Goal: Task Accomplishment & Management: Manage account settings

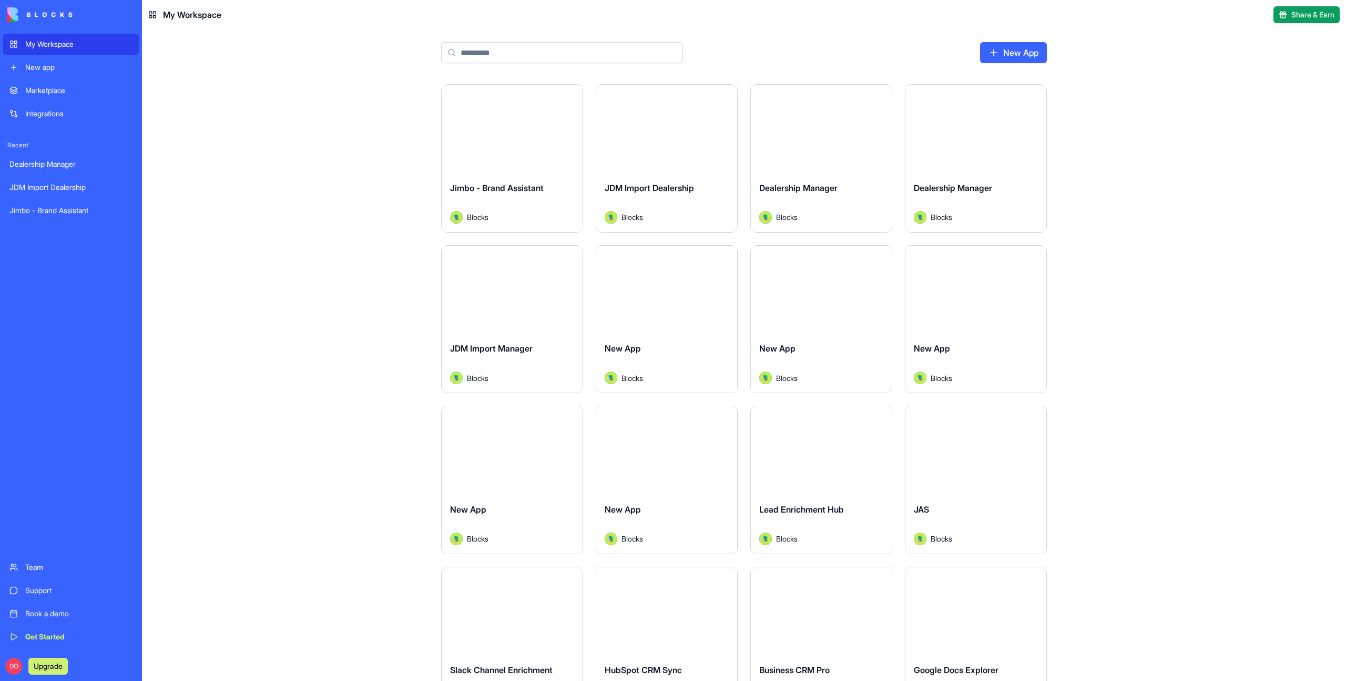
click at [315, 264] on div "Launch Jimbo - Brand Assistant Blocks Launch JDM Import Dealership Blocks Launc…" at bounding box center [744, 382] width 1204 height 596
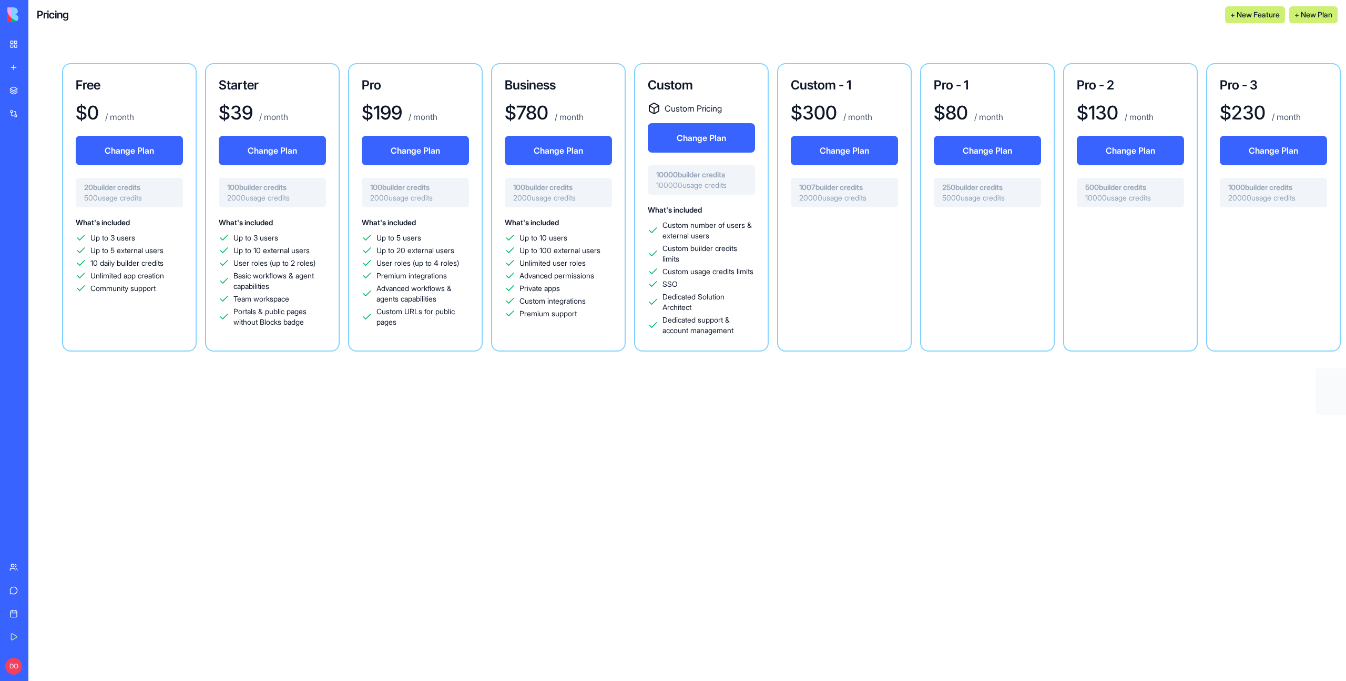
click at [696, 93] on h3 "Custom" at bounding box center [701, 85] width 107 height 17
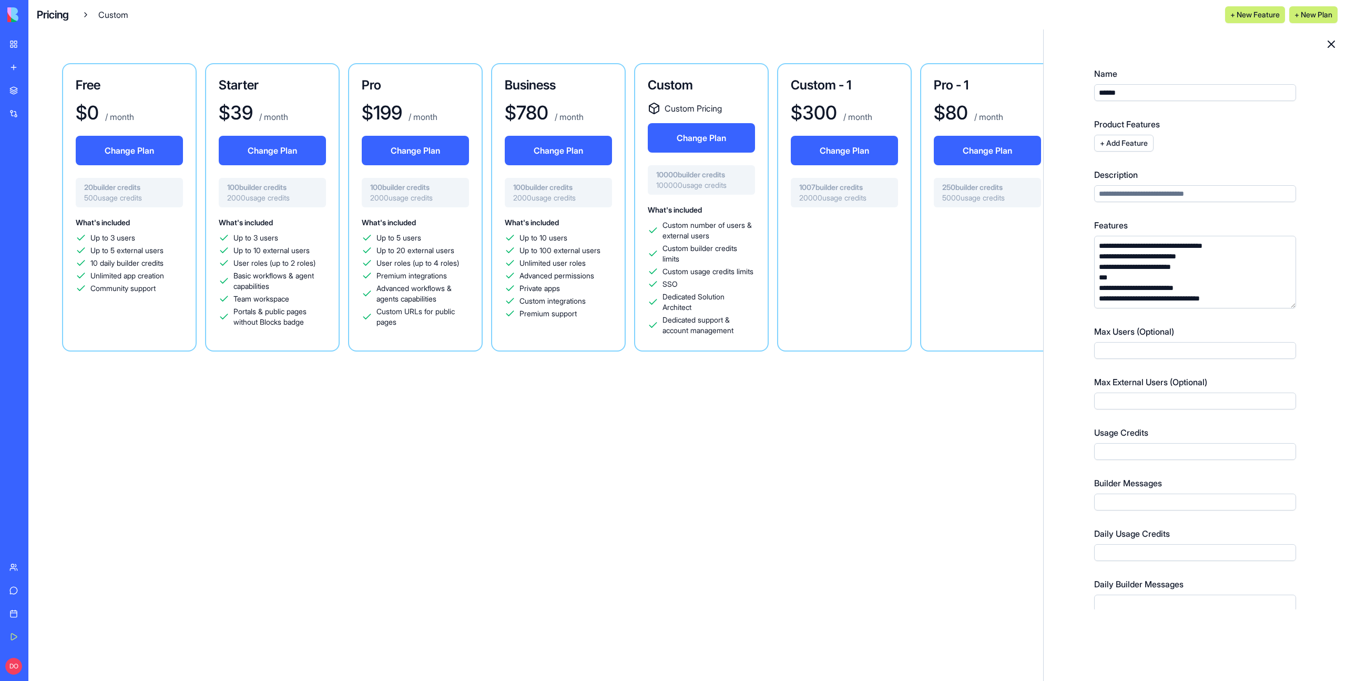
click at [839, 88] on h3 "Custom - 1" at bounding box center [844, 85] width 107 height 17
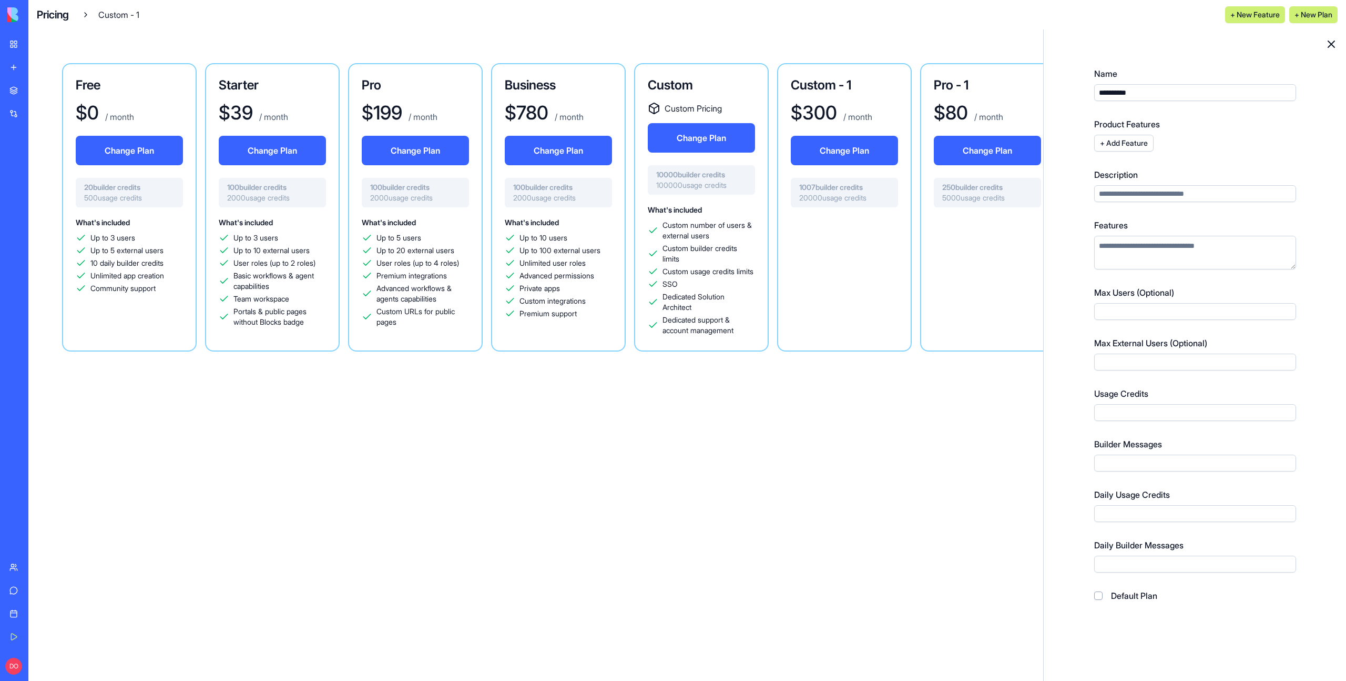
click at [1135, 368] on input "Max External Users (Optional)" at bounding box center [1195, 361] width 202 height 17
click at [1156, 95] on input "**********" at bounding box center [1195, 92] width 202 height 17
click at [1141, 361] on input "Max External Users (Optional)" at bounding box center [1195, 361] width 202 height 17
type input "***"
click at [1322, 509] on div "**********" at bounding box center [1195, 321] width 294 height 575
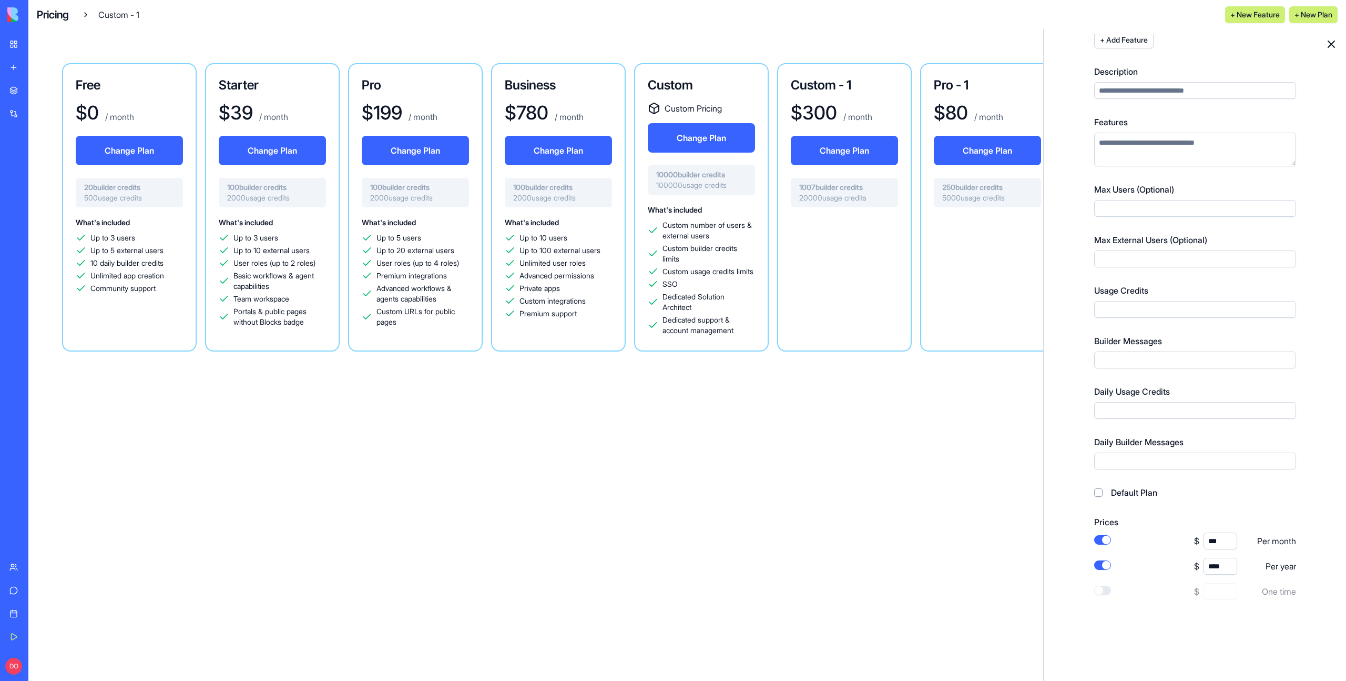
scroll to position [249, 0]
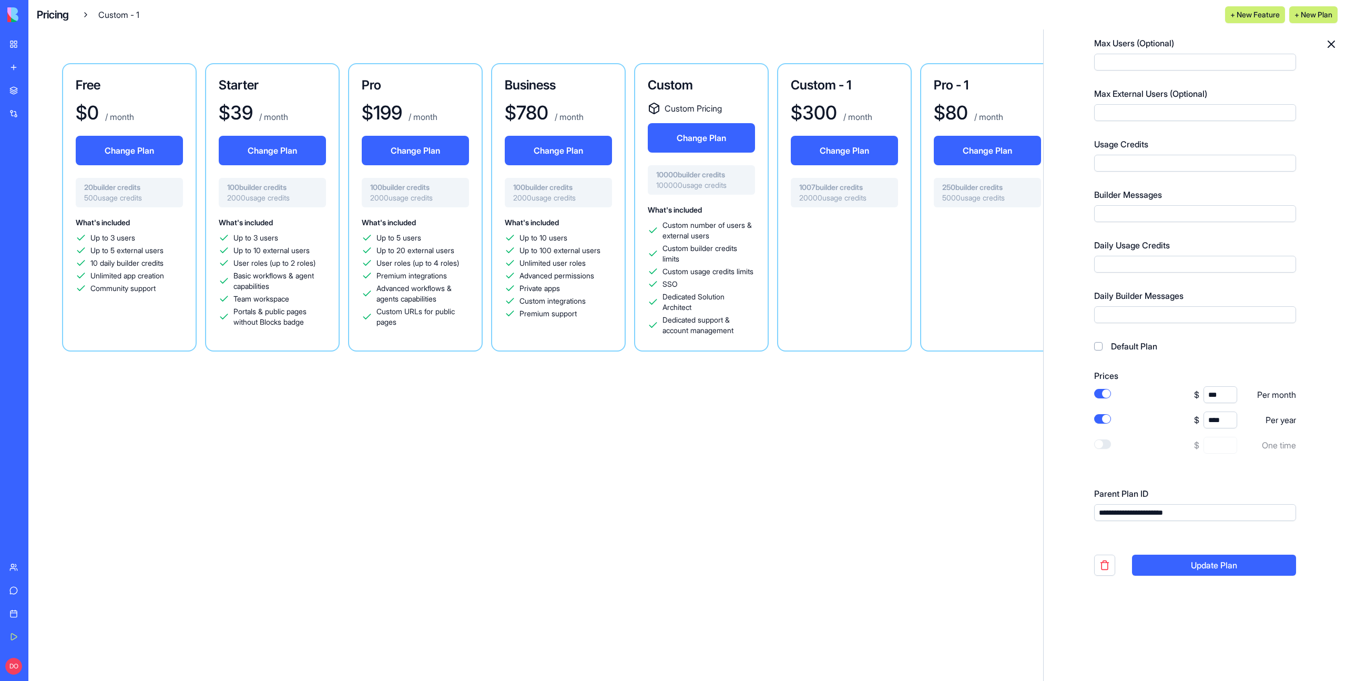
click at [1251, 567] on button "Update Plan" at bounding box center [1214, 564] width 164 height 21
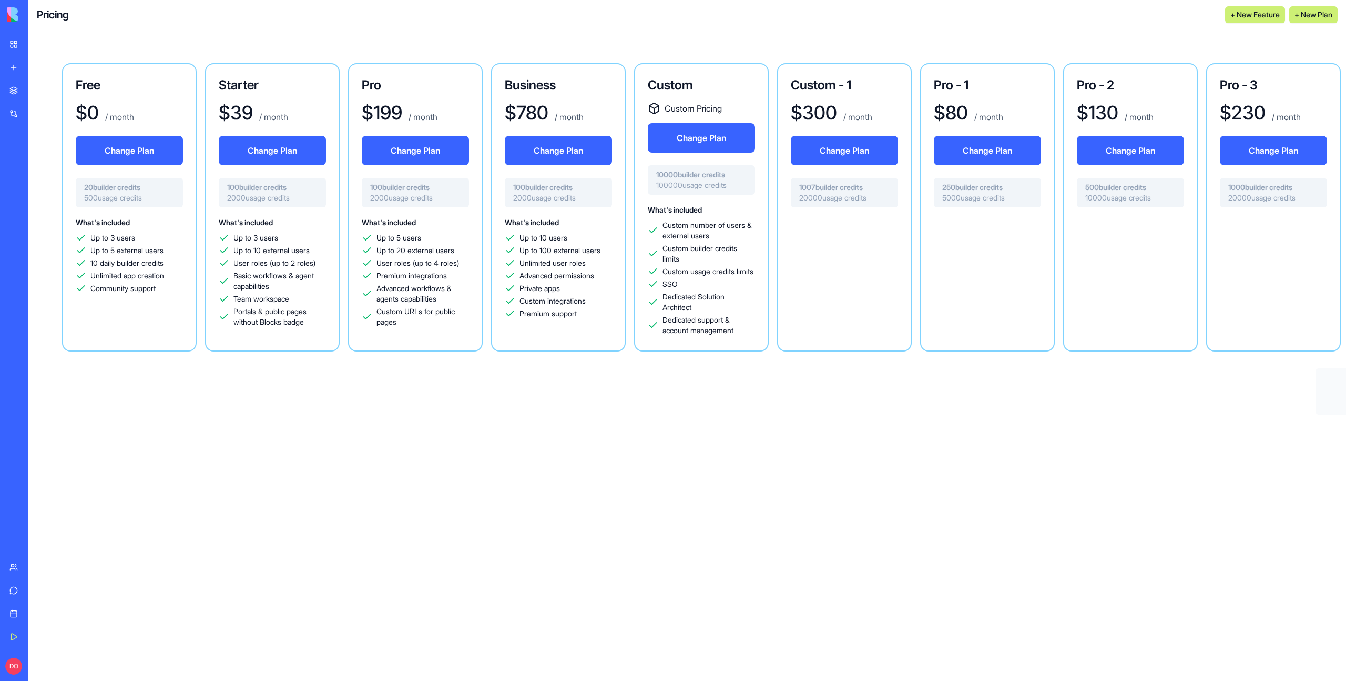
click at [854, 98] on div "Custom - 1 $ 300 / month Change Plan 1007 builder credits 20000 usage credits" at bounding box center [844, 207] width 135 height 288
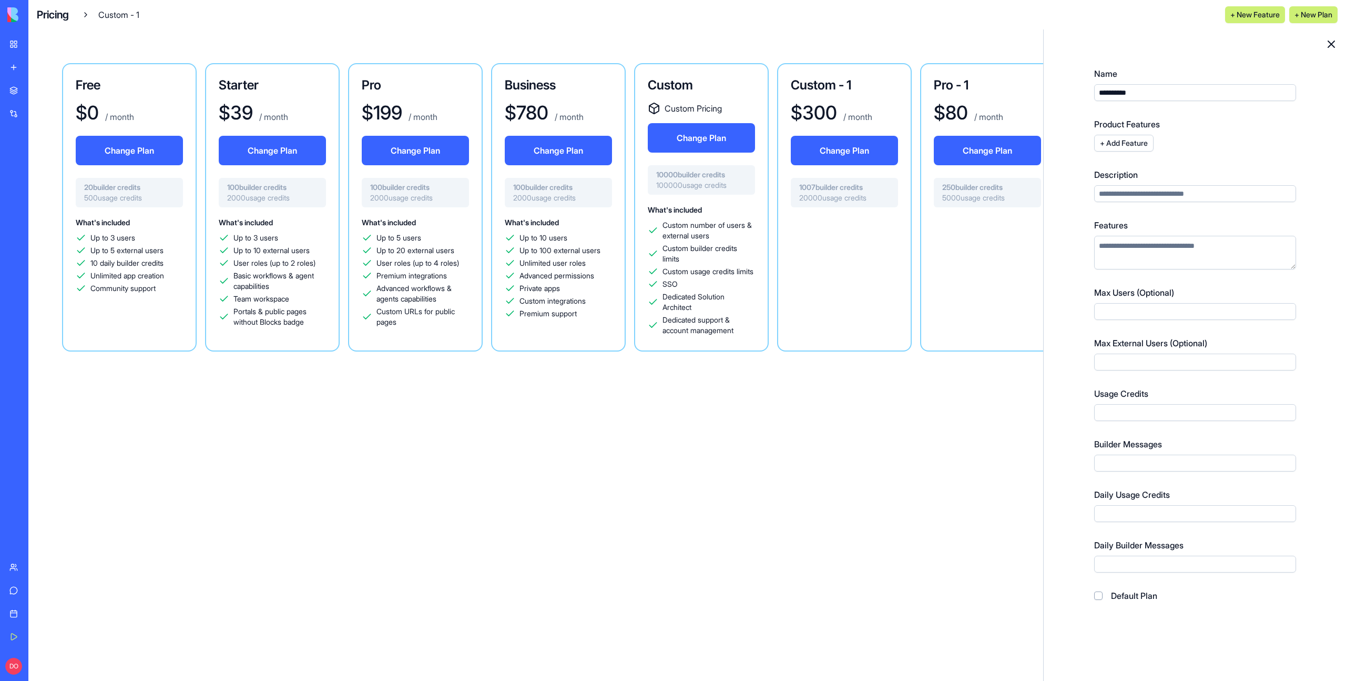
click at [1327, 45] on icon at bounding box center [1331, 44] width 13 height 13
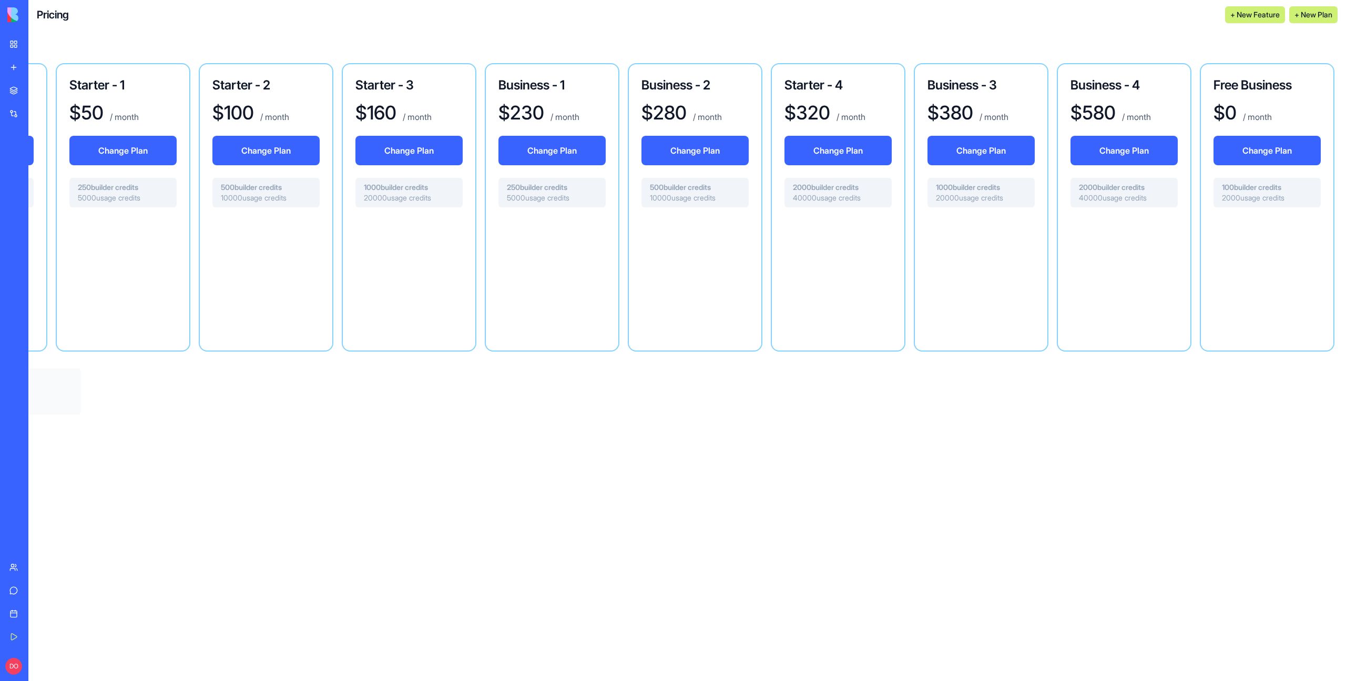
scroll to position [0, 1459]
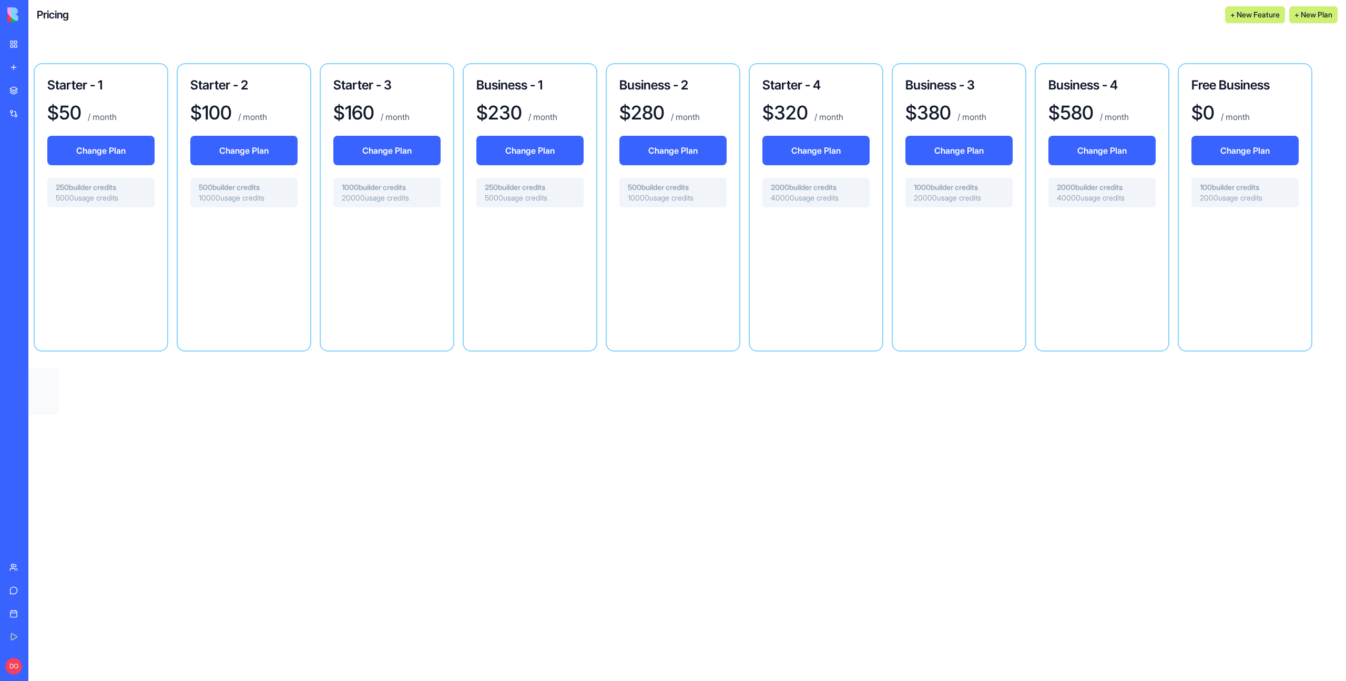
click at [1234, 278] on div at bounding box center [1245, 275] width 107 height 118
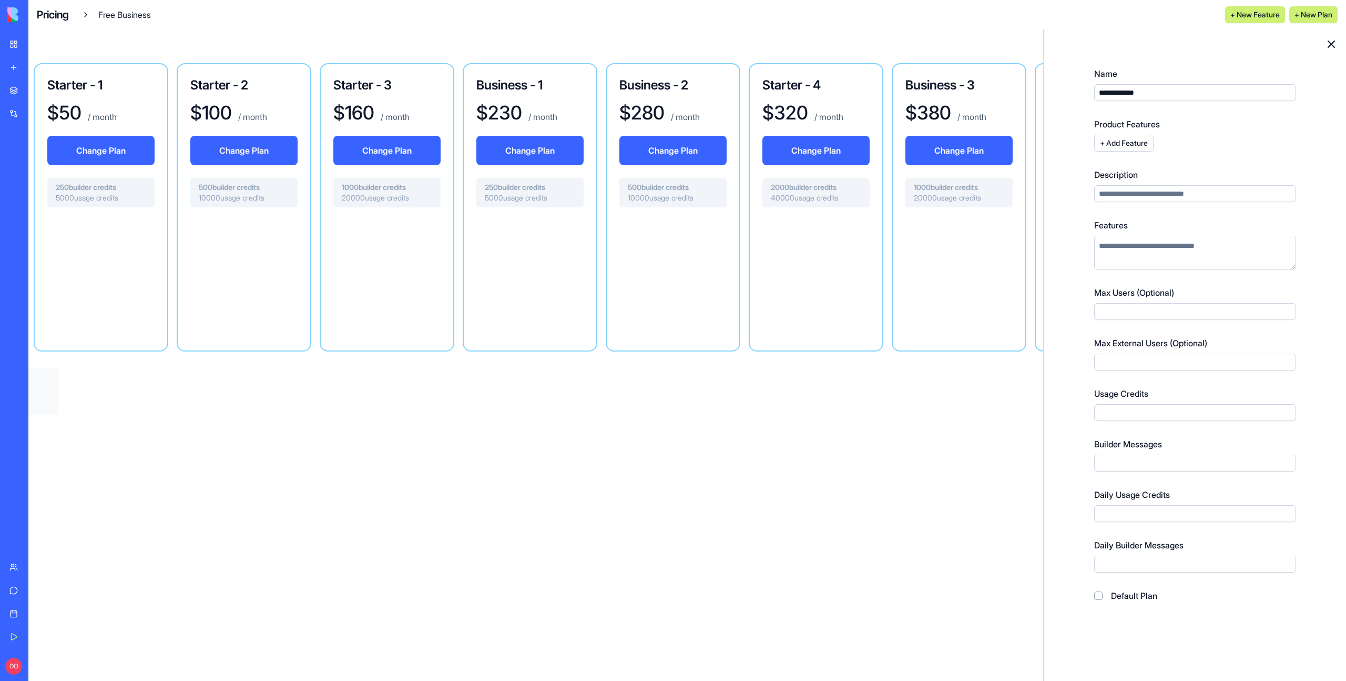
click at [1149, 363] on input "Max External Users (Optional)" at bounding box center [1195, 361] width 202 height 17
type input "***"
click at [1289, 622] on div "**********" at bounding box center [1194, 354] width 303 height 651
click at [1334, 47] on icon at bounding box center [1332, 44] width 6 height 6
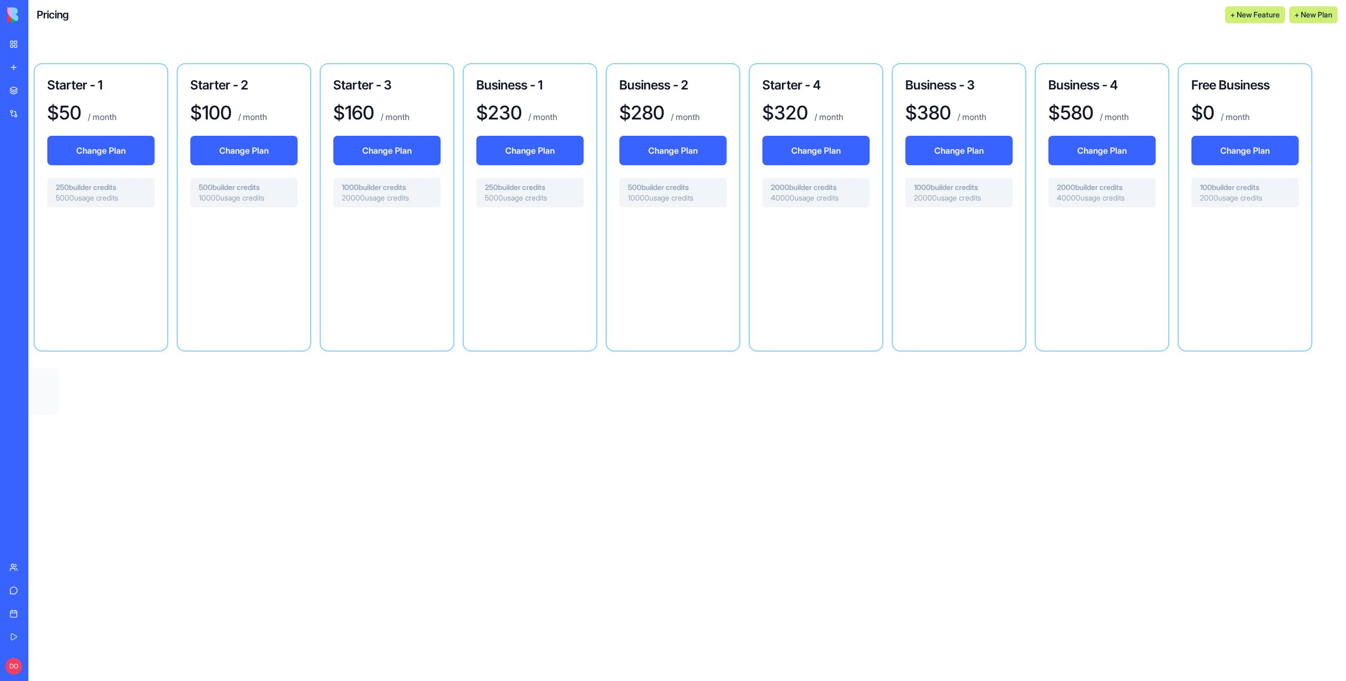
click at [1242, 94] on div "Free Business $ 0 / month Change Plan 100 builder credits 2000 usage credits" at bounding box center [1245, 207] width 135 height 288
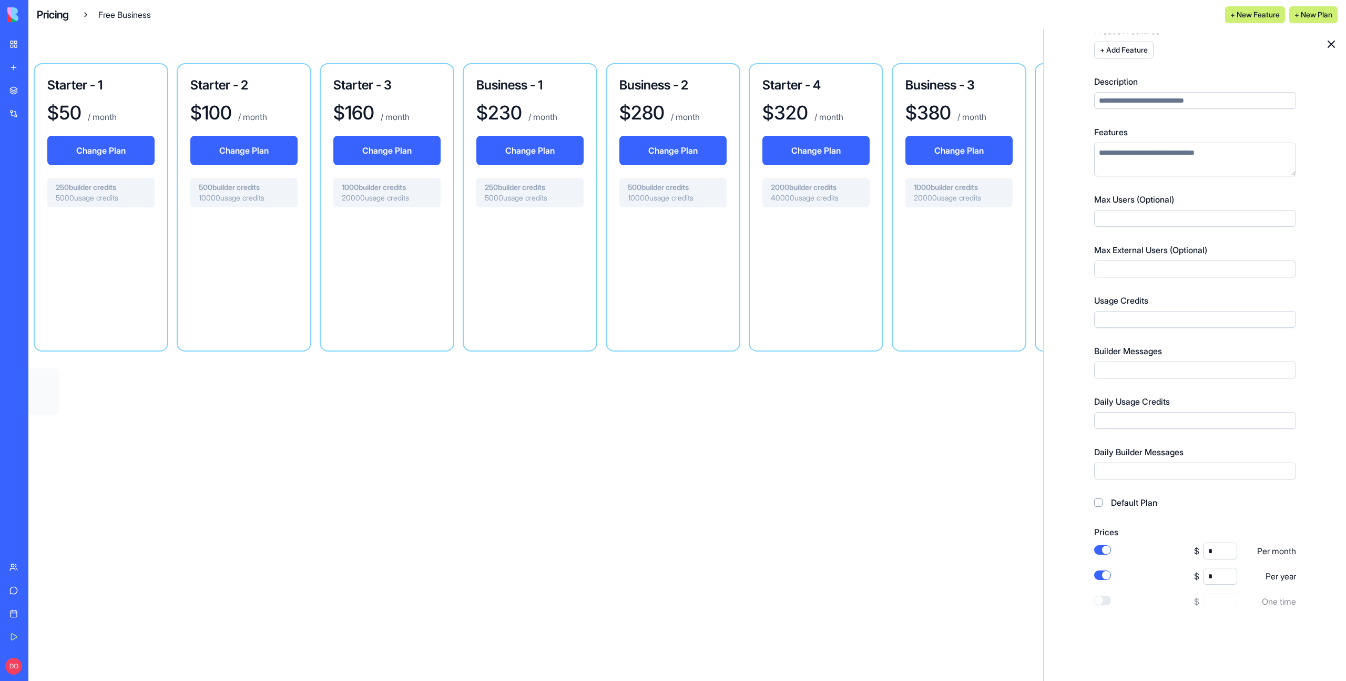
scroll to position [70, 0]
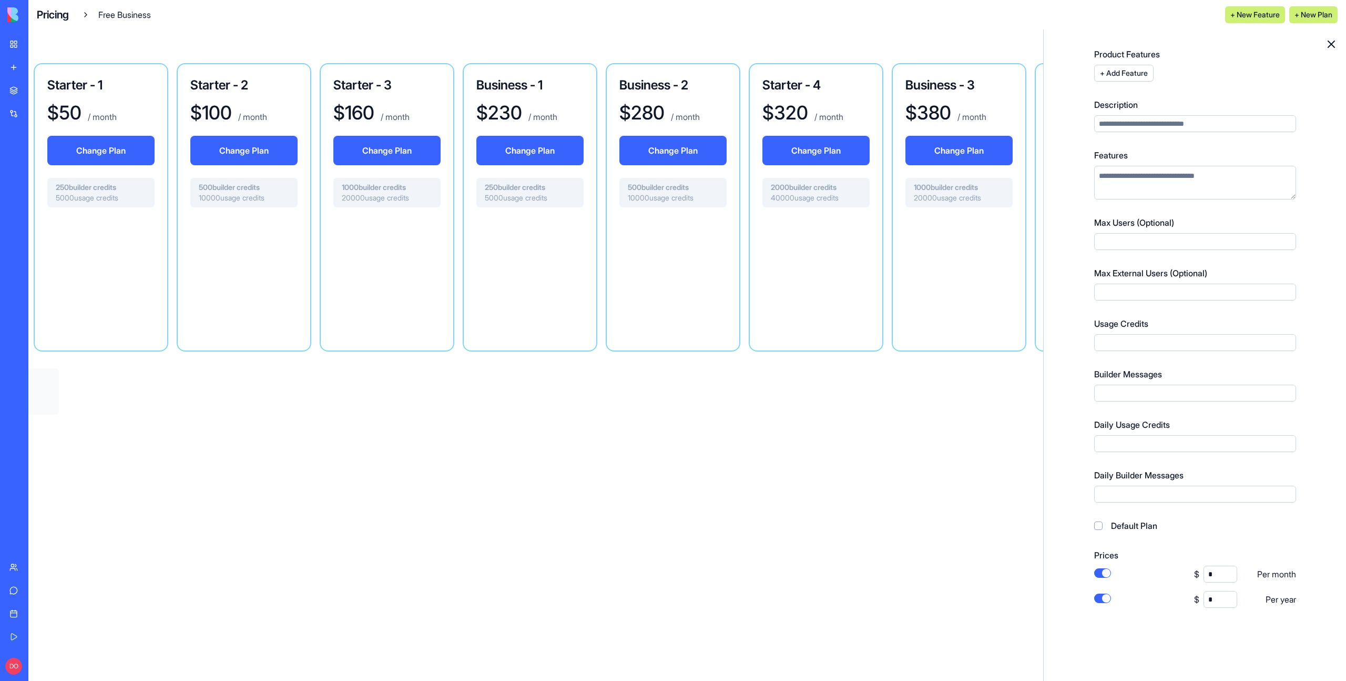
click at [1132, 293] on input "Max External Users (Optional)" at bounding box center [1195, 291] width 202 height 17
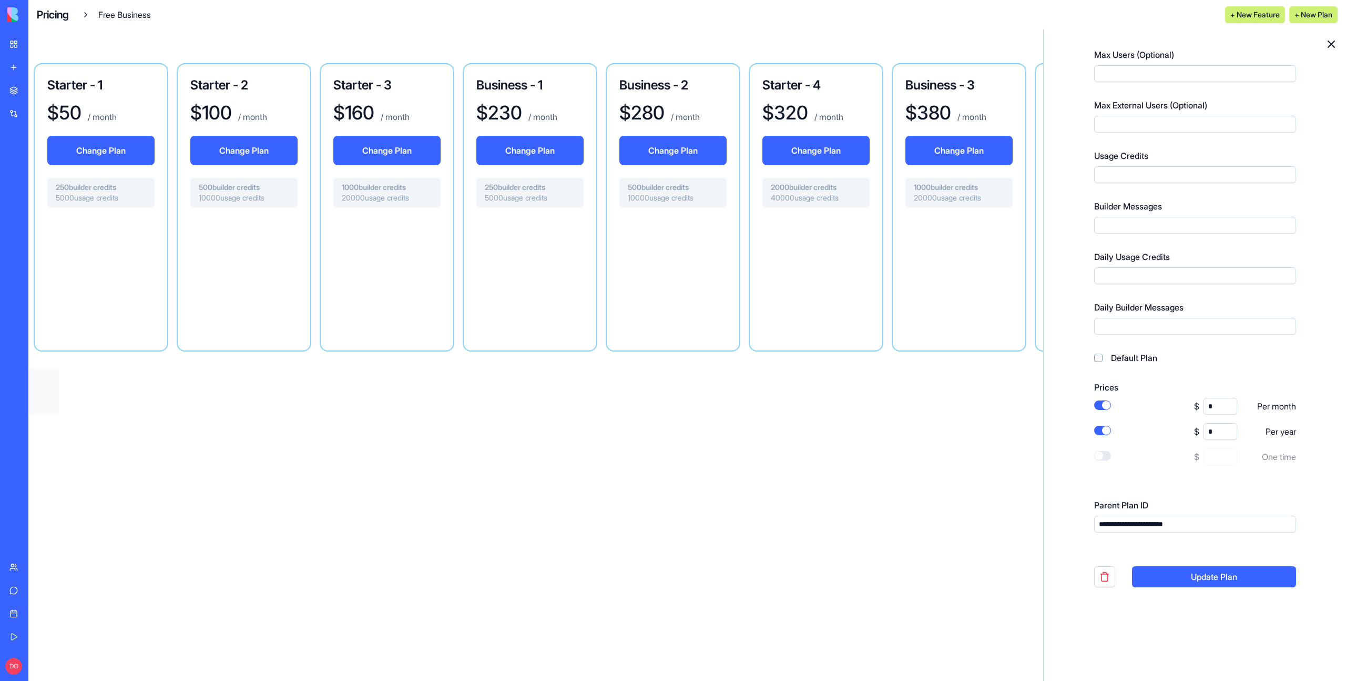
scroll to position [249, 0]
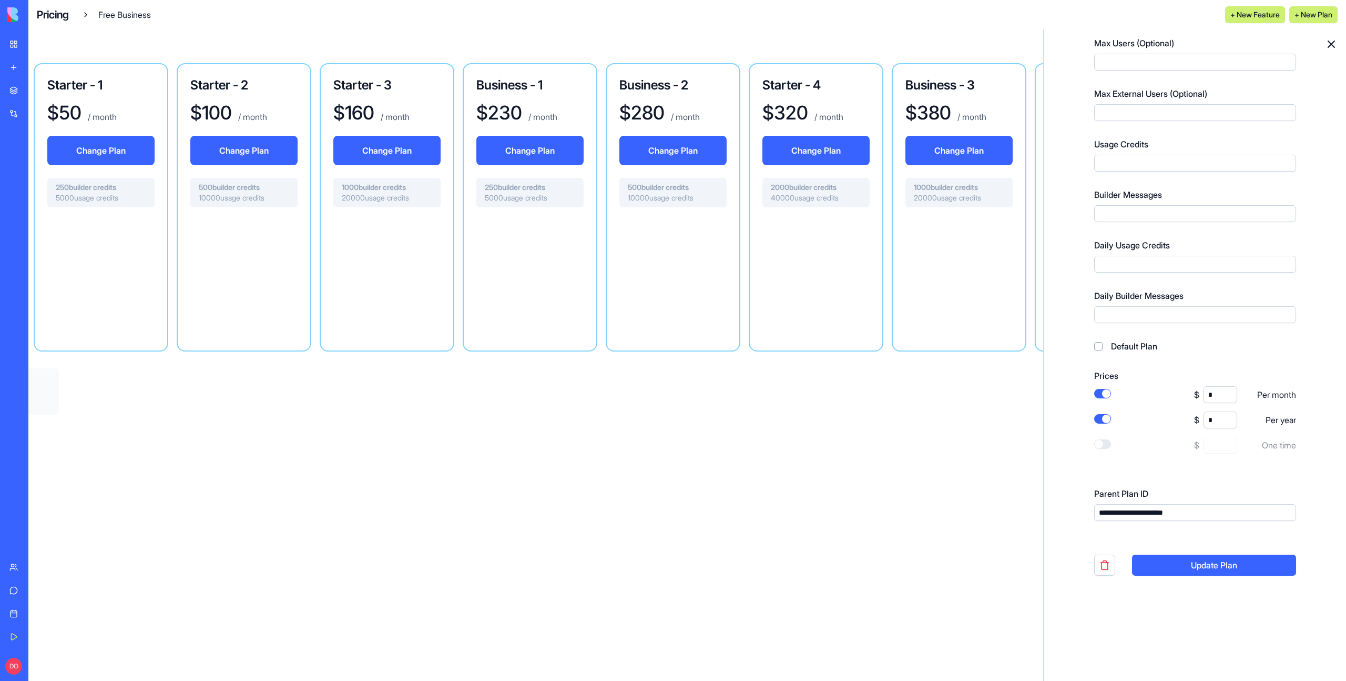
type input "***"
click at [1198, 564] on button "Update Plan" at bounding box center [1214, 564] width 164 height 21
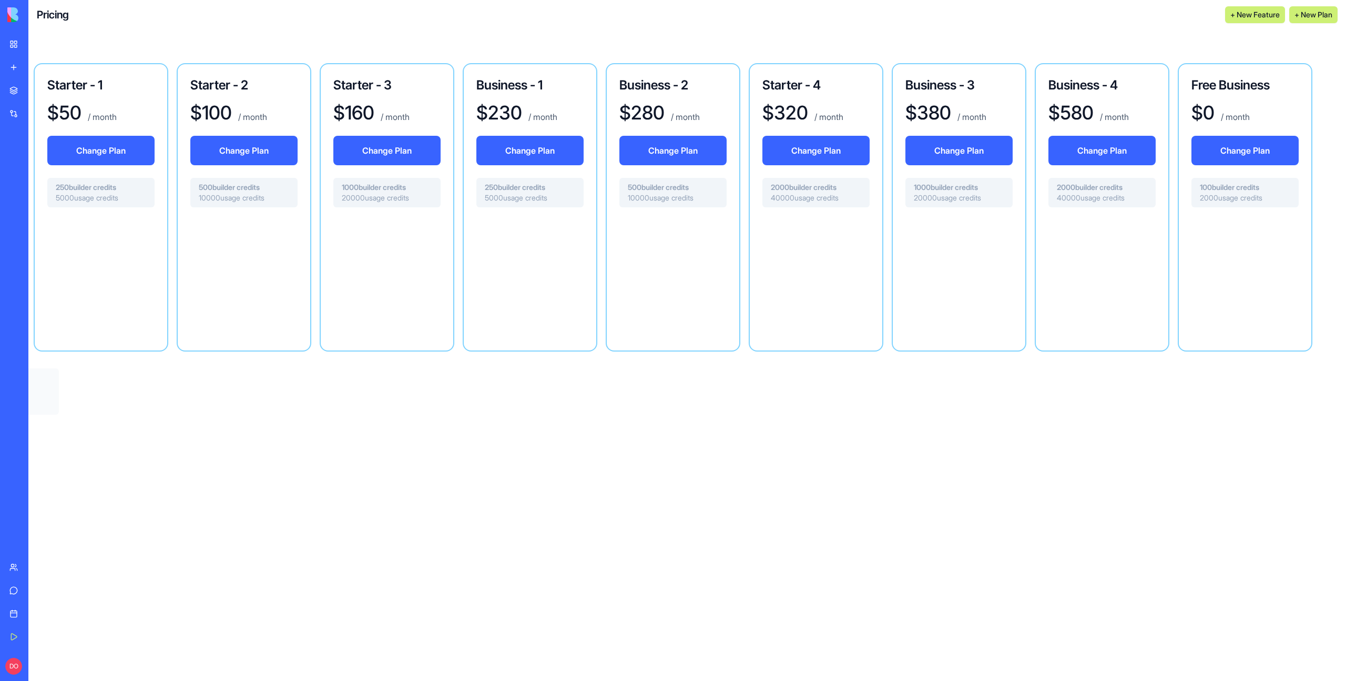
click at [1125, 284] on div at bounding box center [1102, 275] width 107 height 118
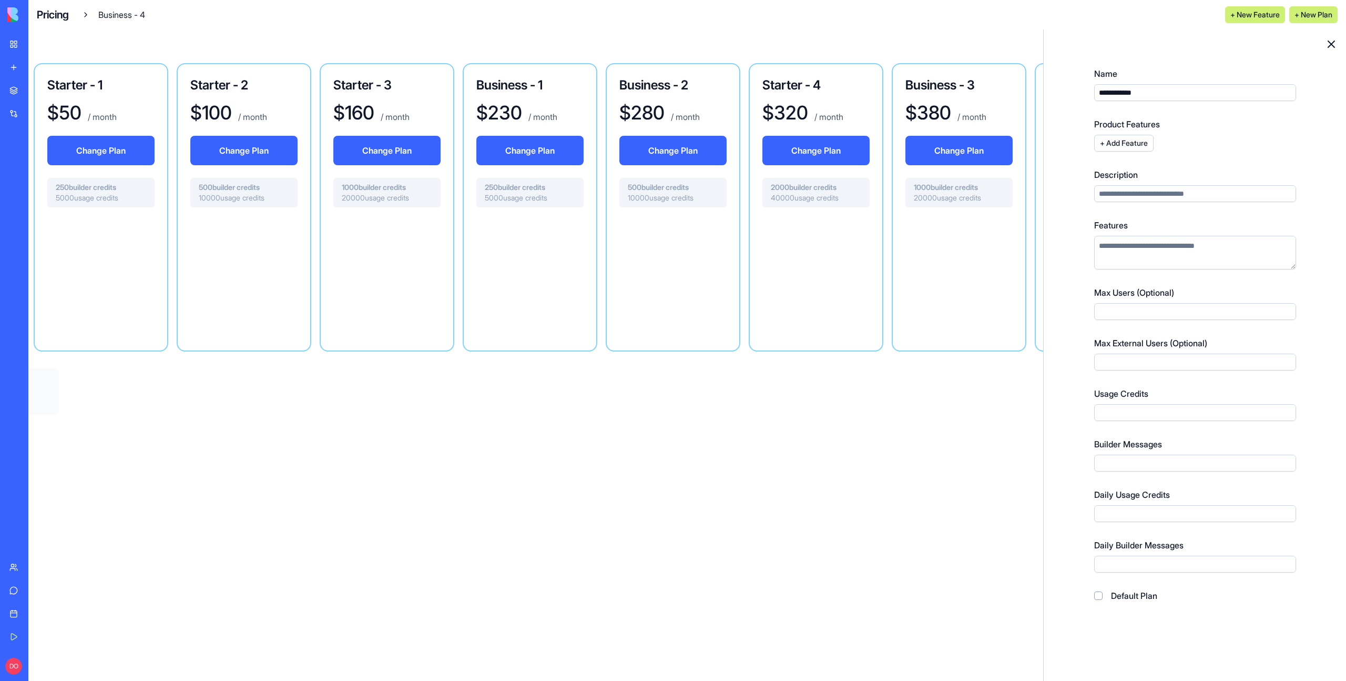
click at [1139, 361] on input "Max External Users (Optional)" at bounding box center [1195, 361] width 202 height 17
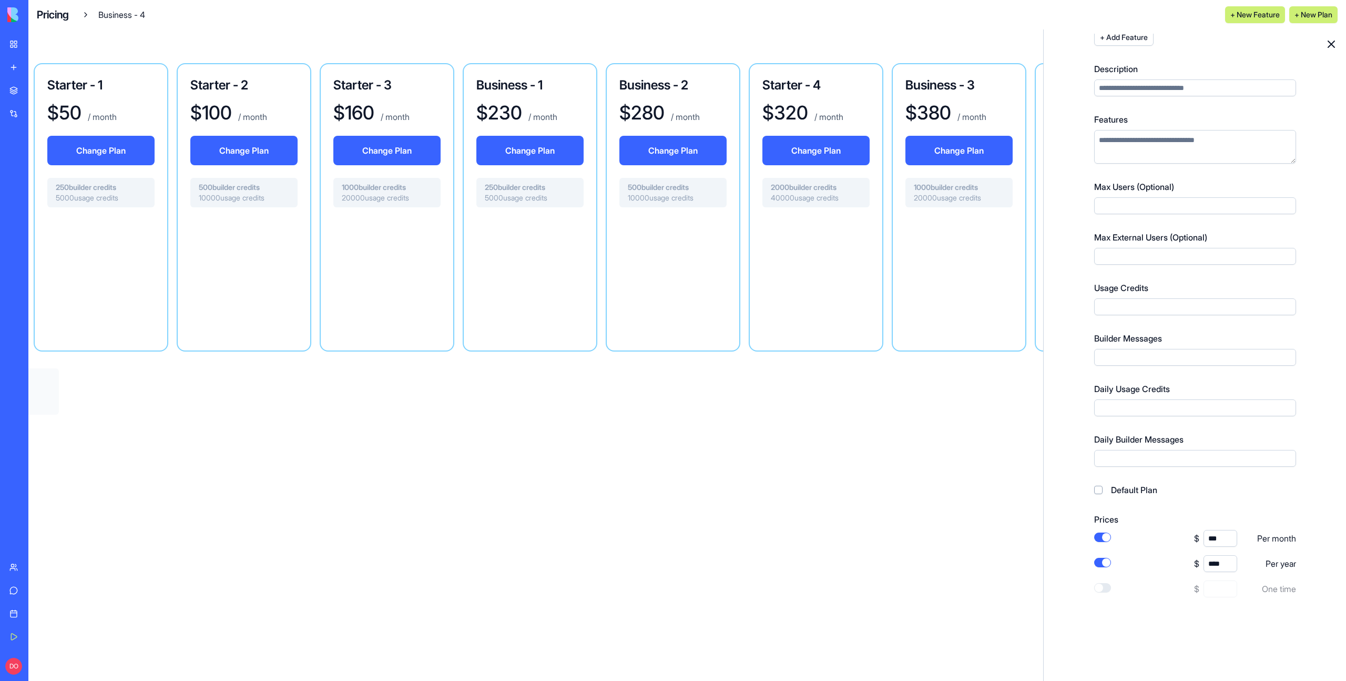
scroll to position [249, 0]
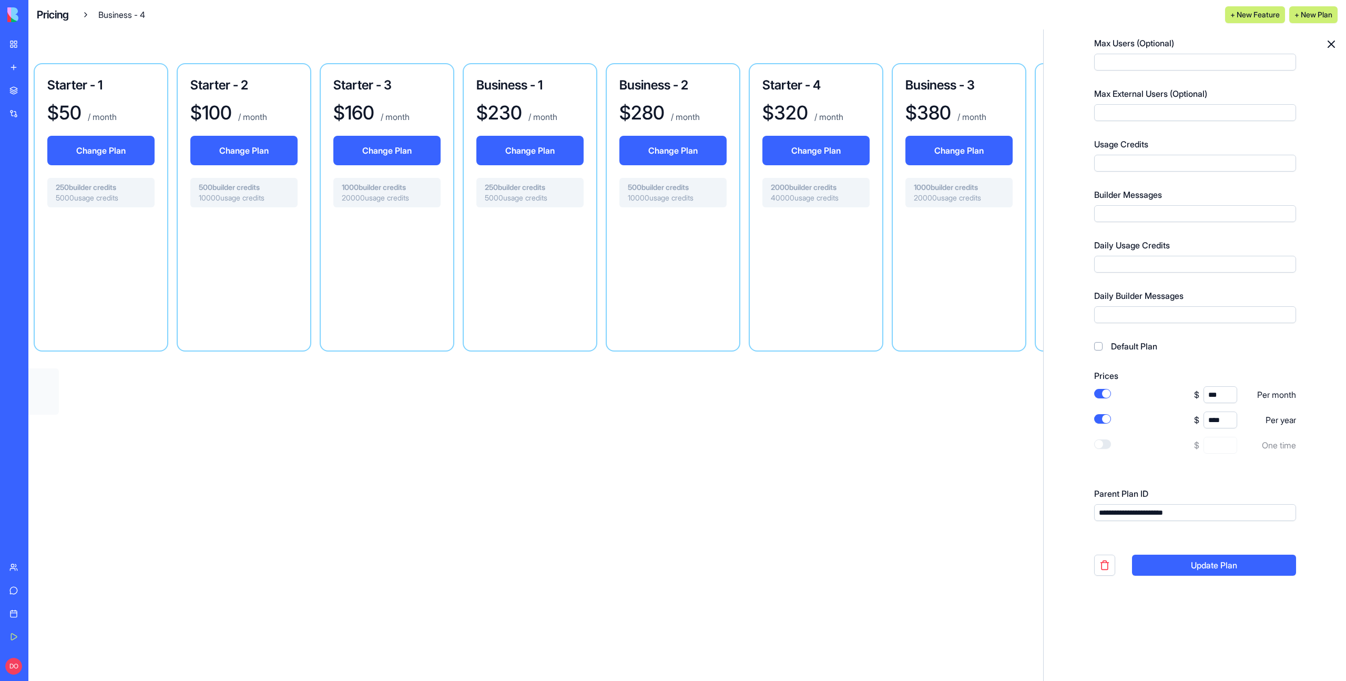
type input "***"
click at [1221, 563] on button "Update Plan" at bounding box center [1214, 564] width 164 height 21
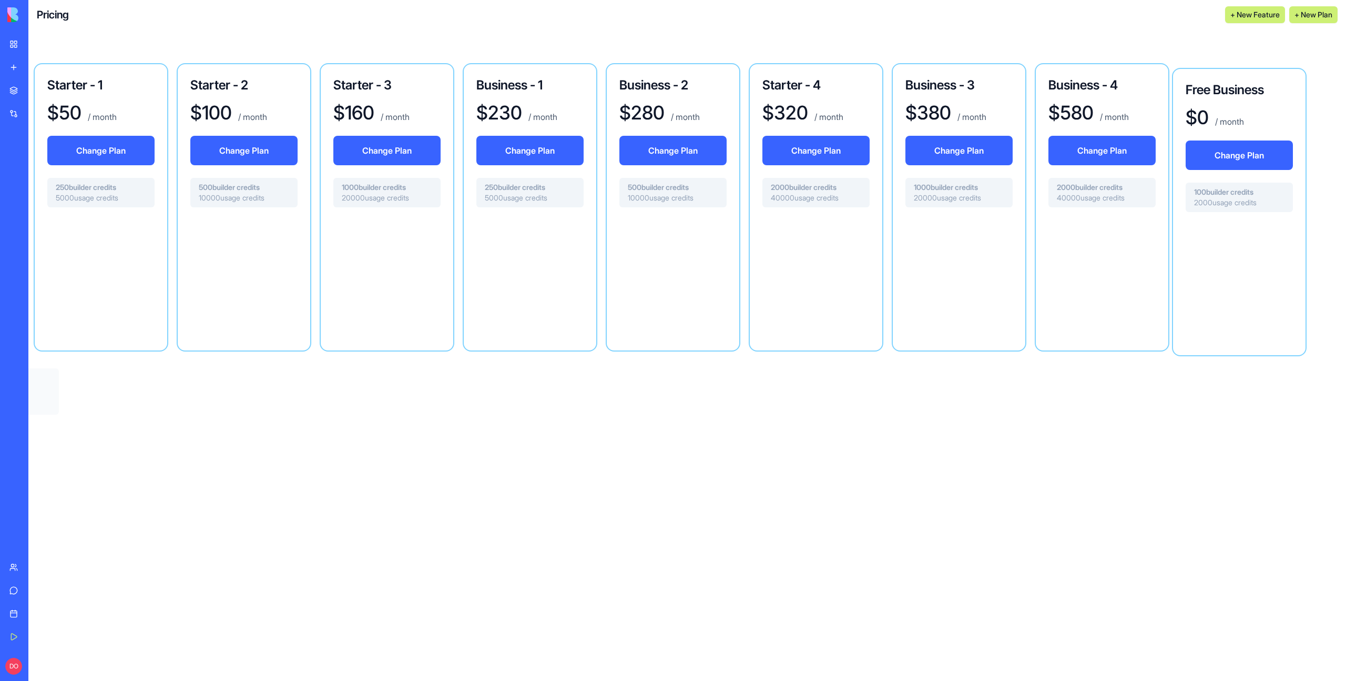
drag, startPoint x: 1159, startPoint y: 77, endPoint x: 1296, endPoint y: 82, distance: 137.4
click at [979, 281] on div at bounding box center [959, 275] width 107 height 118
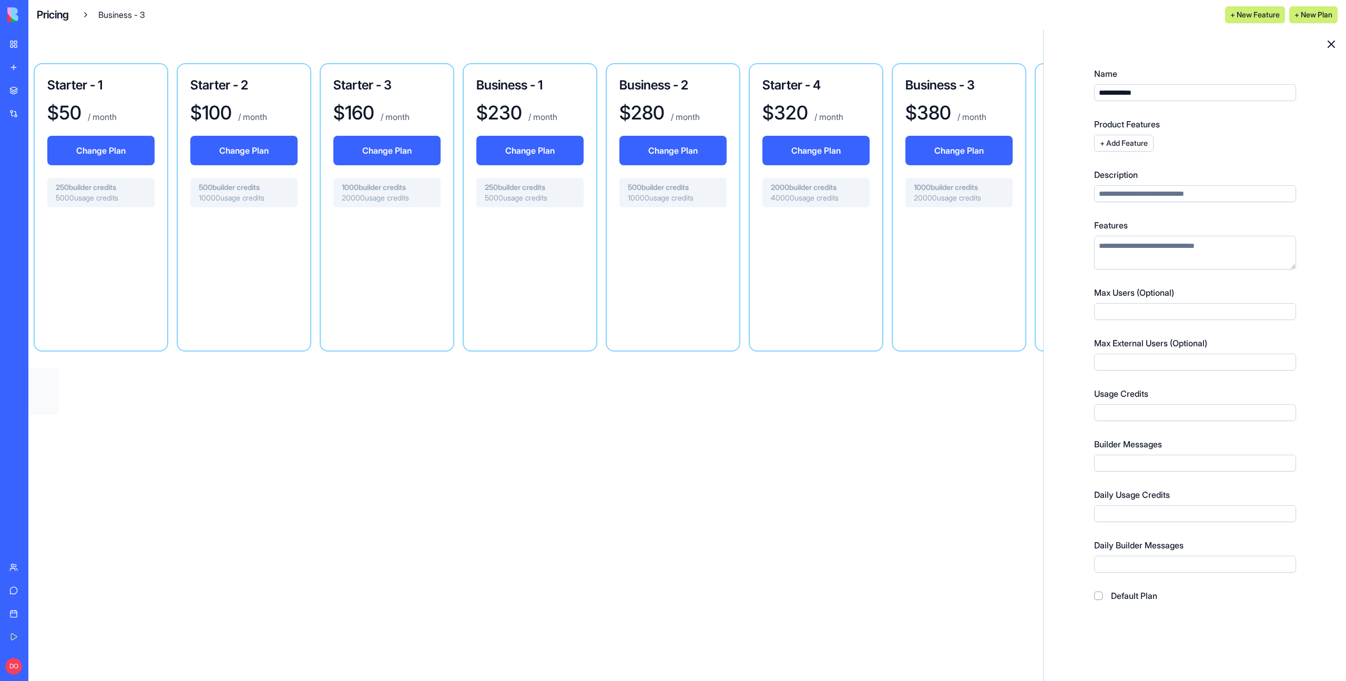
click at [1133, 365] on input "Max External Users (Optional)" at bounding box center [1195, 361] width 202 height 17
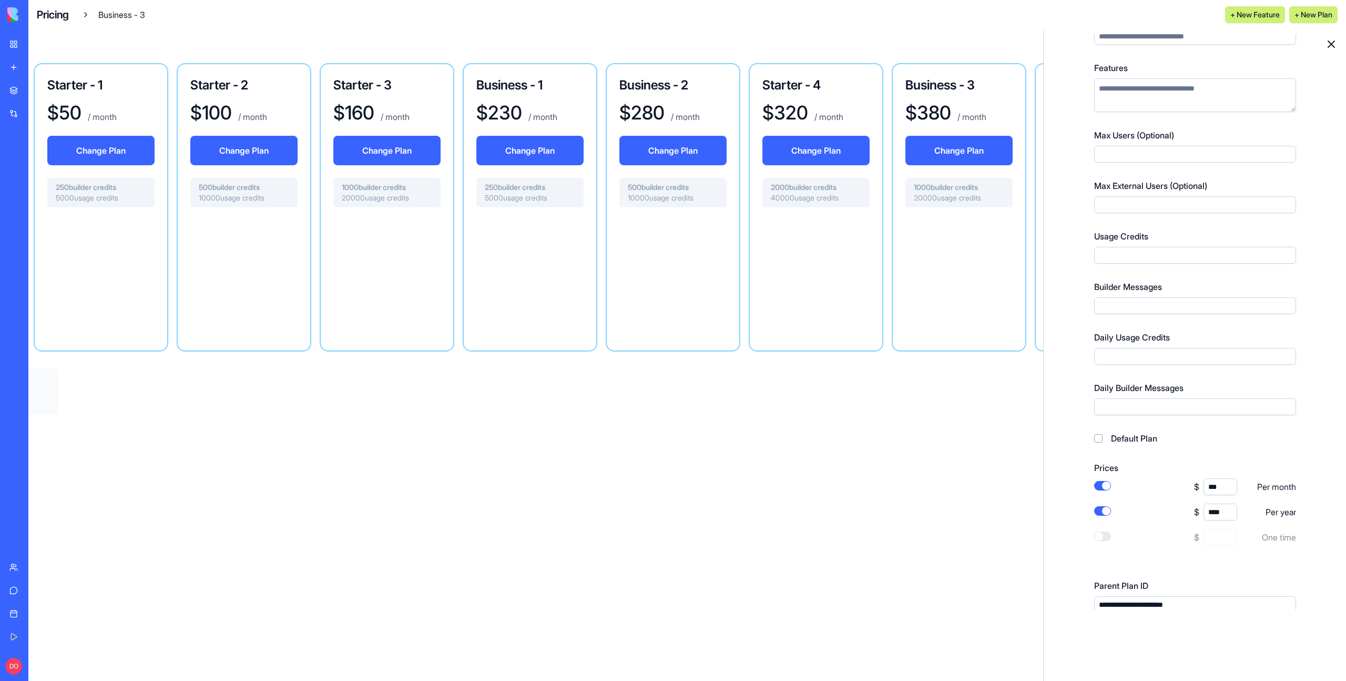
scroll to position [249, 0]
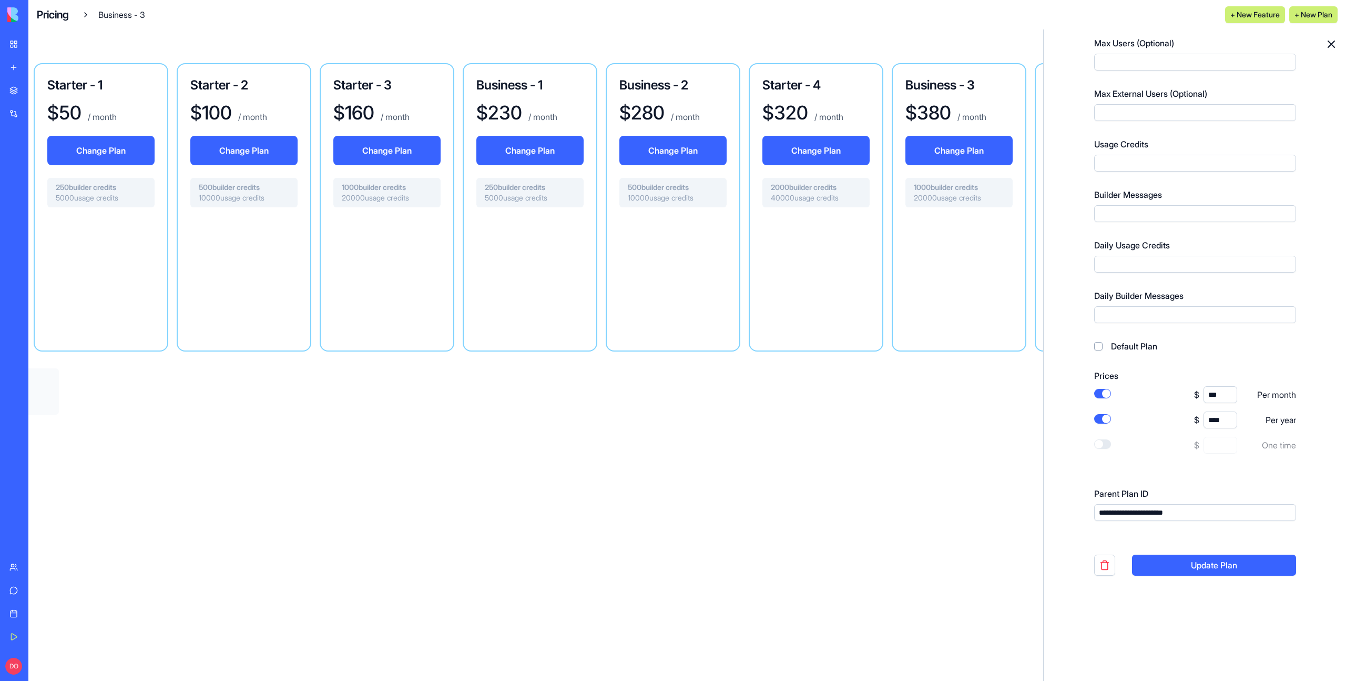
type input "***"
click at [1234, 569] on button "Update Plan" at bounding box center [1214, 564] width 164 height 21
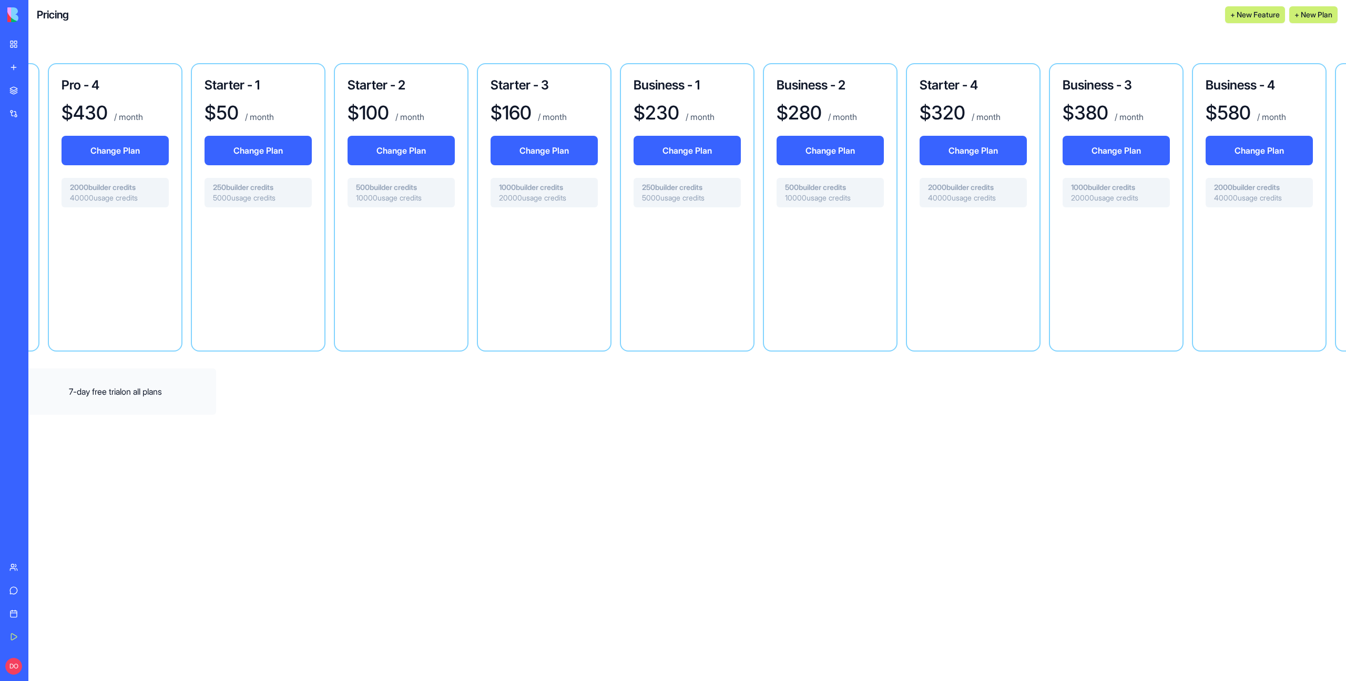
scroll to position [0, 1459]
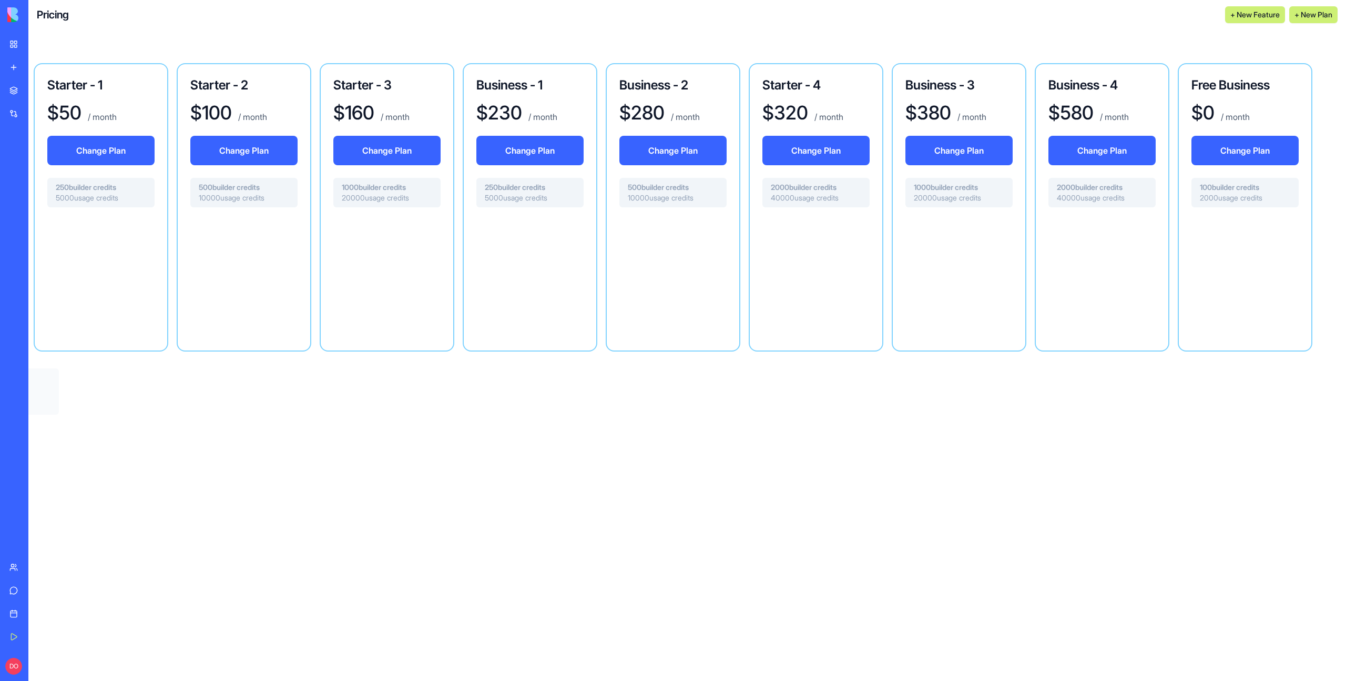
click at [971, 289] on div at bounding box center [959, 275] width 107 height 118
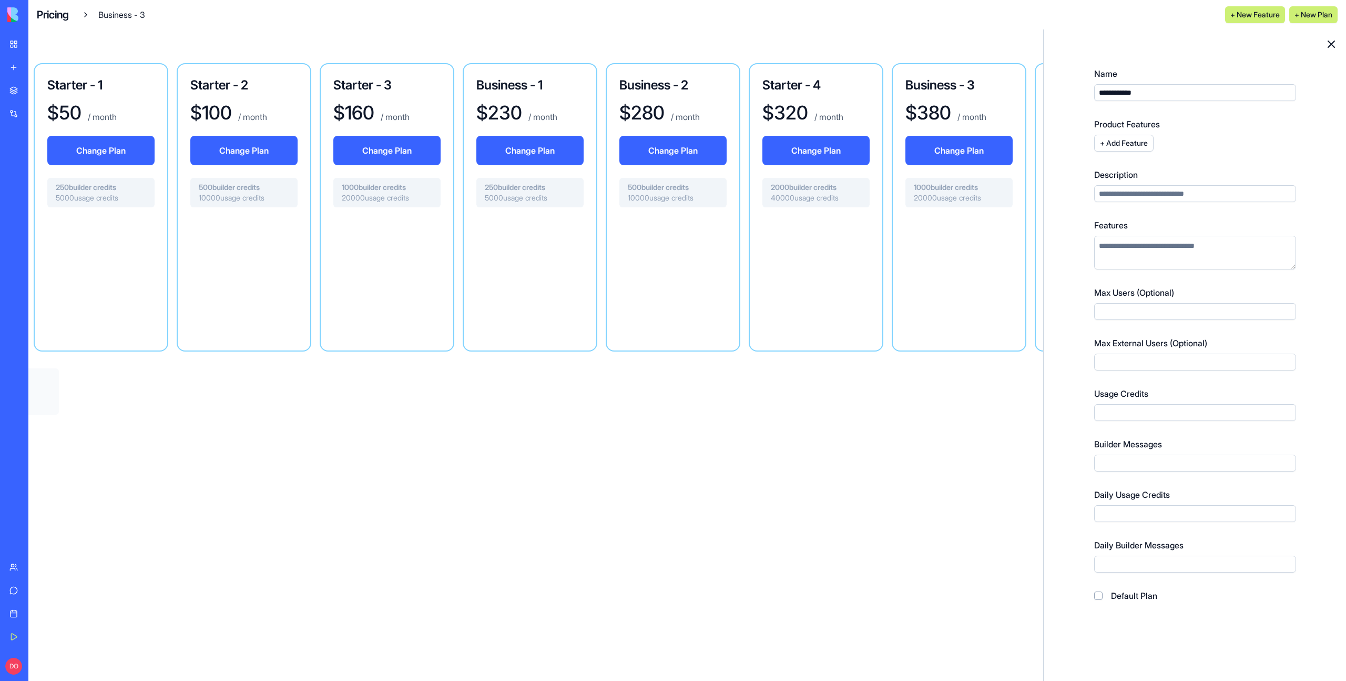
click at [1334, 42] on icon at bounding box center [1331, 44] width 13 height 13
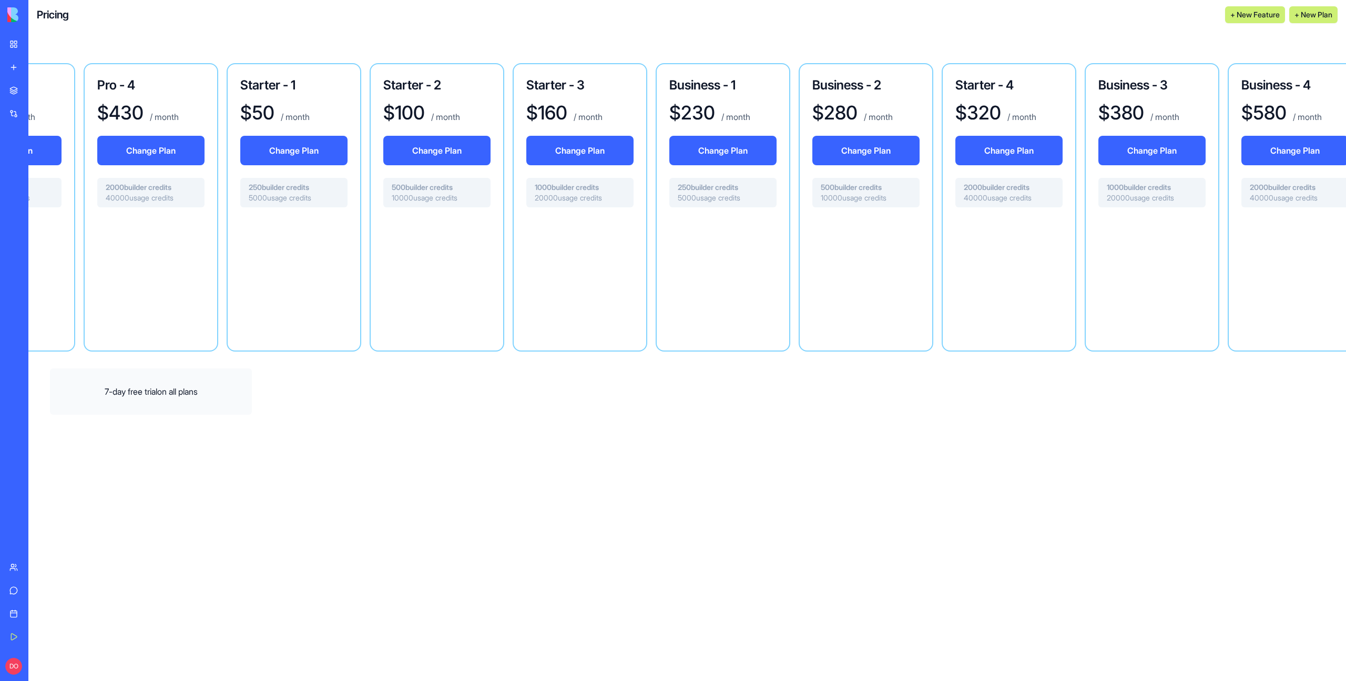
scroll to position [0, 1459]
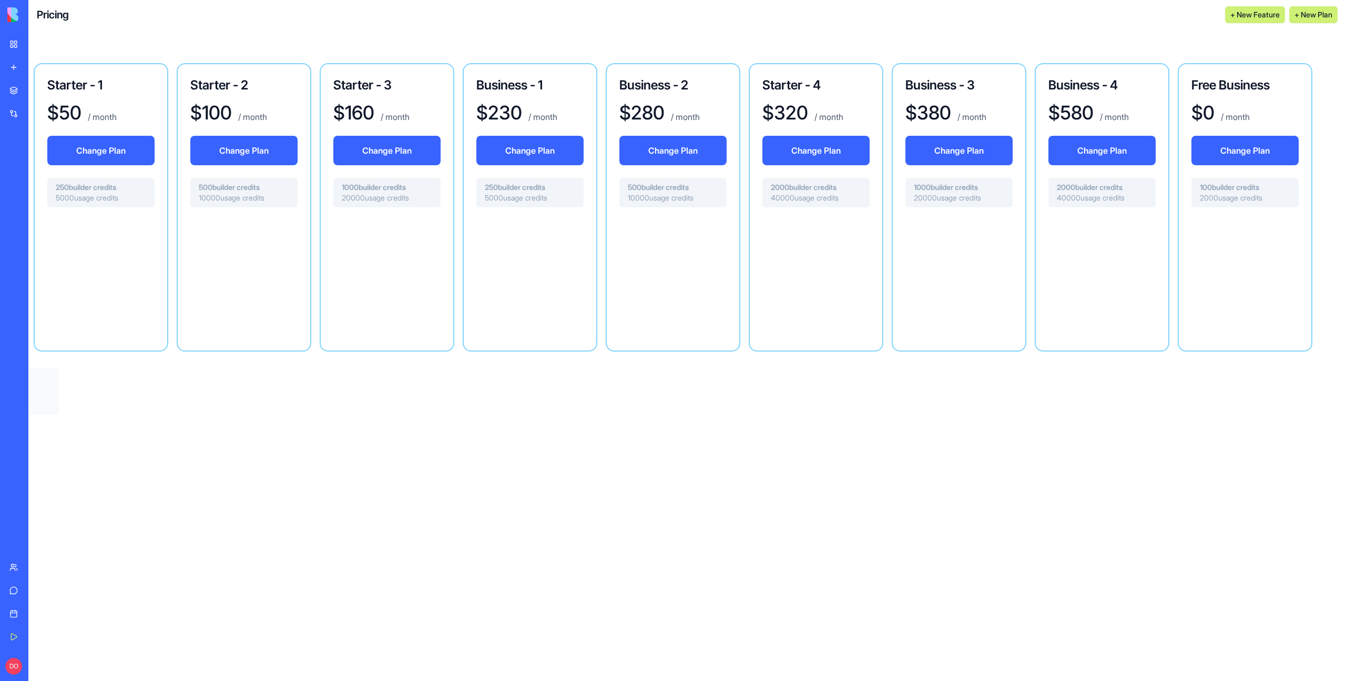
click at [811, 269] on div at bounding box center [816, 275] width 107 height 118
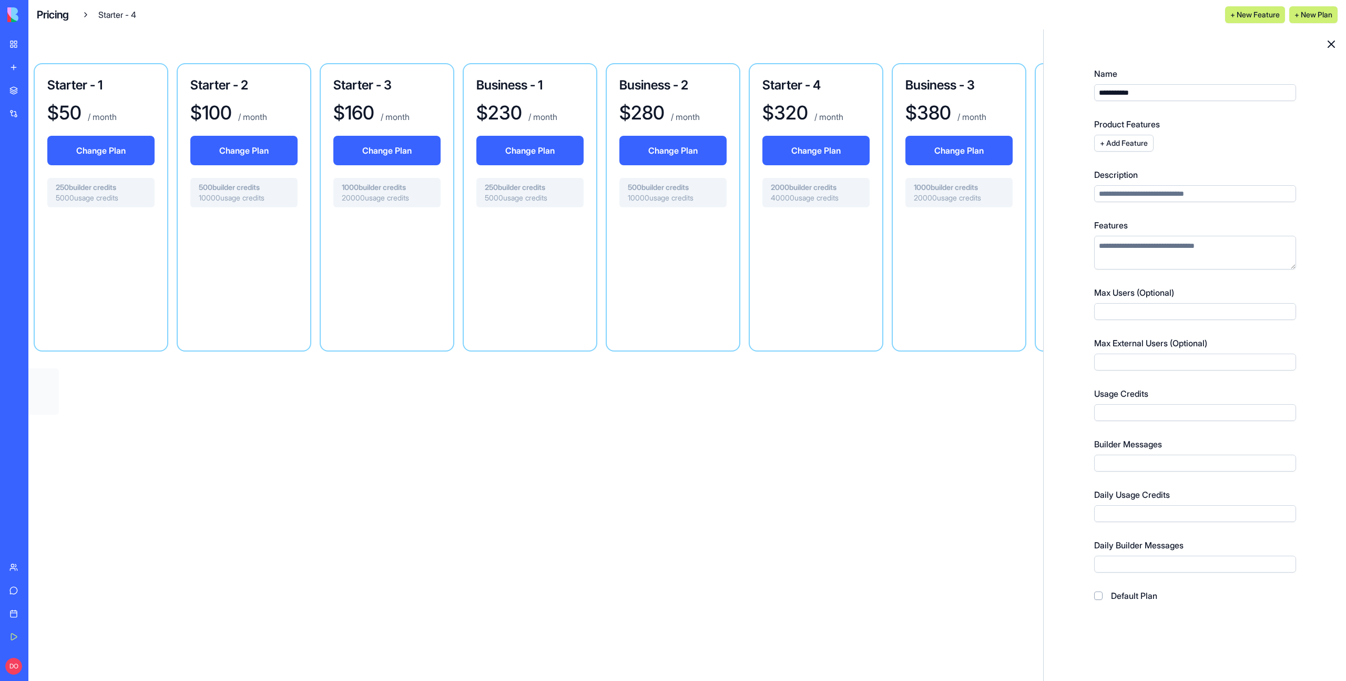
click at [1141, 363] on input "Max External Users (Optional)" at bounding box center [1195, 361] width 202 height 17
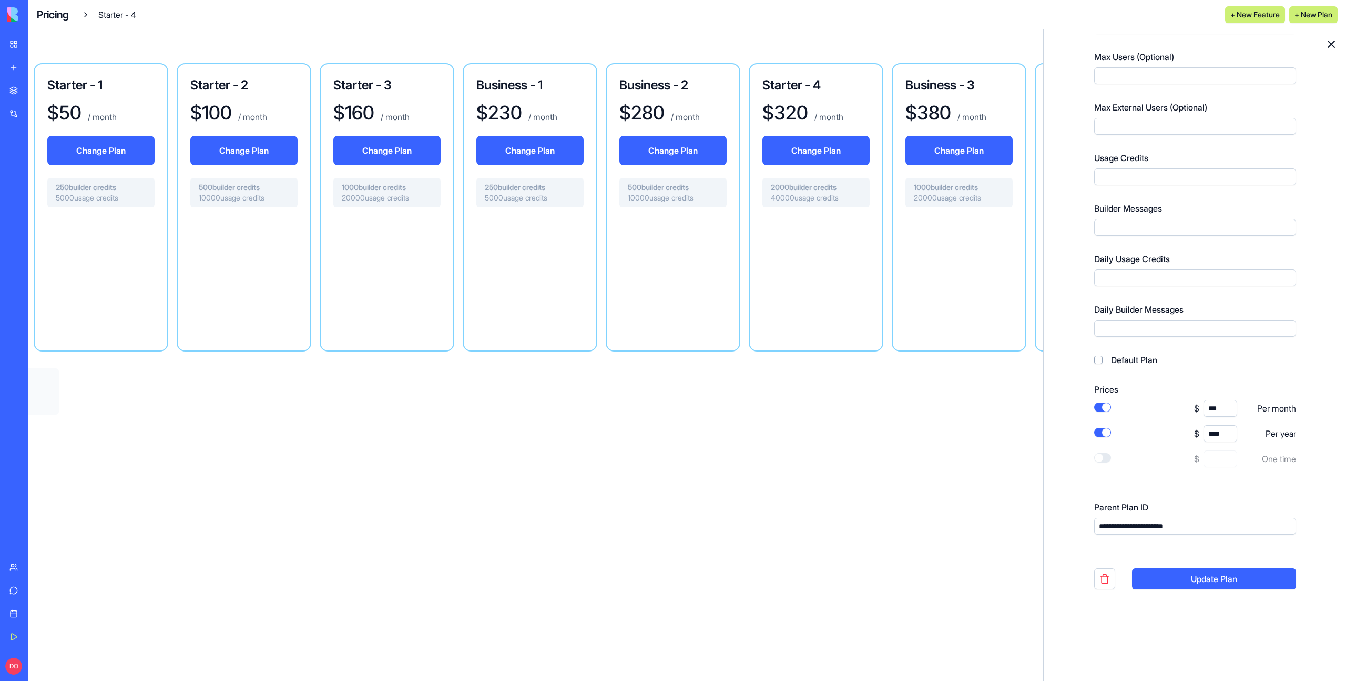
scroll to position [249, 0]
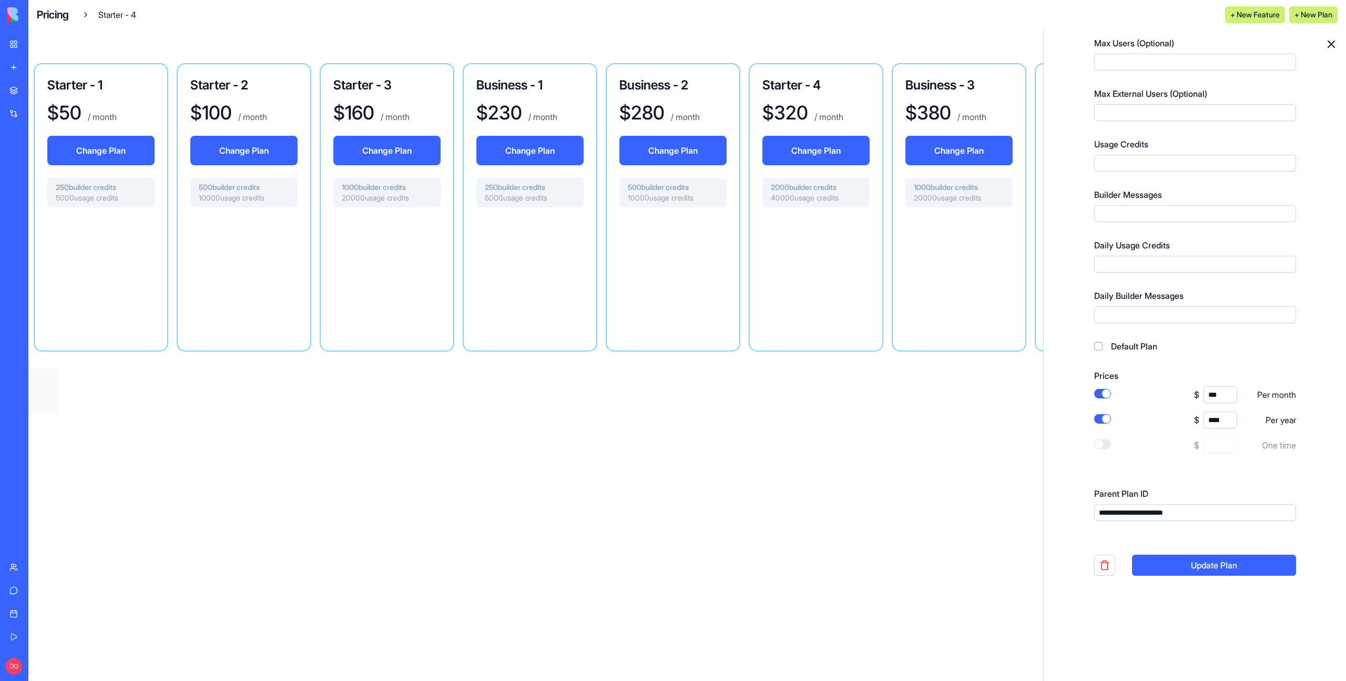
type input "**"
click at [1233, 564] on button "Update Plan" at bounding box center [1214, 564] width 164 height 21
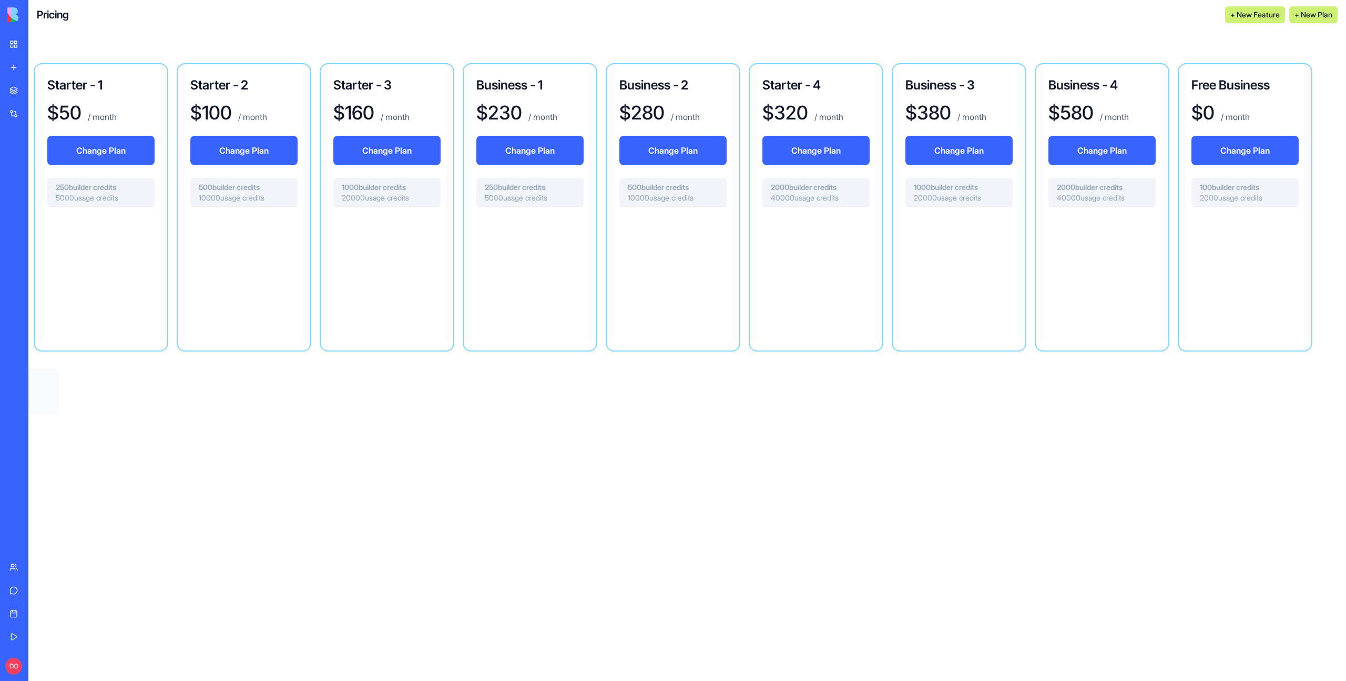
click at [802, 320] on div at bounding box center [816, 275] width 107 height 118
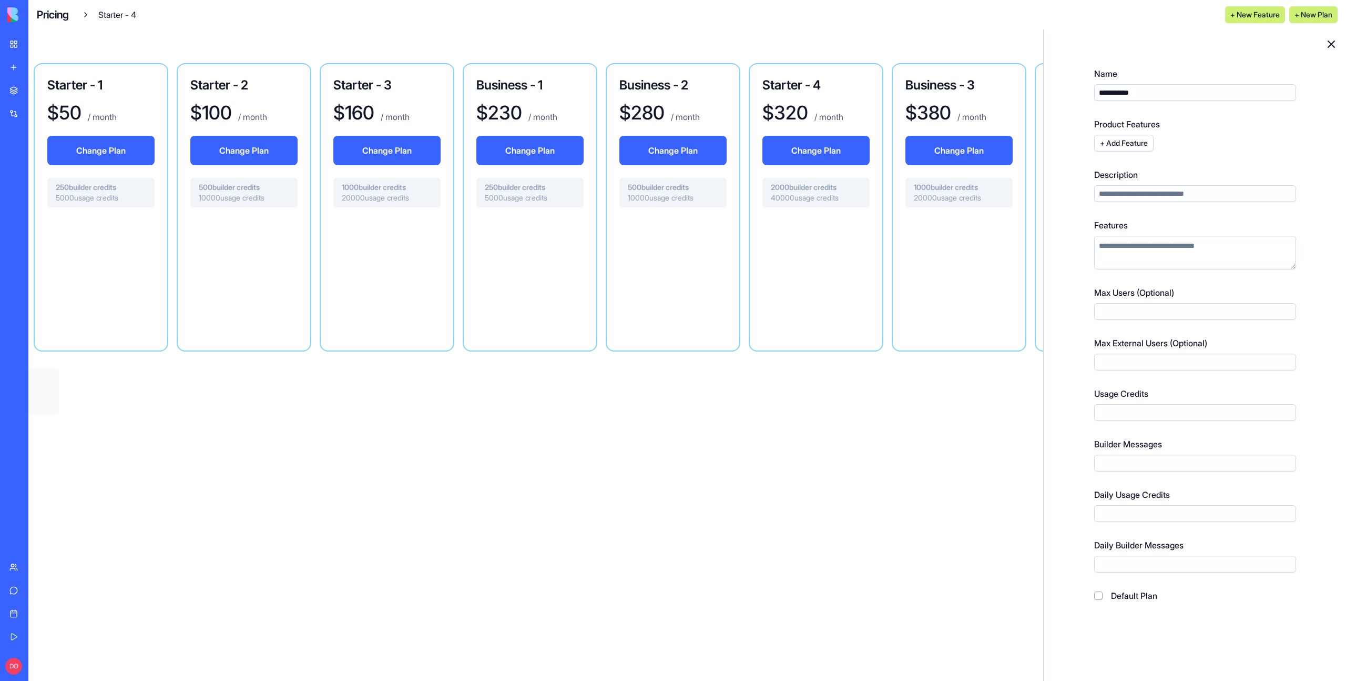
click at [1335, 45] on icon at bounding box center [1331, 44] width 13 height 13
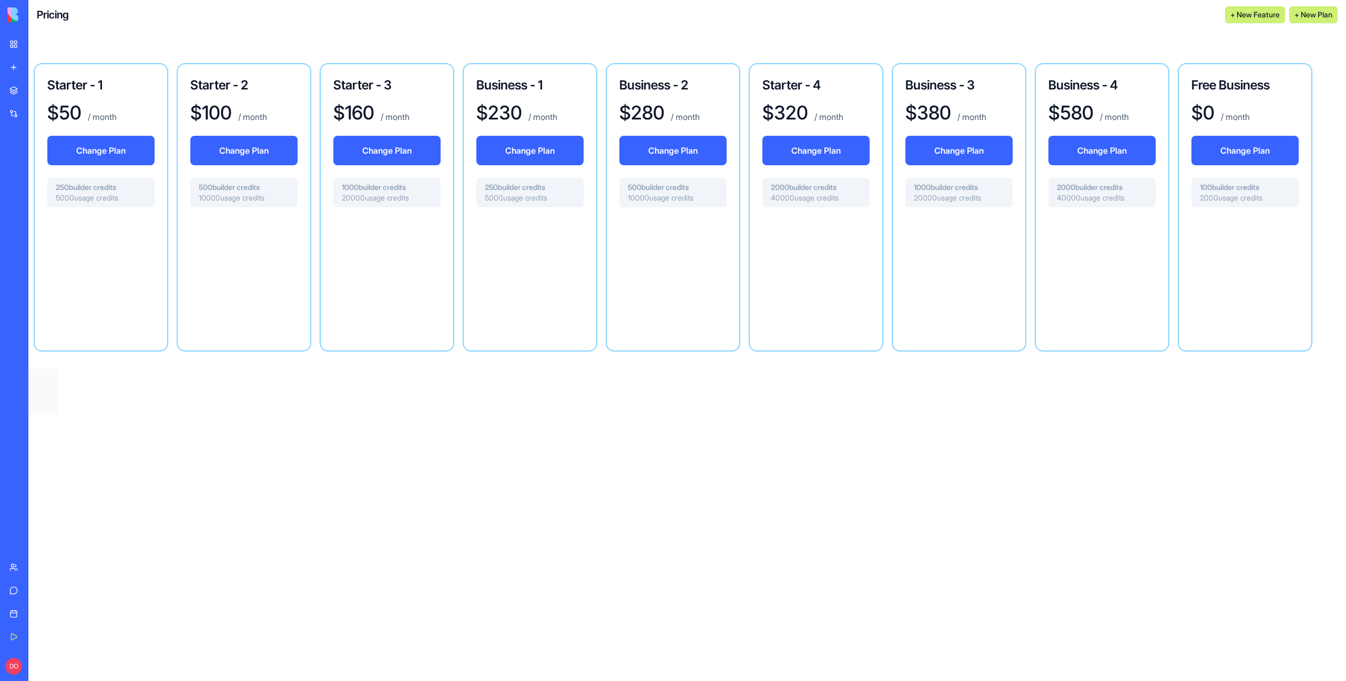
click at [693, 270] on div at bounding box center [673, 275] width 107 height 118
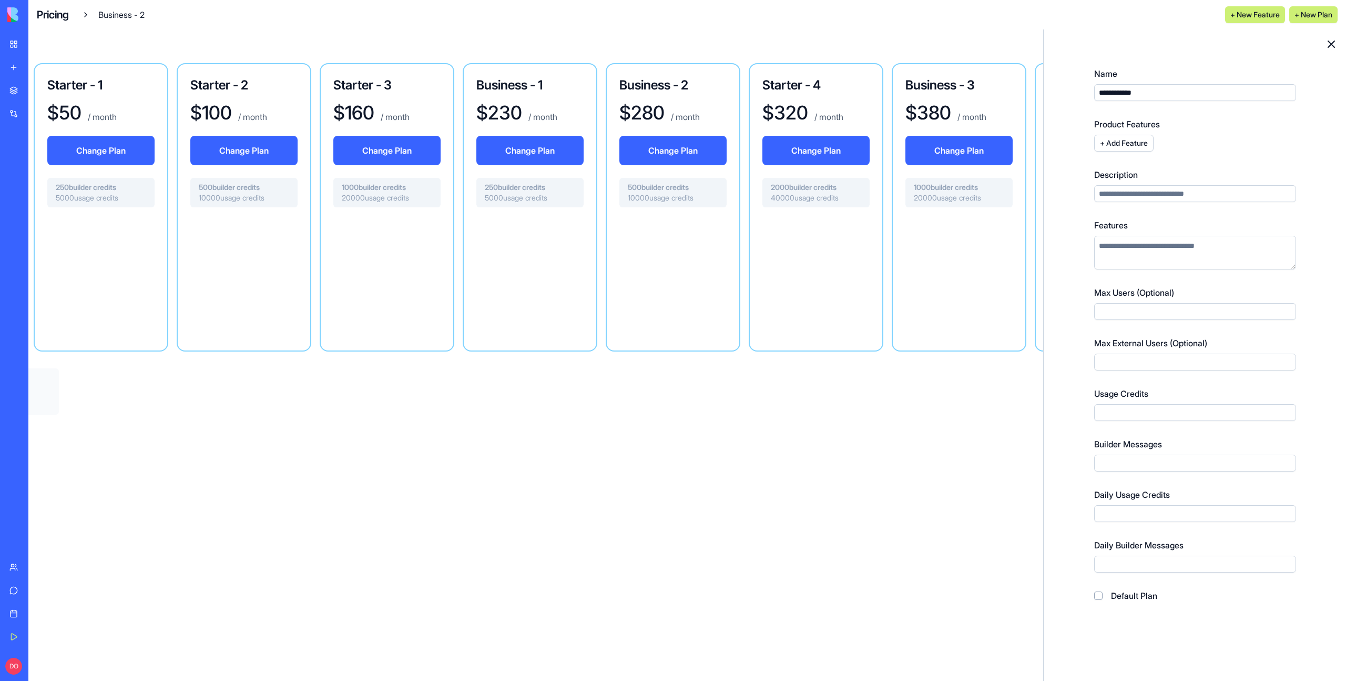
click at [1102, 364] on input "Max External Users (Optional)" at bounding box center [1195, 361] width 202 height 17
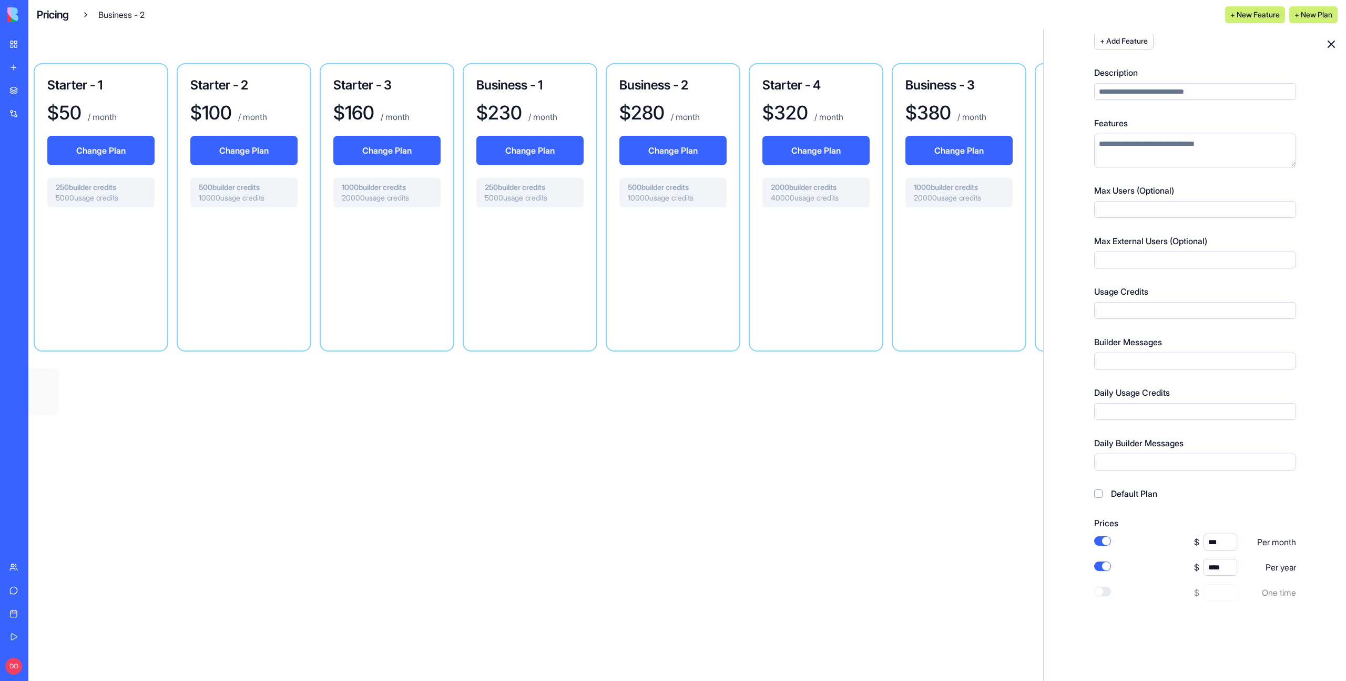
scroll to position [249, 0]
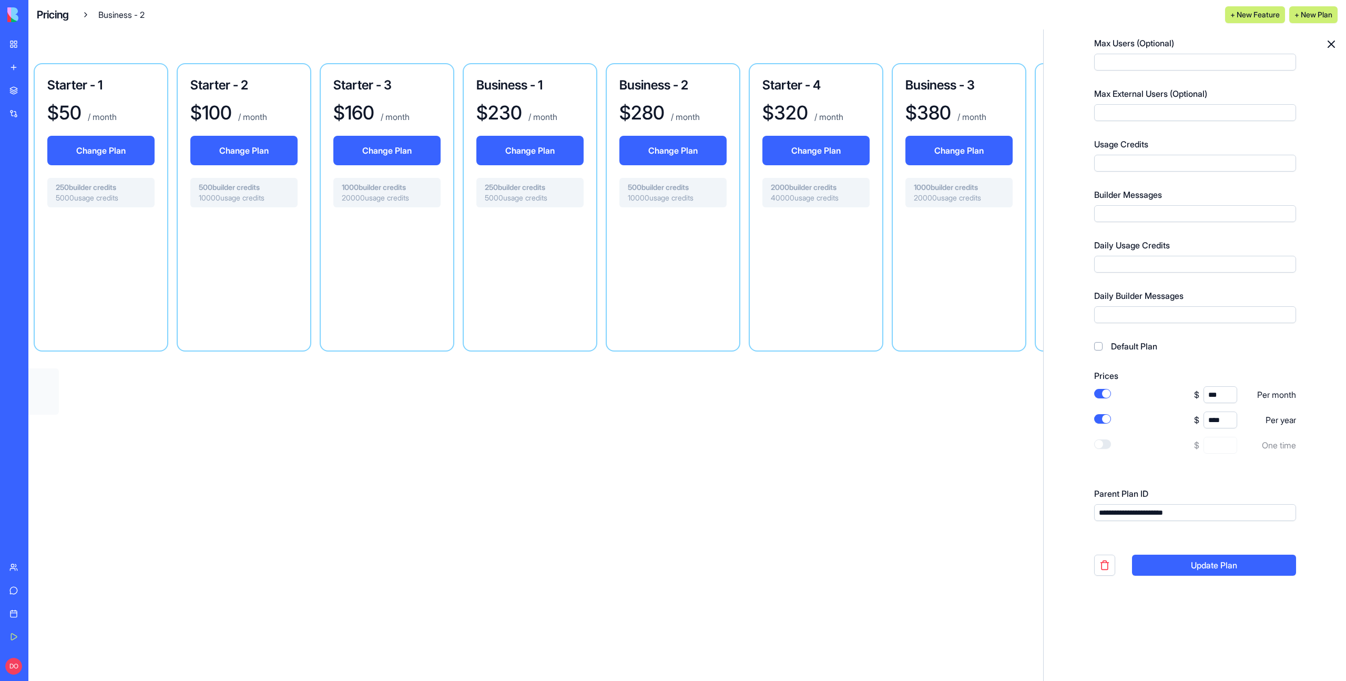
type input "***"
click at [1221, 570] on button "Update Plan" at bounding box center [1214, 564] width 164 height 21
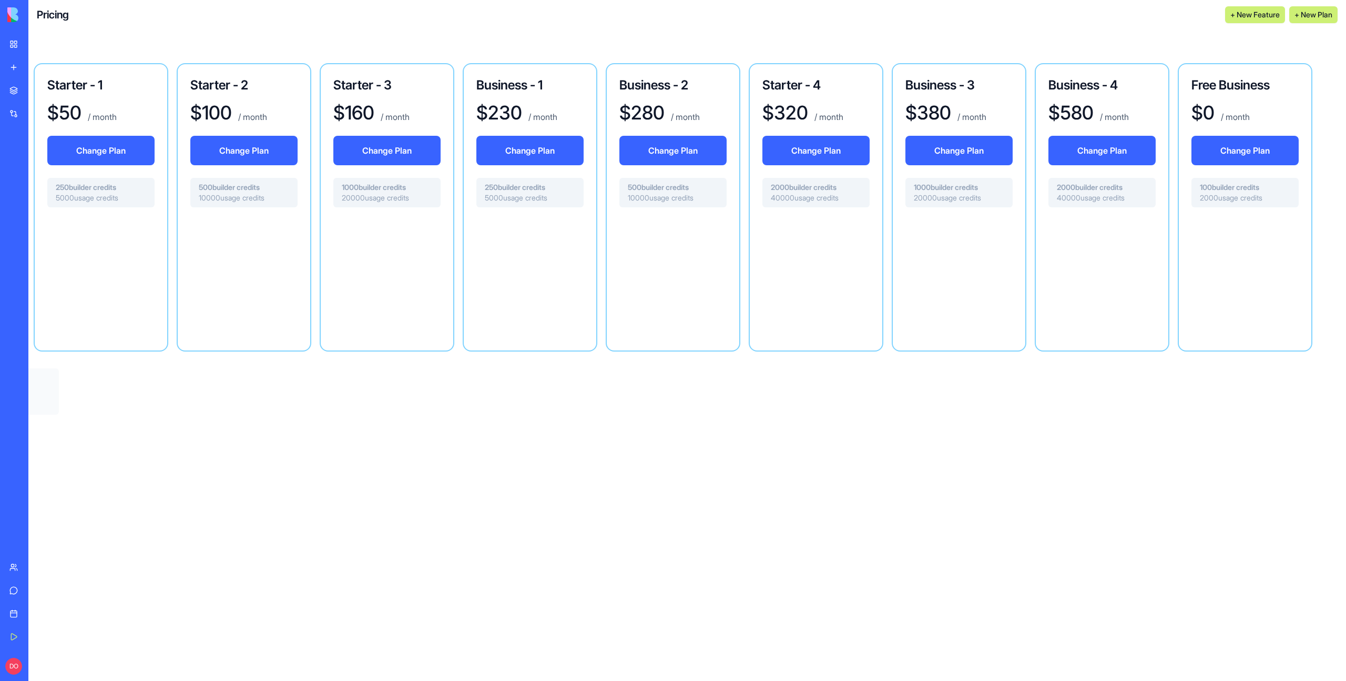
click at [533, 298] on div at bounding box center [530, 275] width 107 height 118
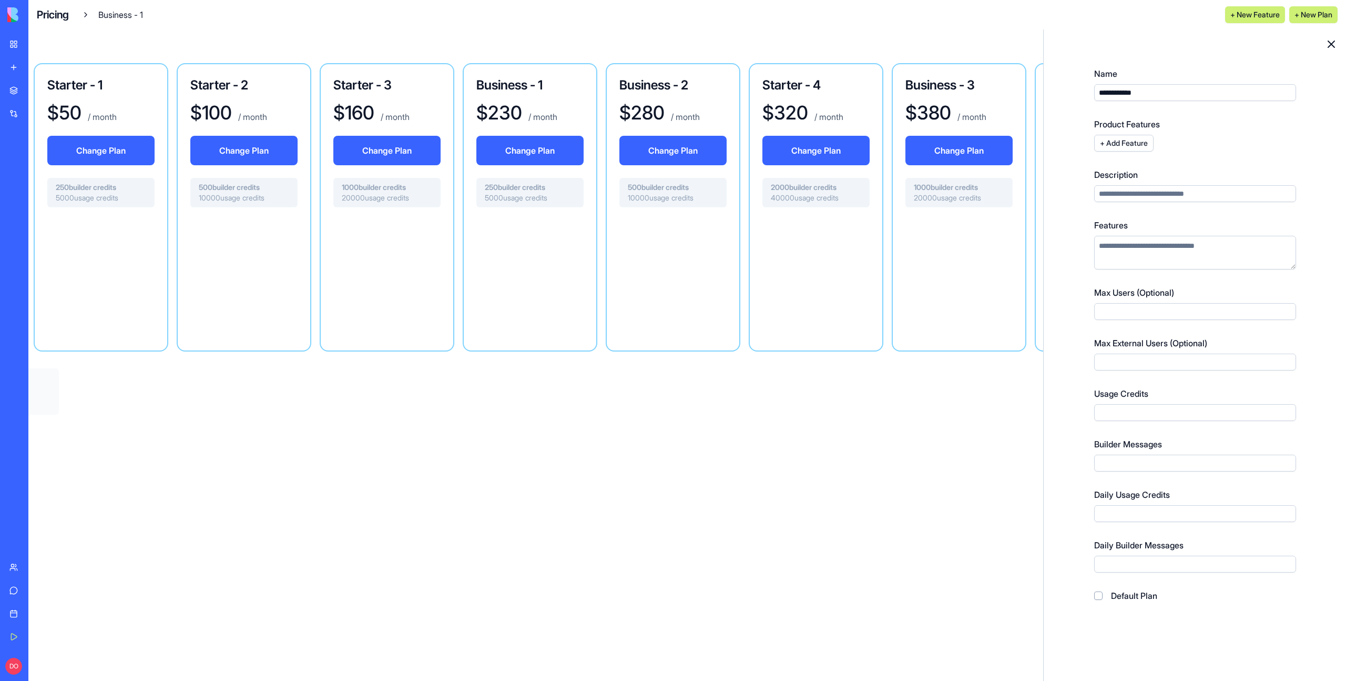
click at [1160, 361] on input "Max External Users (Optional)" at bounding box center [1195, 361] width 202 height 17
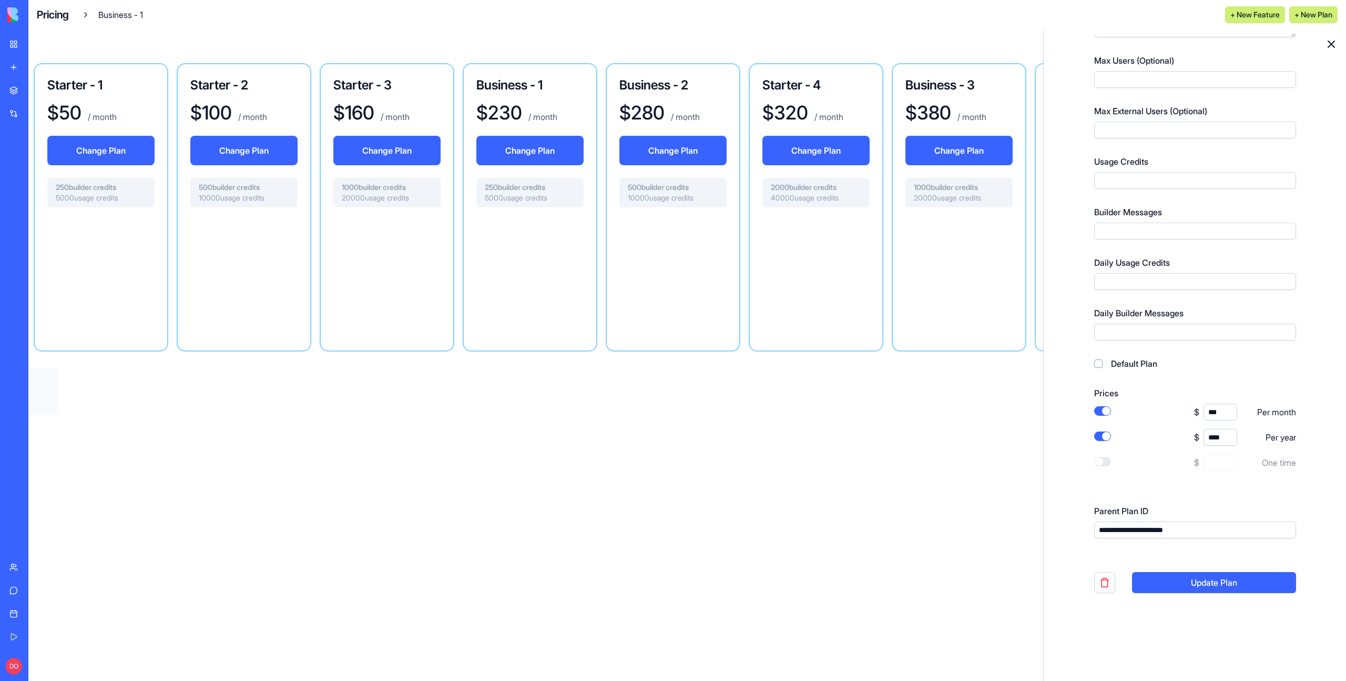
scroll to position [249, 0]
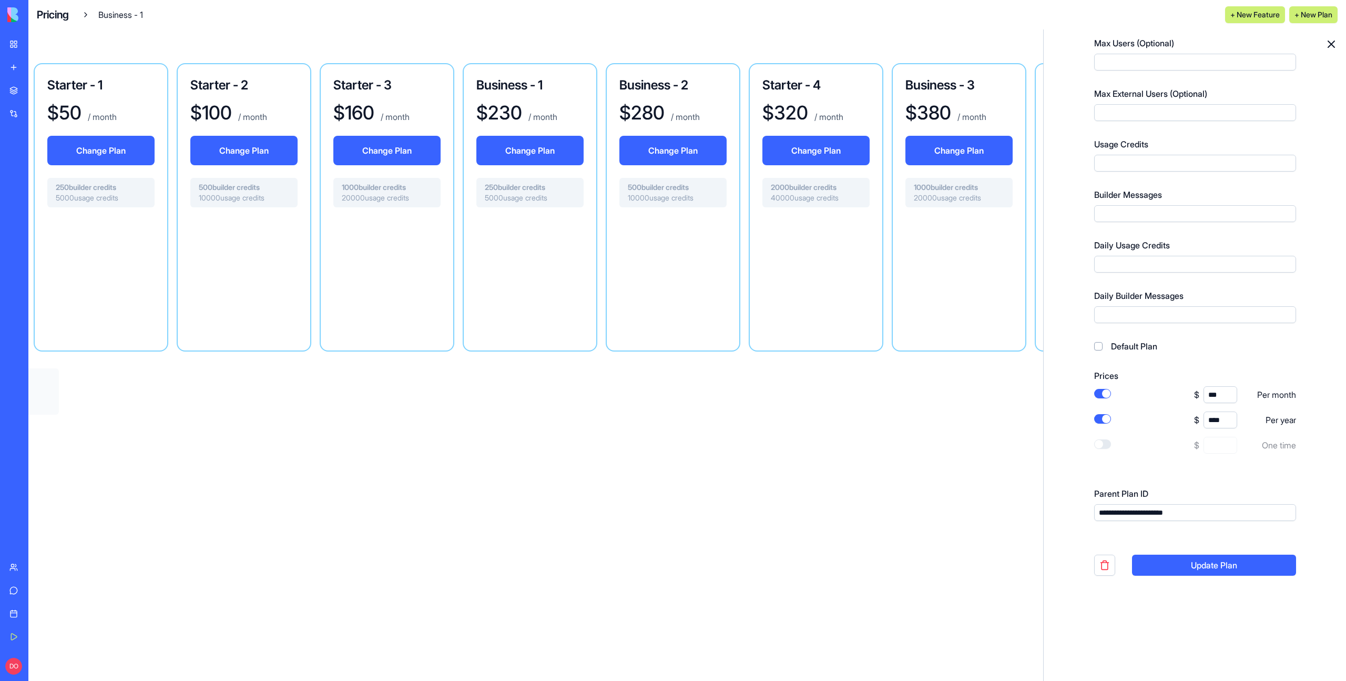
type input "***"
click at [1247, 561] on button "Update Plan" at bounding box center [1214, 564] width 164 height 21
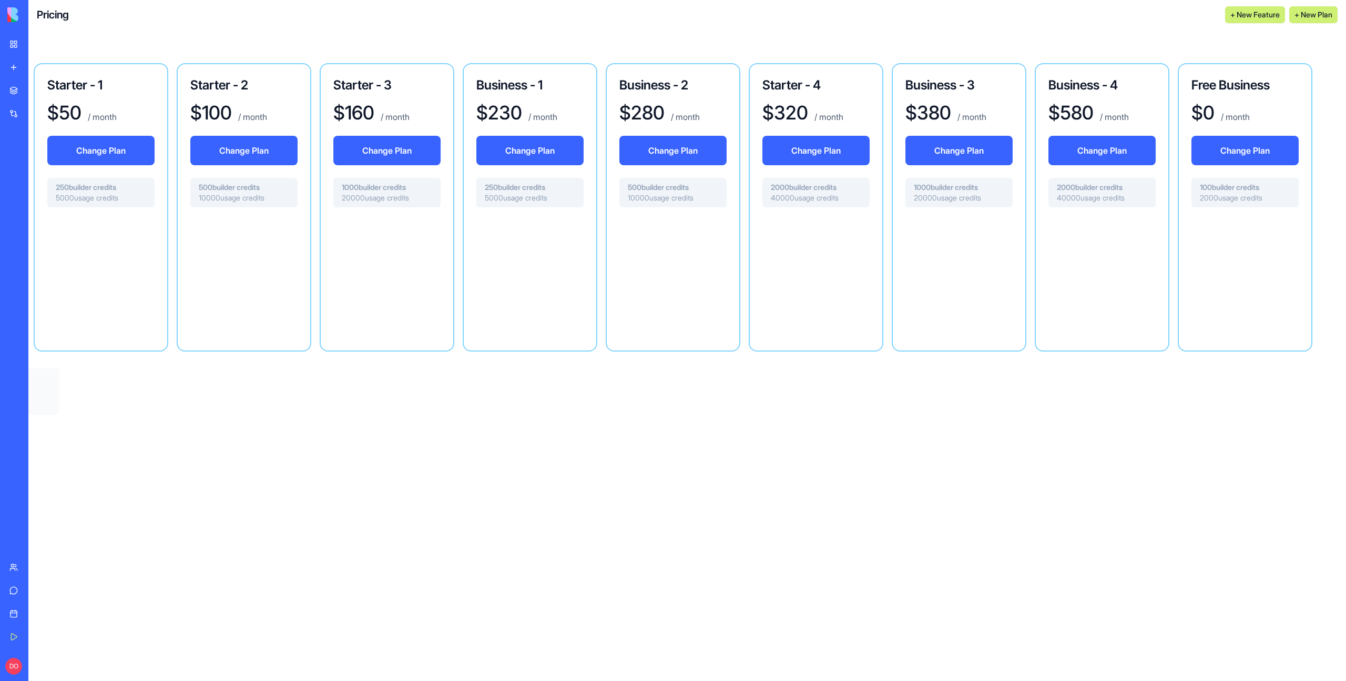
click at [508, 300] on div at bounding box center [530, 275] width 107 height 118
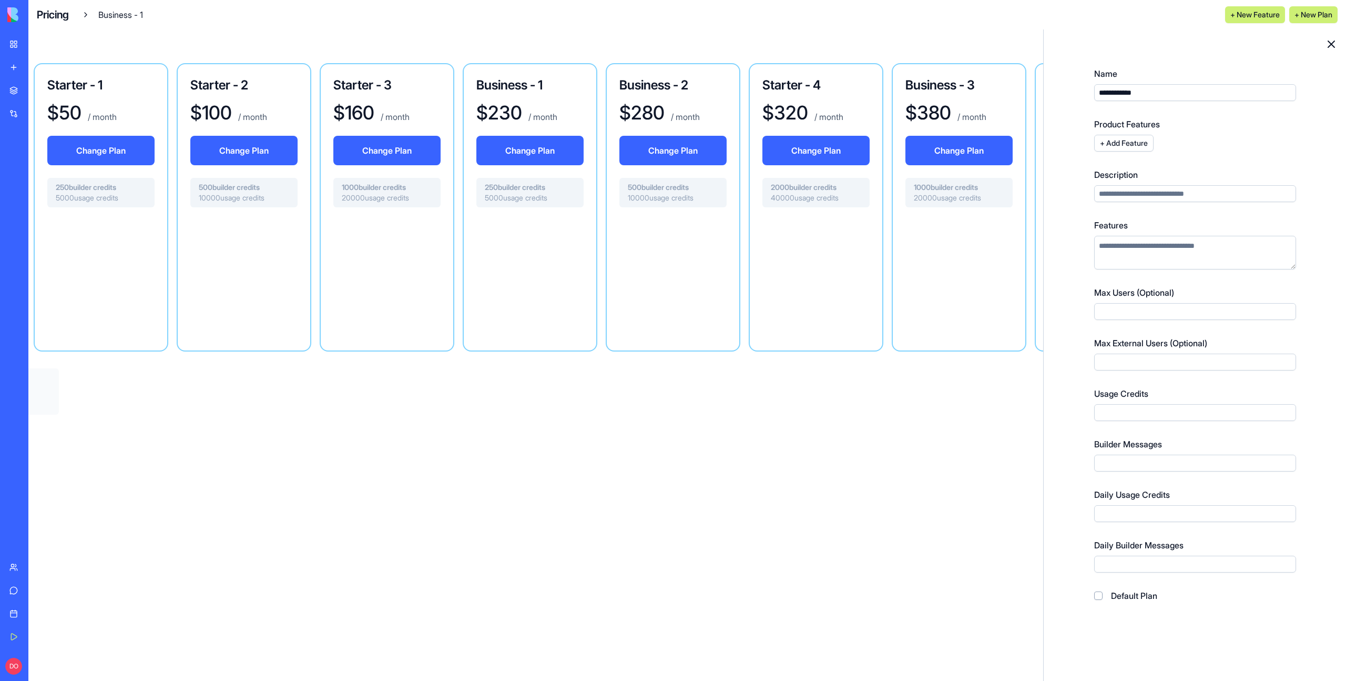
click at [1332, 43] on icon at bounding box center [1331, 44] width 13 height 13
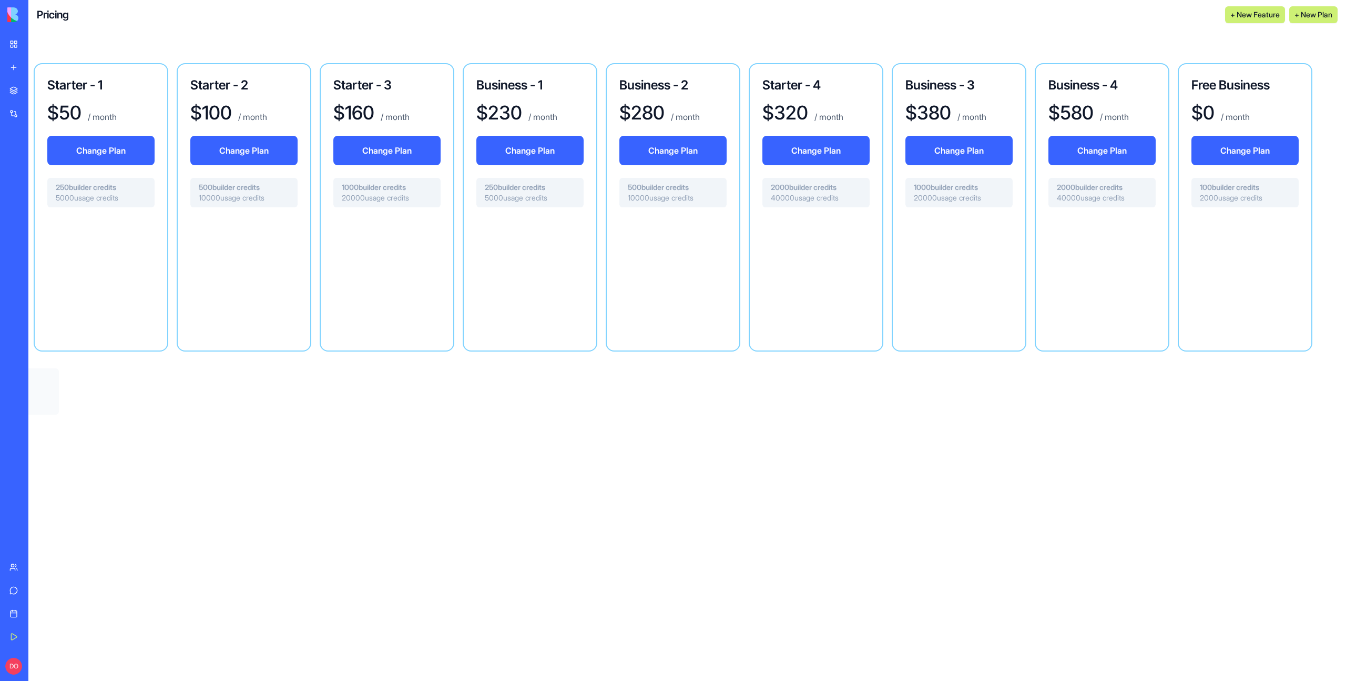
click at [358, 281] on div at bounding box center [386, 275] width 107 height 118
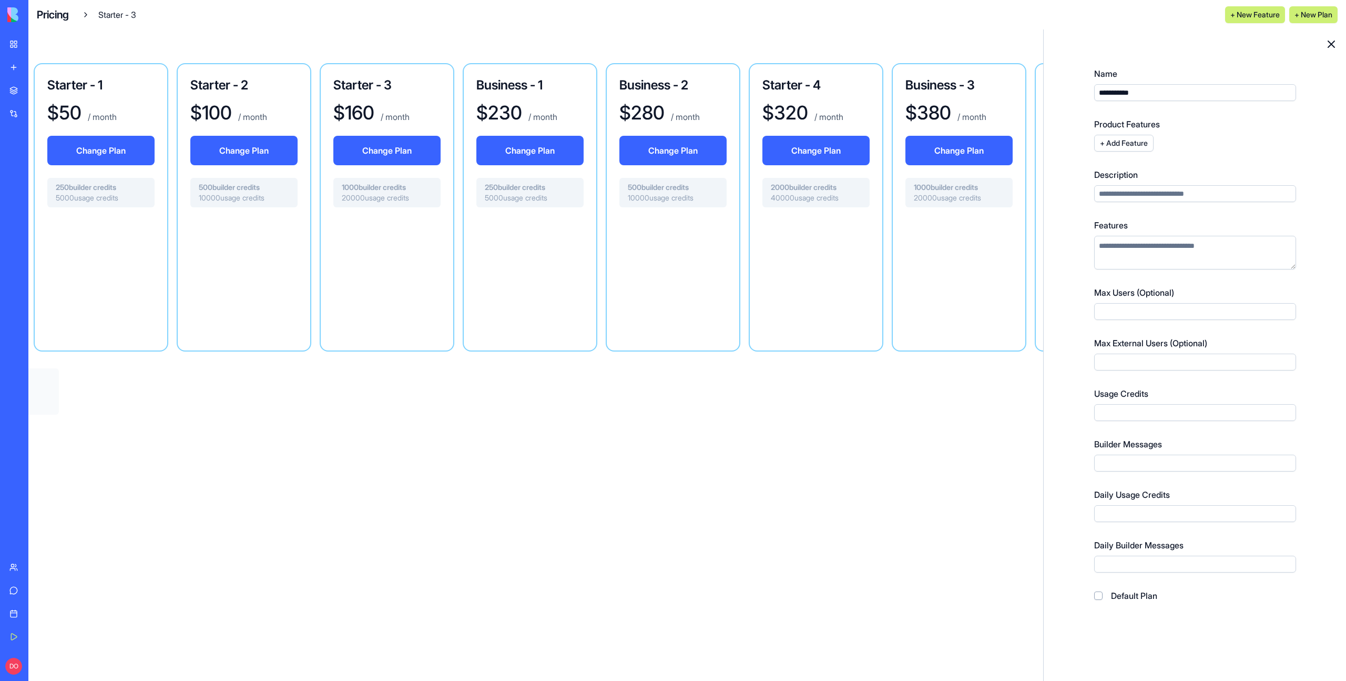
click at [1111, 359] on input "Max External Users (Optional)" at bounding box center [1195, 361] width 202 height 17
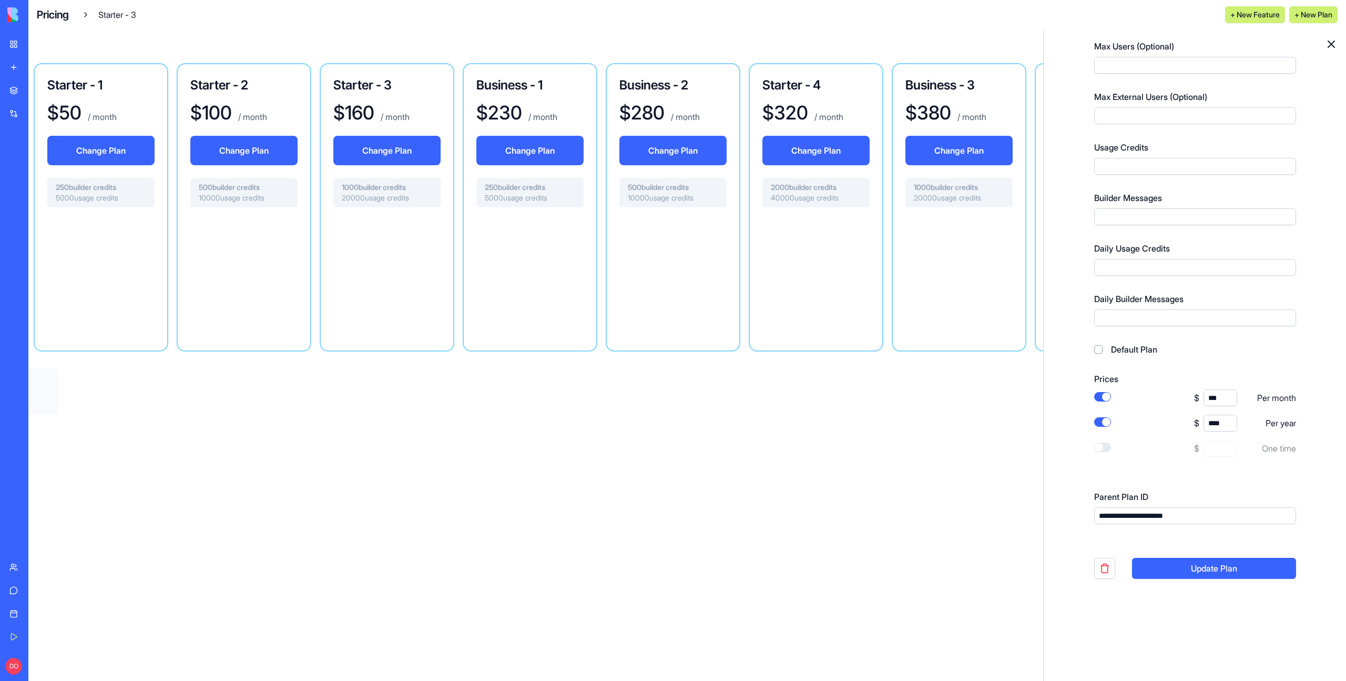
scroll to position [249, 0]
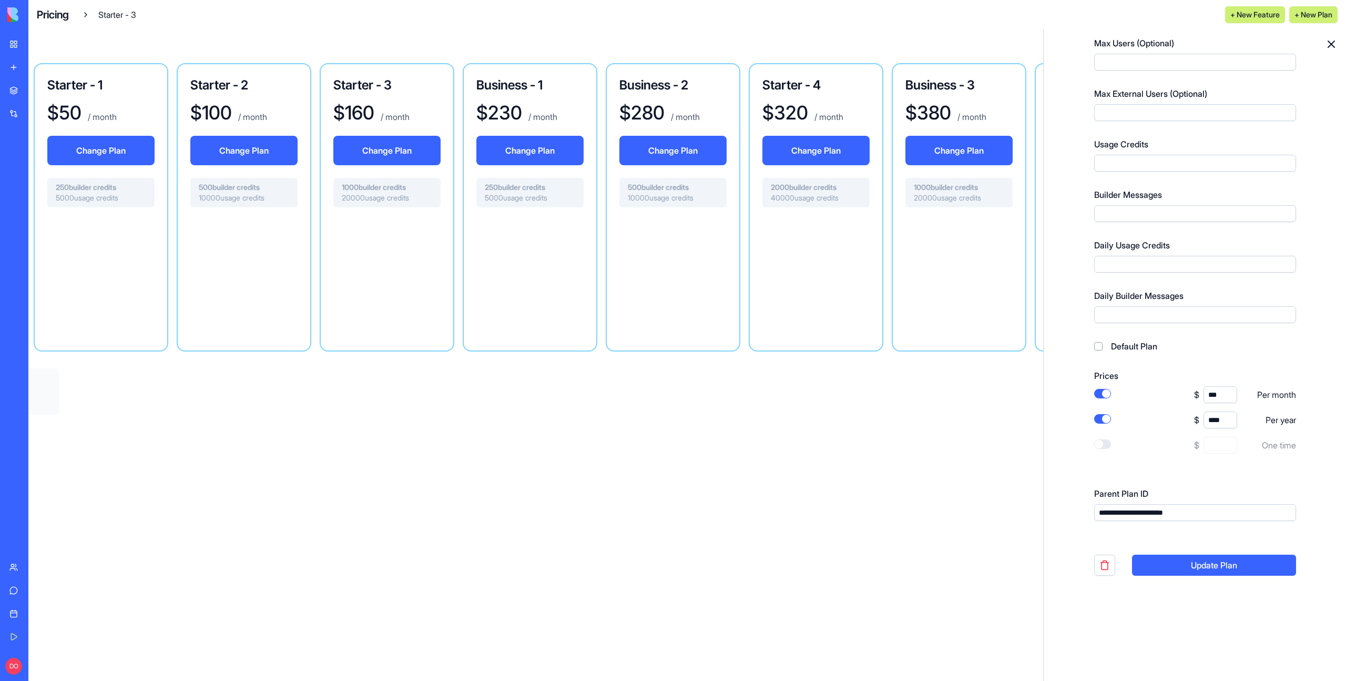
type input "**"
click at [1202, 562] on button "Update Plan" at bounding box center [1214, 564] width 164 height 21
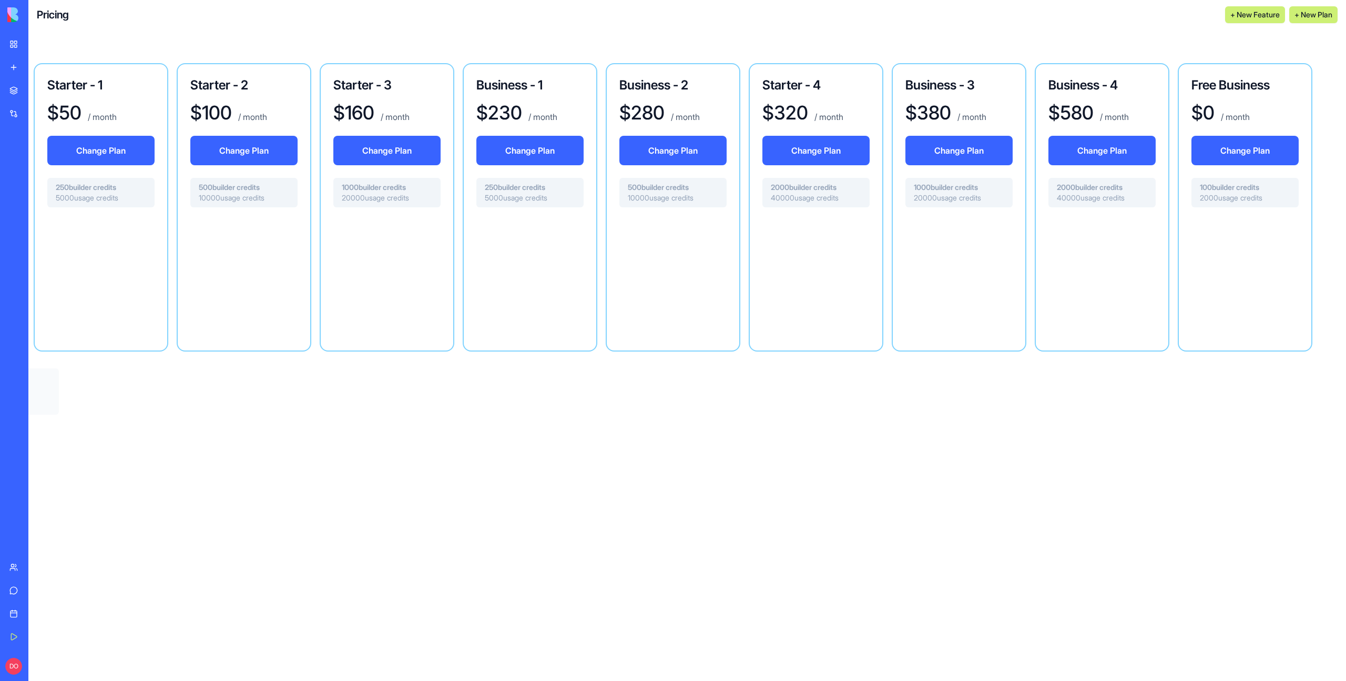
click at [238, 282] on div at bounding box center [243, 275] width 107 height 118
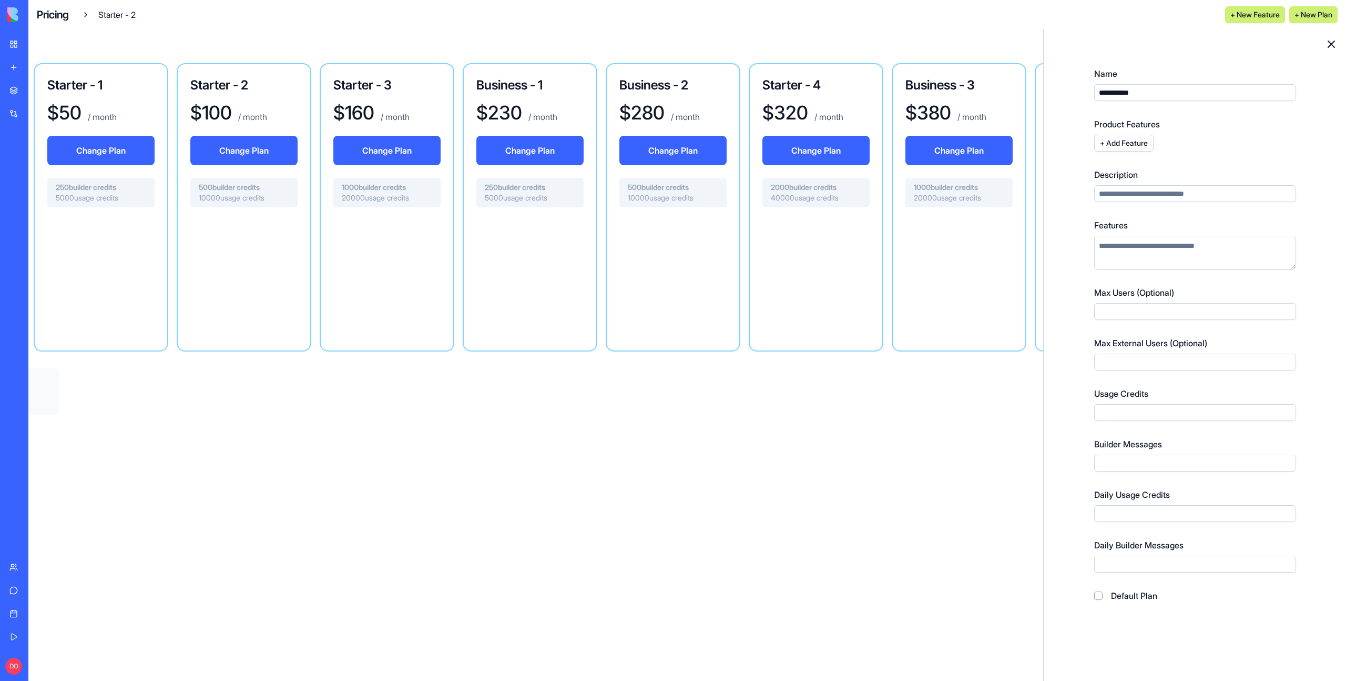
click at [1126, 359] on input "Max External Users (Optional)" at bounding box center [1195, 361] width 202 height 17
type input "*"
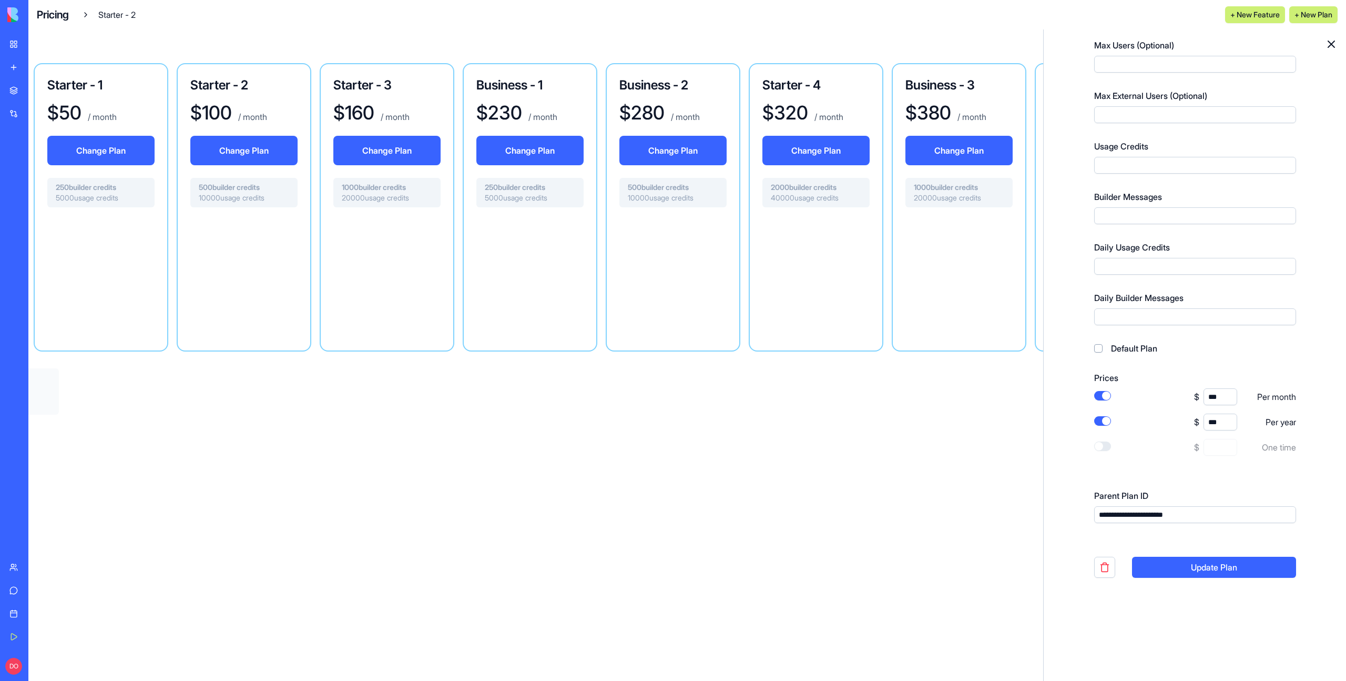
scroll to position [249, 0]
type input "**"
click at [1212, 570] on button "Update Plan" at bounding box center [1214, 564] width 164 height 21
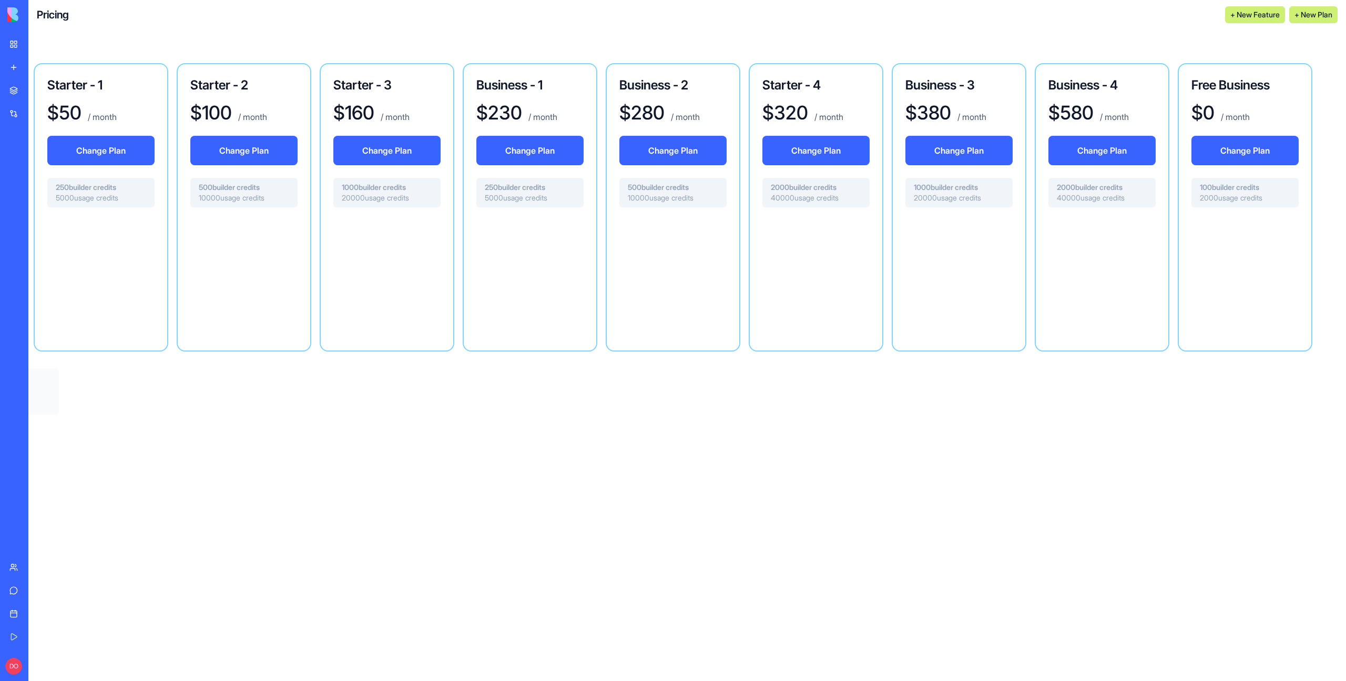
click at [105, 272] on div at bounding box center [100, 275] width 107 height 118
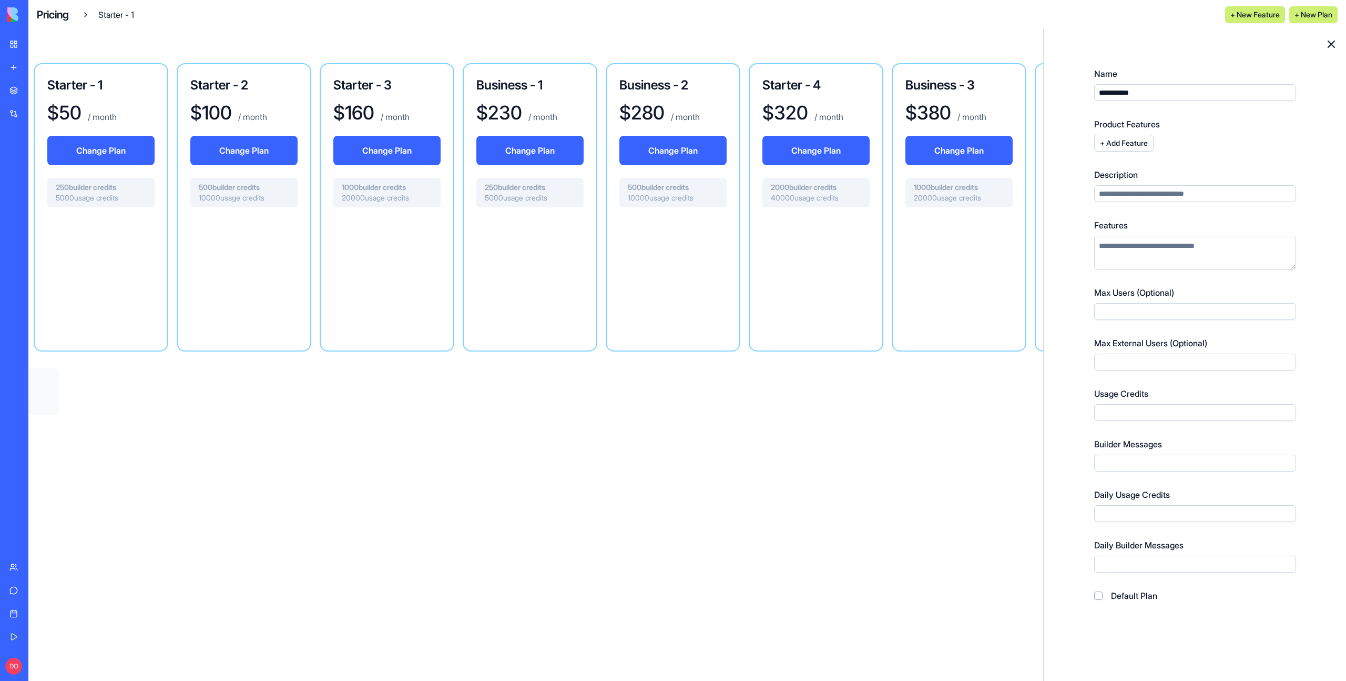
click at [1144, 357] on input "Max External Users (Optional)" at bounding box center [1195, 361] width 202 height 17
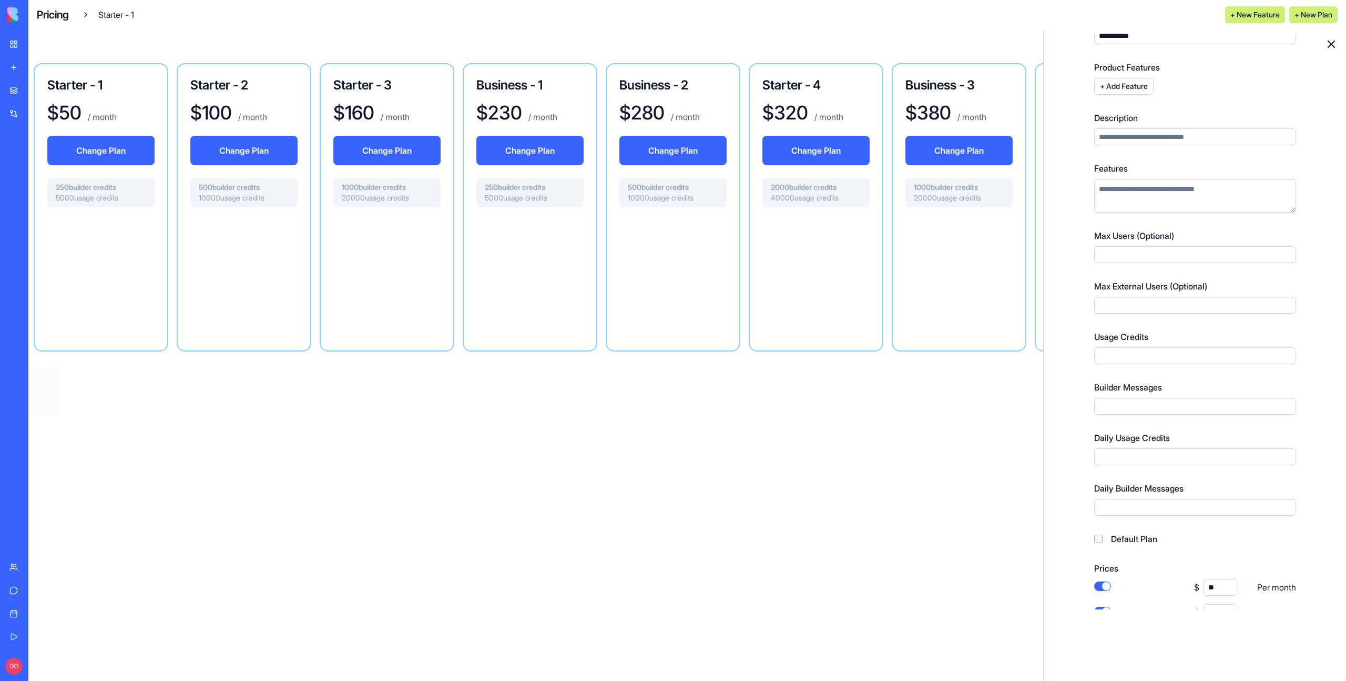
scroll to position [249, 0]
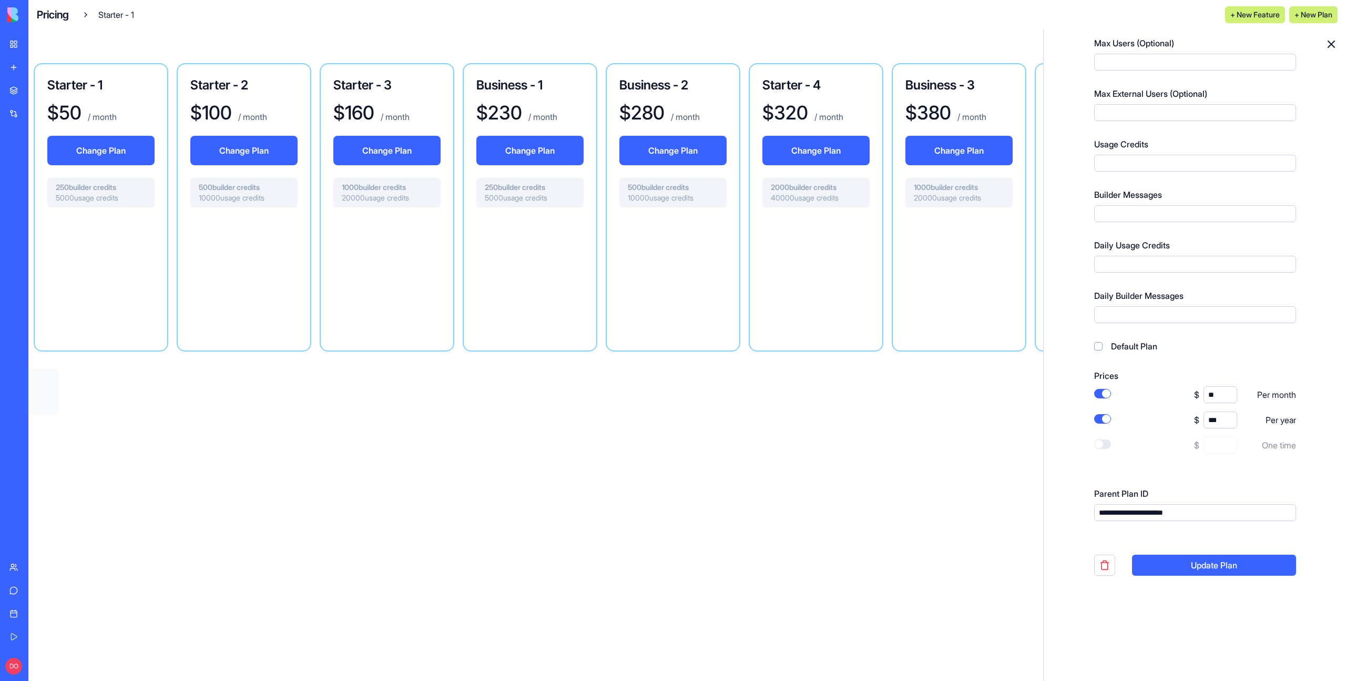
type input "**"
click at [1202, 556] on button "Update Plan" at bounding box center [1214, 564] width 164 height 21
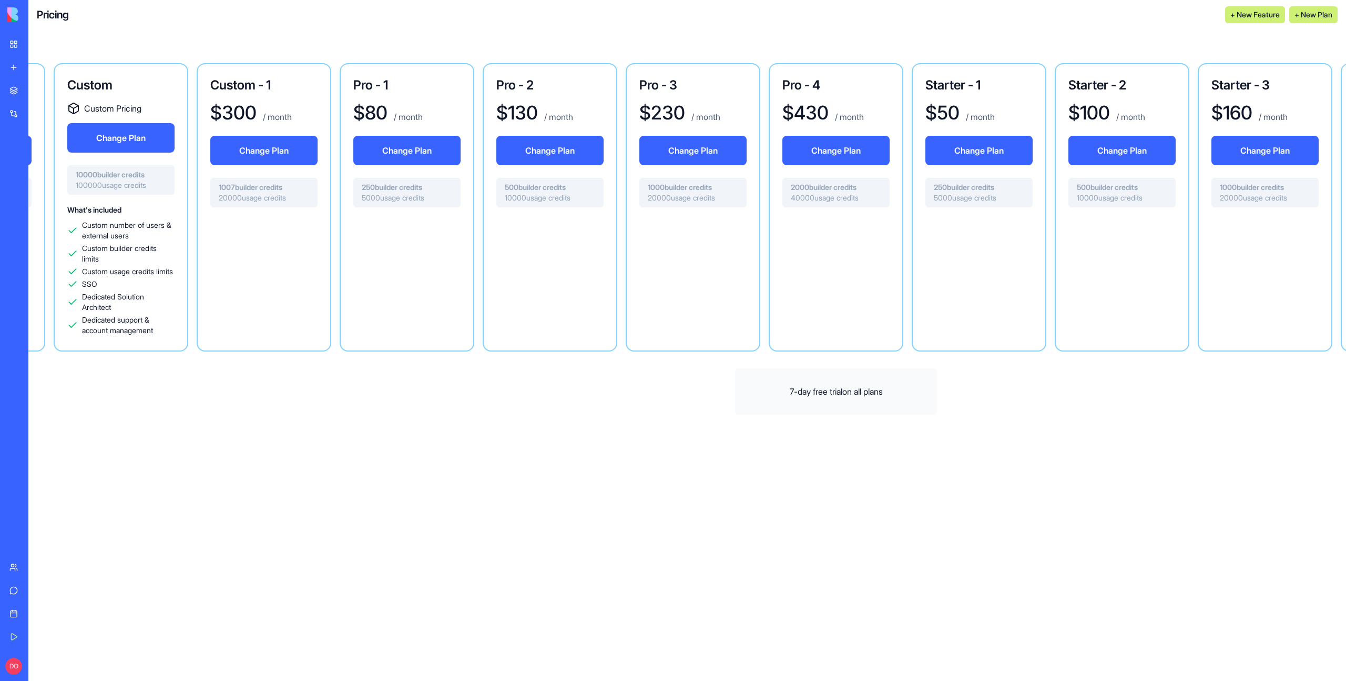
scroll to position [0, 584]
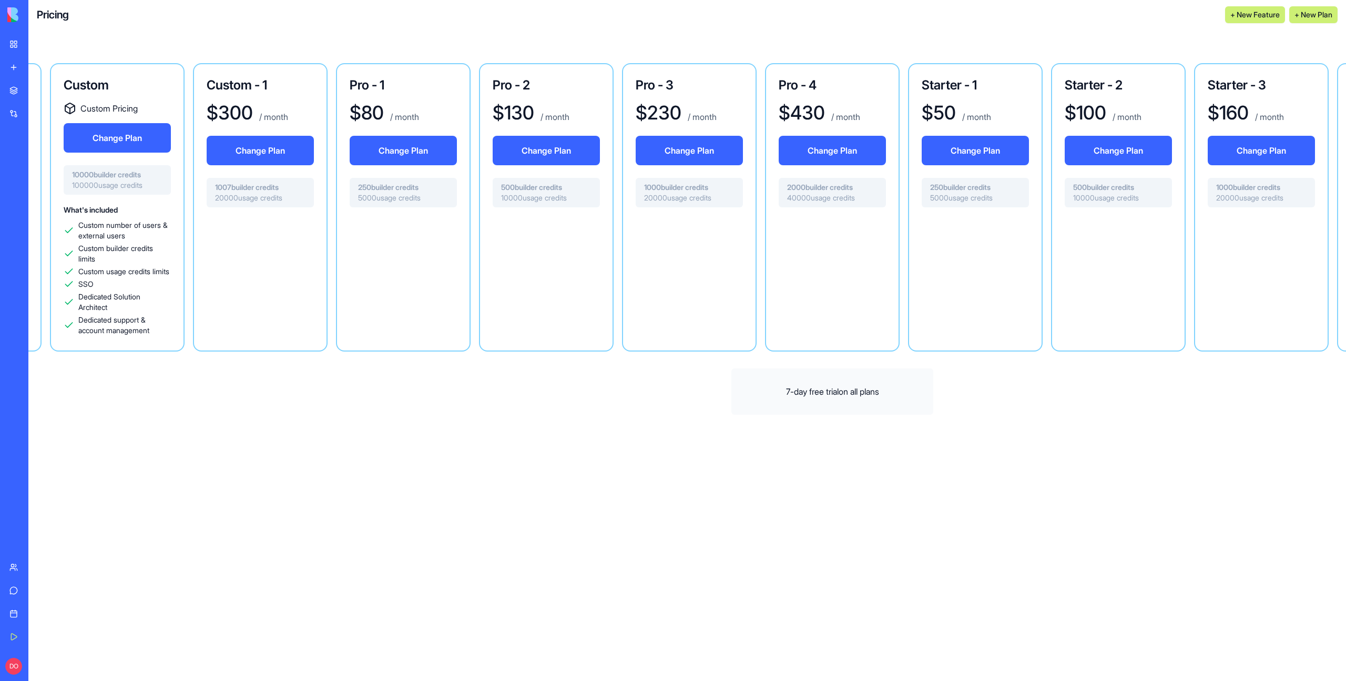
click at [823, 301] on div at bounding box center [832, 275] width 107 height 118
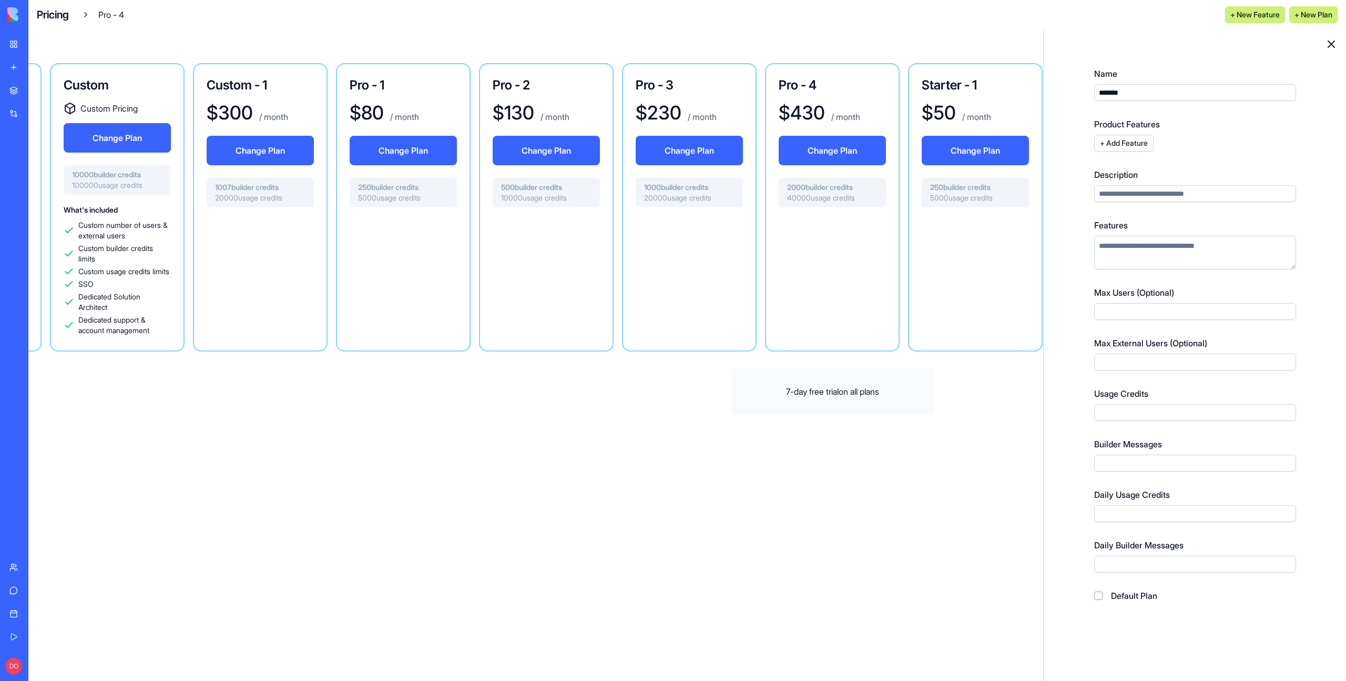
click at [1135, 364] on input "Max External Users (Optional)" at bounding box center [1195, 361] width 202 height 17
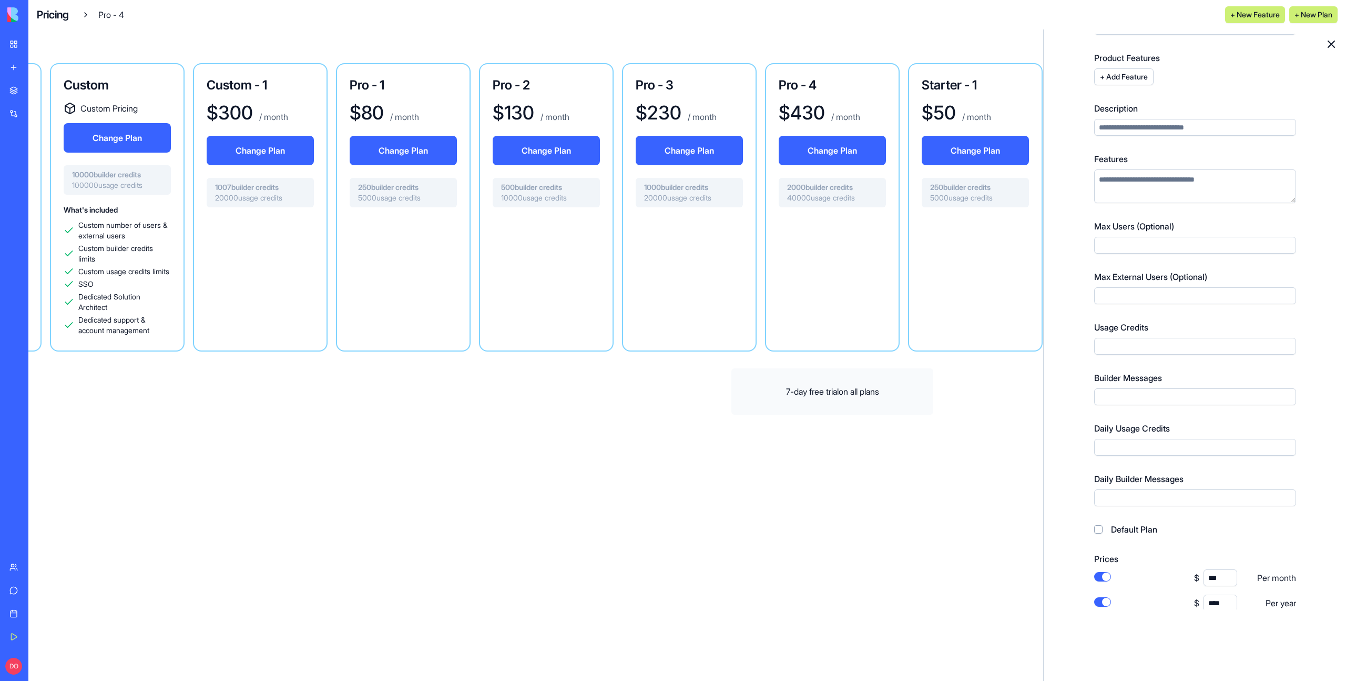
scroll to position [249, 0]
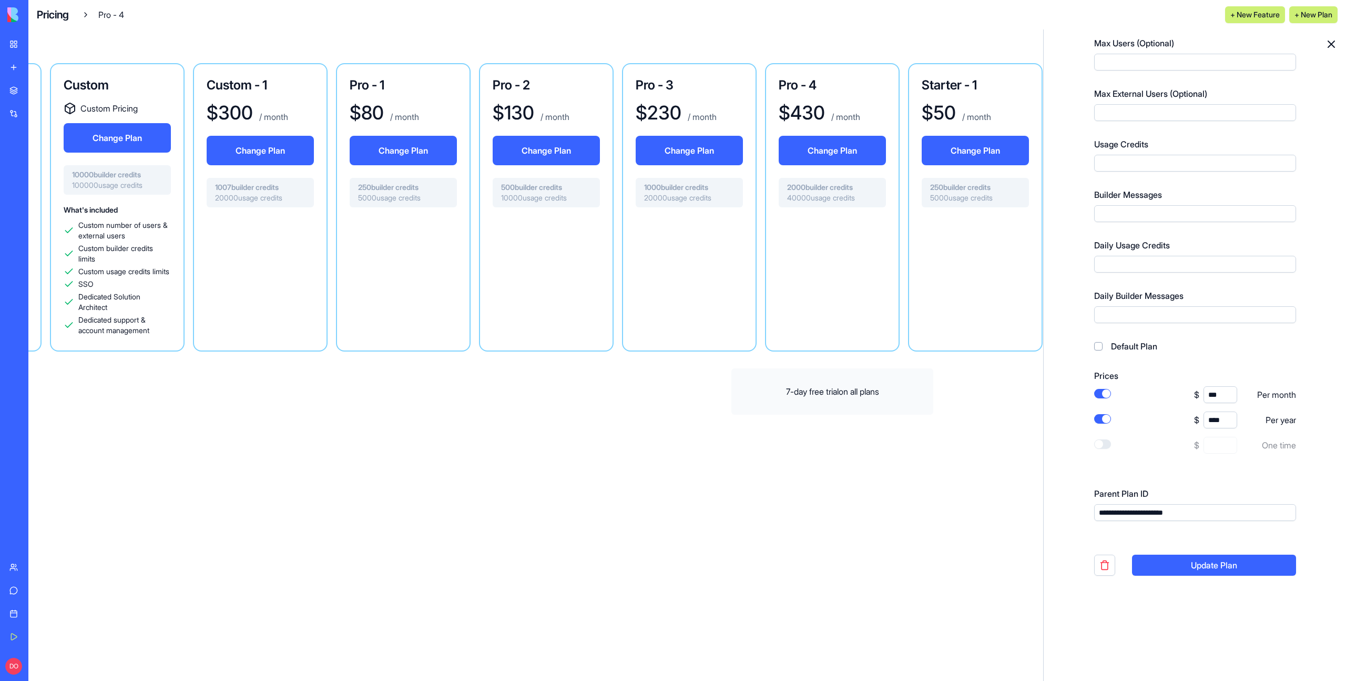
type input "**"
click at [1246, 567] on button "Update Plan" at bounding box center [1214, 564] width 164 height 21
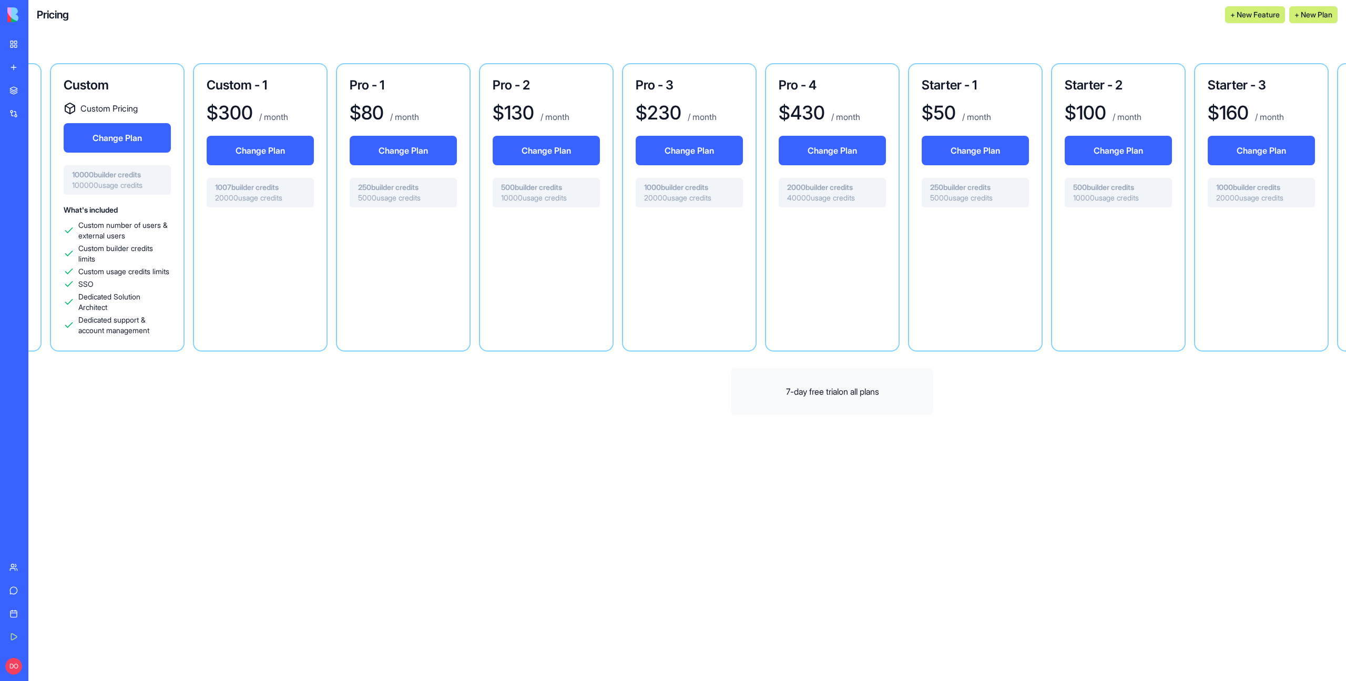
click at [808, 294] on div at bounding box center [832, 275] width 107 height 118
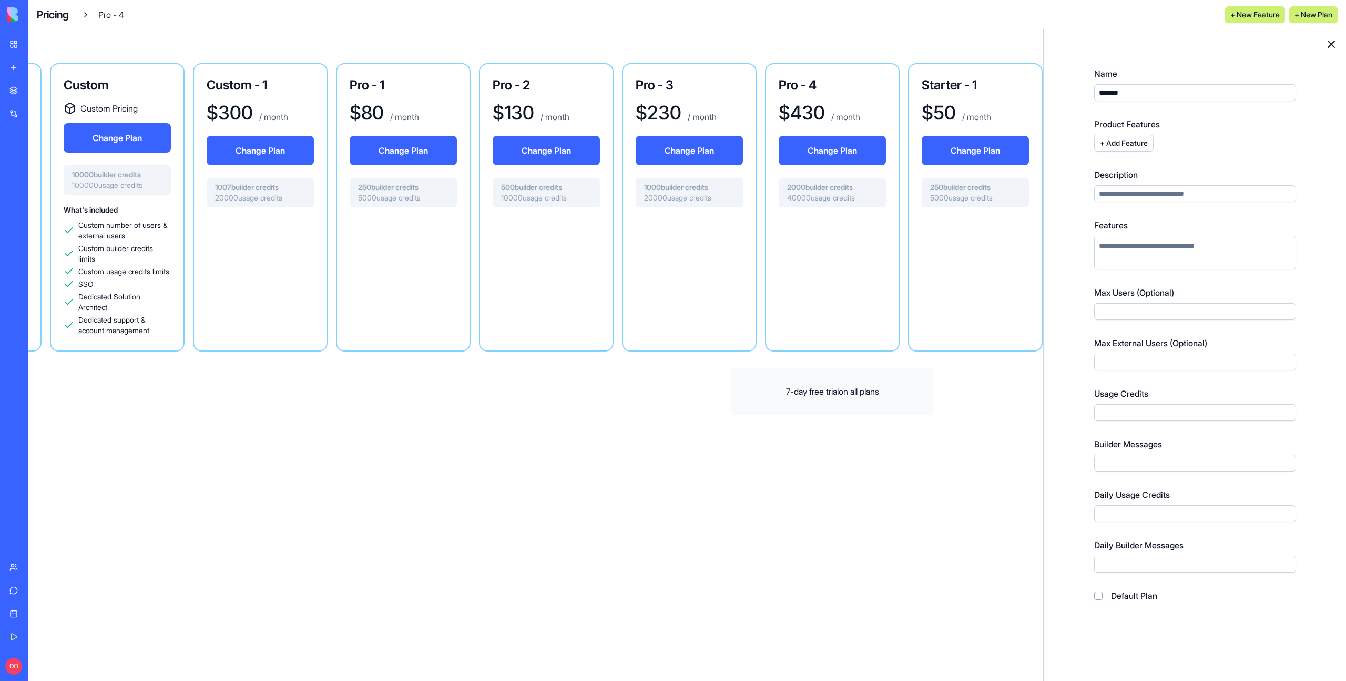
click at [717, 269] on div at bounding box center [689, 275] width 107 height 118
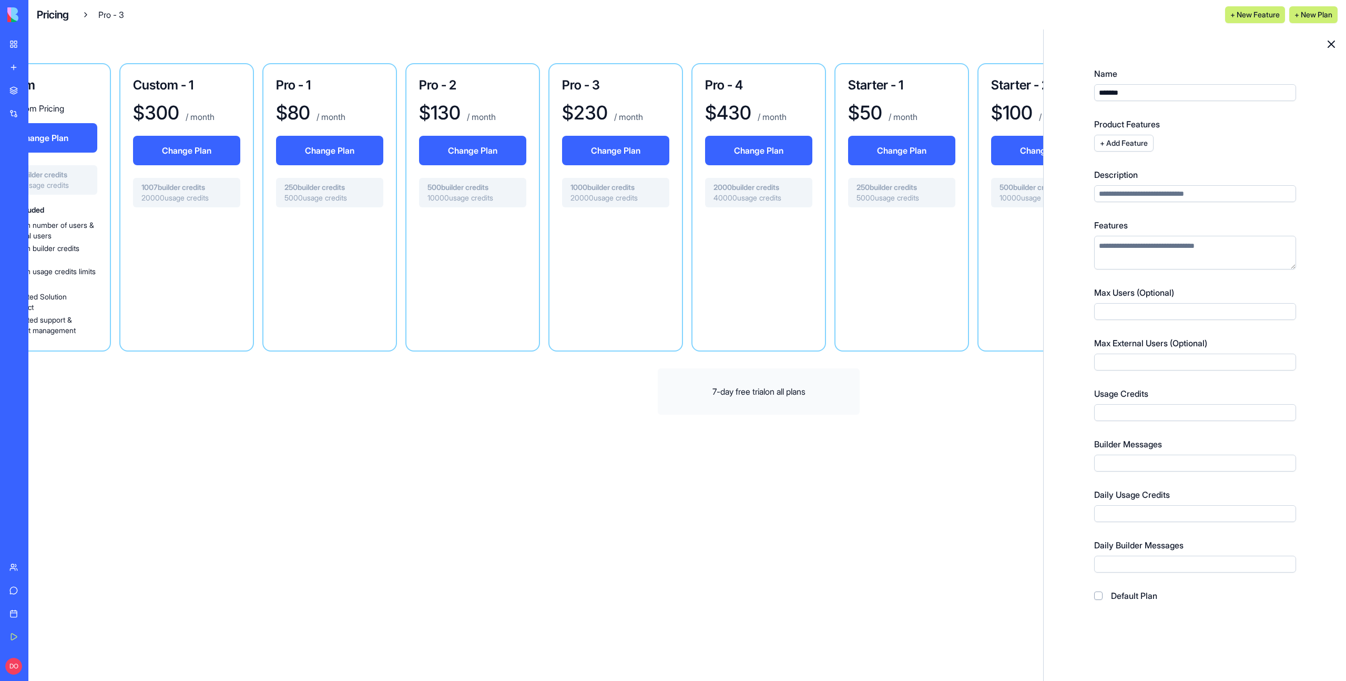
scroll to position [0, 701]
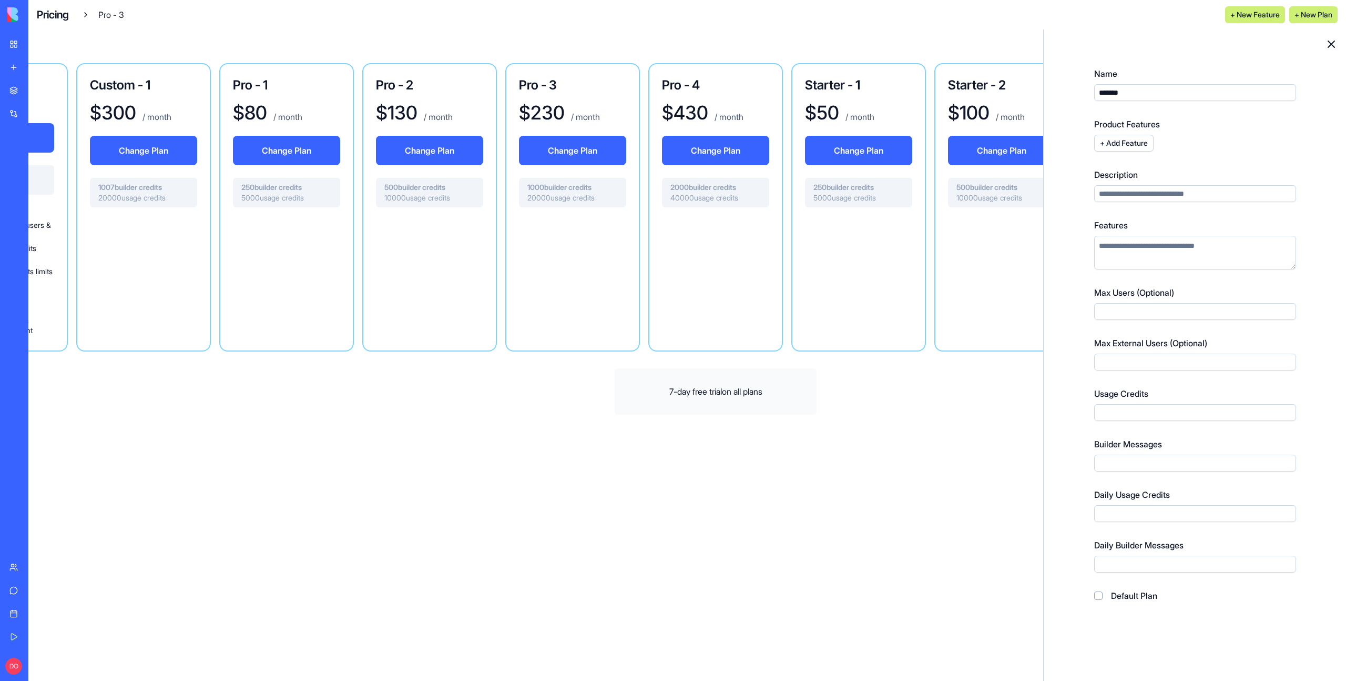
click at [714, 292] on div at bounding box center [715, 275] width 107 height 118
click at [602, 288] on div at bounding box center [572, 275] width 107 height 118
click at [1114, 360] on input "Max External Users (Optional)" at bounding box center [1195, 361] width 202 height 17
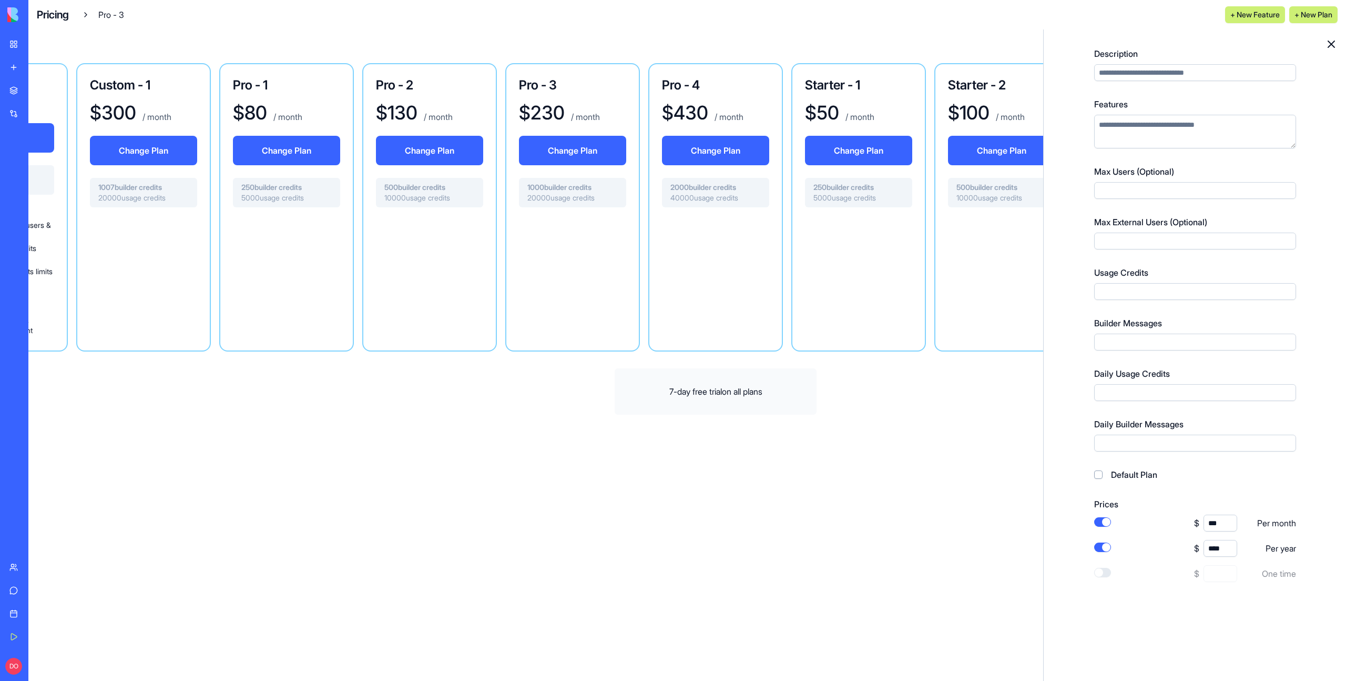
scroll to position [249, 0]
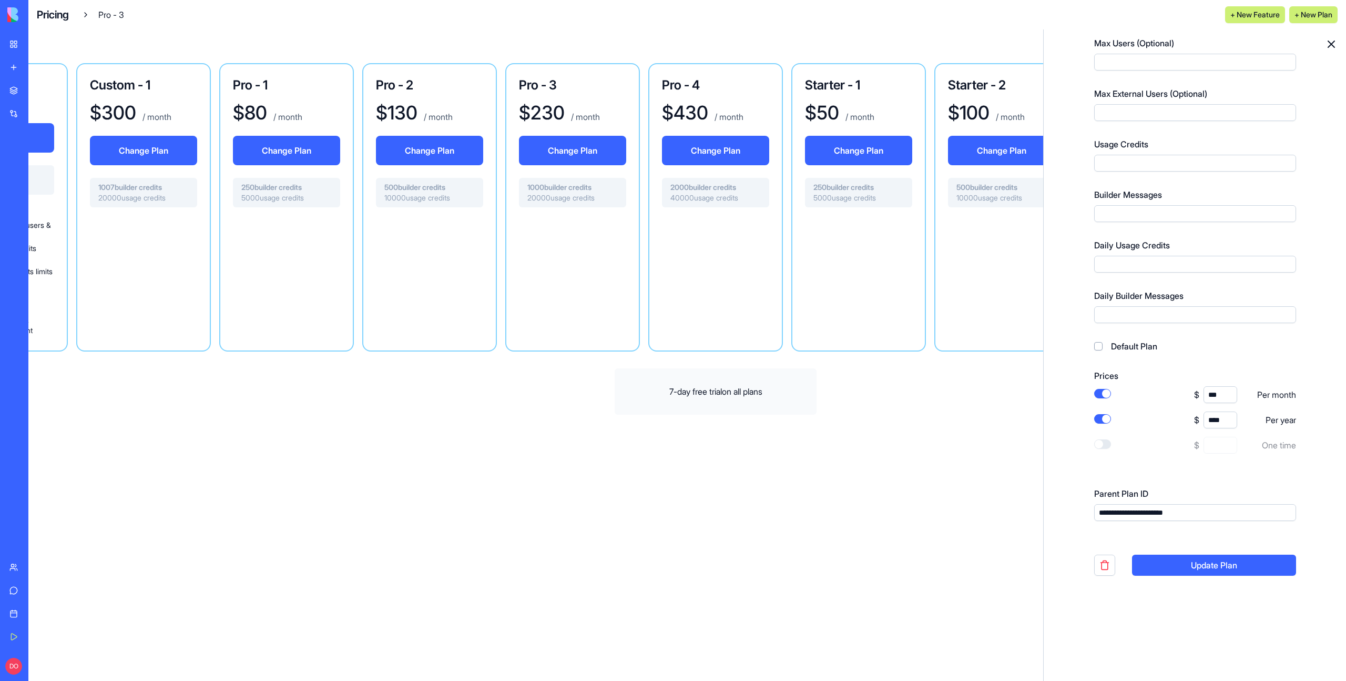
type input "**"
click at [1230, 570] on button "Update Plan" at bounding box center [1214, 564] width 164 height 21
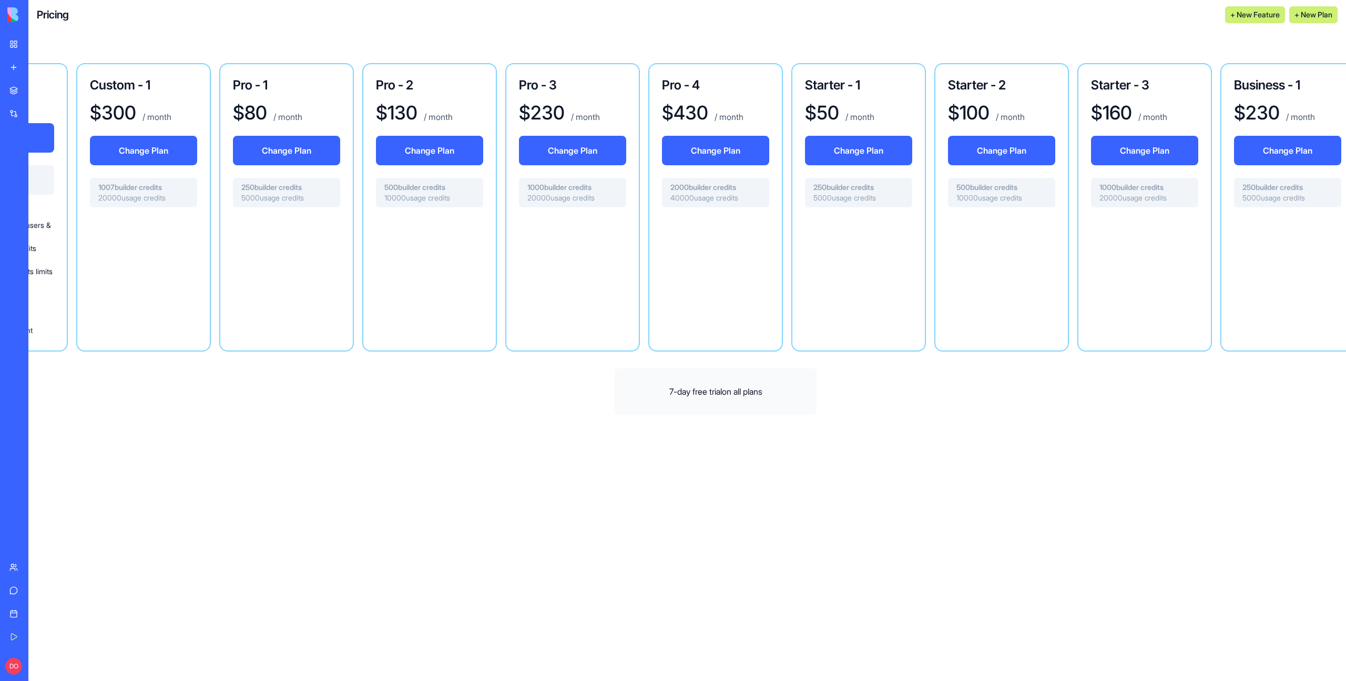
click at [452, 287] on div at bounding box center [429, 275] width 107 height 118
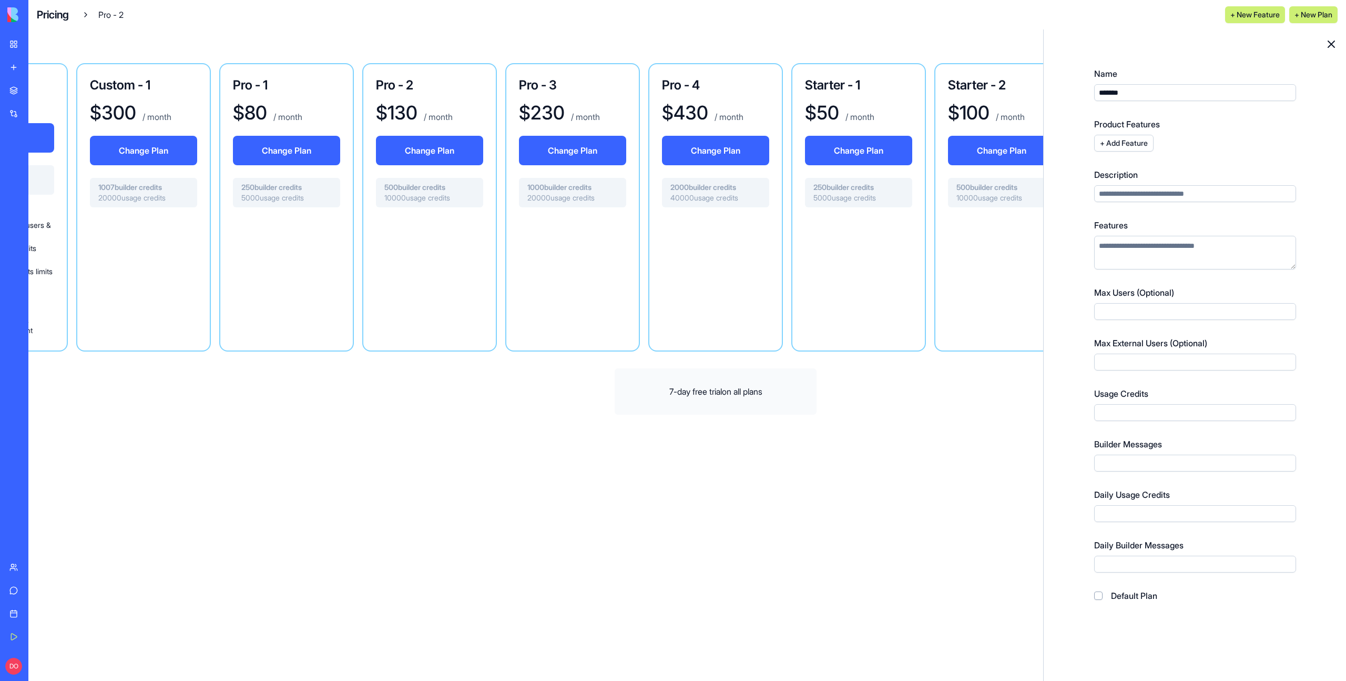
click at [1151, 352] on div "Max External Users (Optional)" at bounding box center [1195, 354] width 202 height 34
click at [1151, 357] on input "Max External Users (Optional)" at bounding box center [1195, 361] width 202 height 17
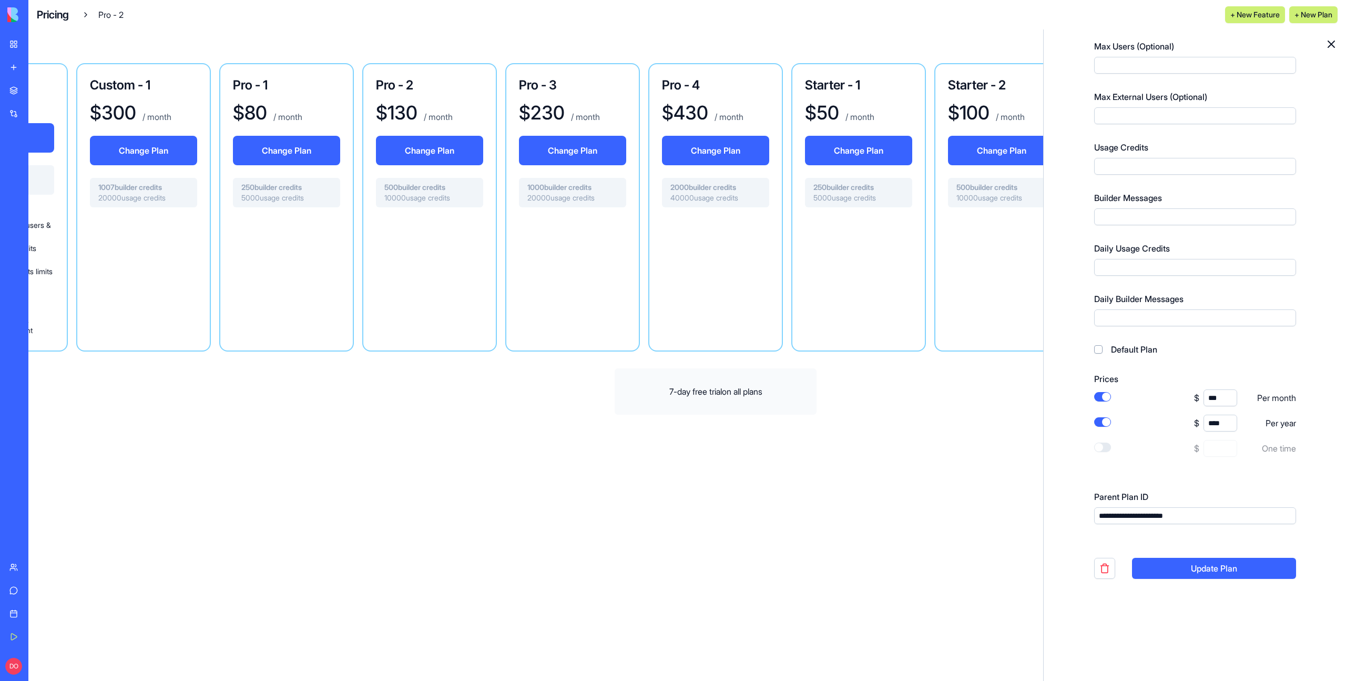
scroll to position [249, 0]
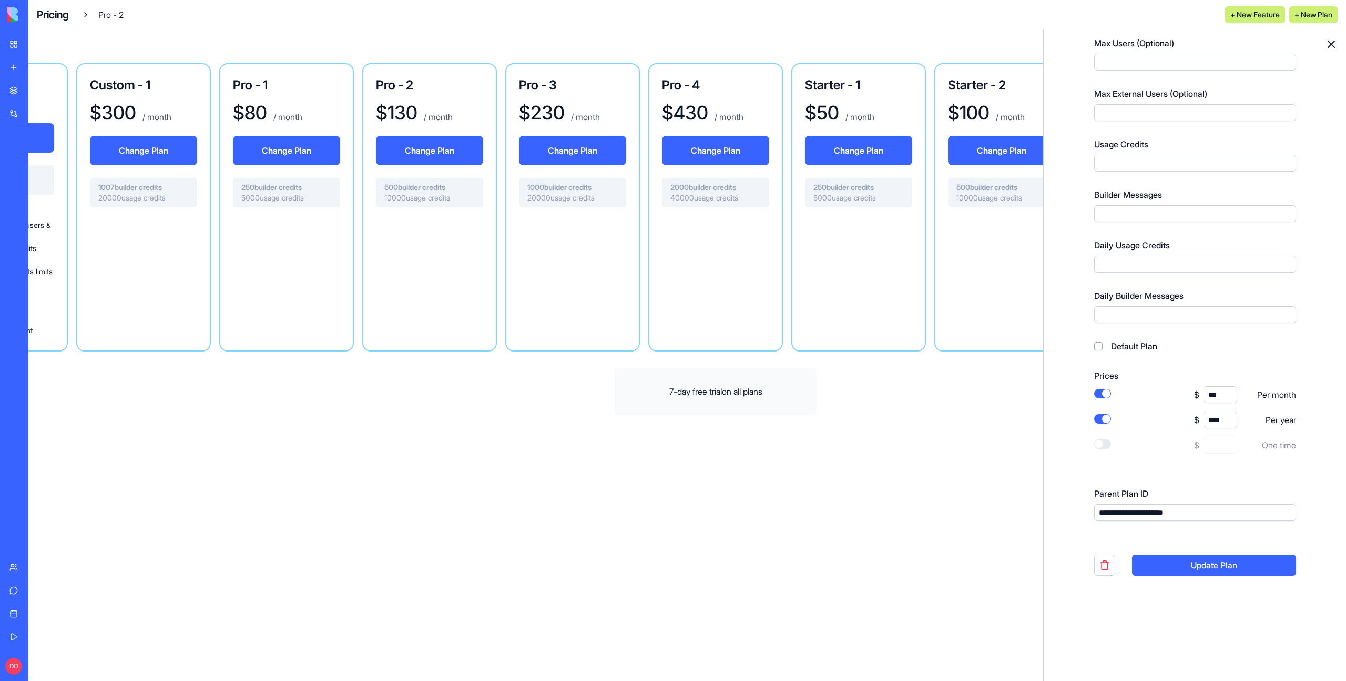
type input "**"
click at [1228, 571] on button "Update Plan" at bounding box center [1214, 564] width 164 height 21
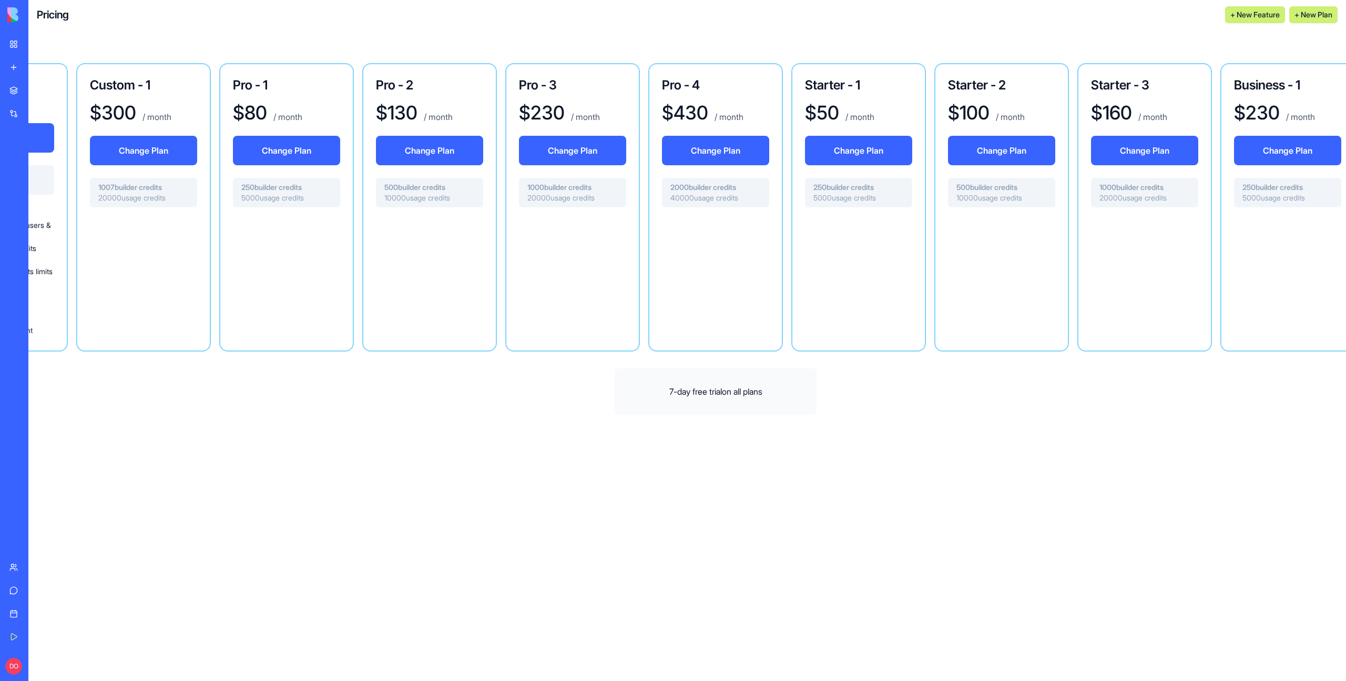
click at [292, 264] on div at bounding box center [286, 275] width 107 height 118
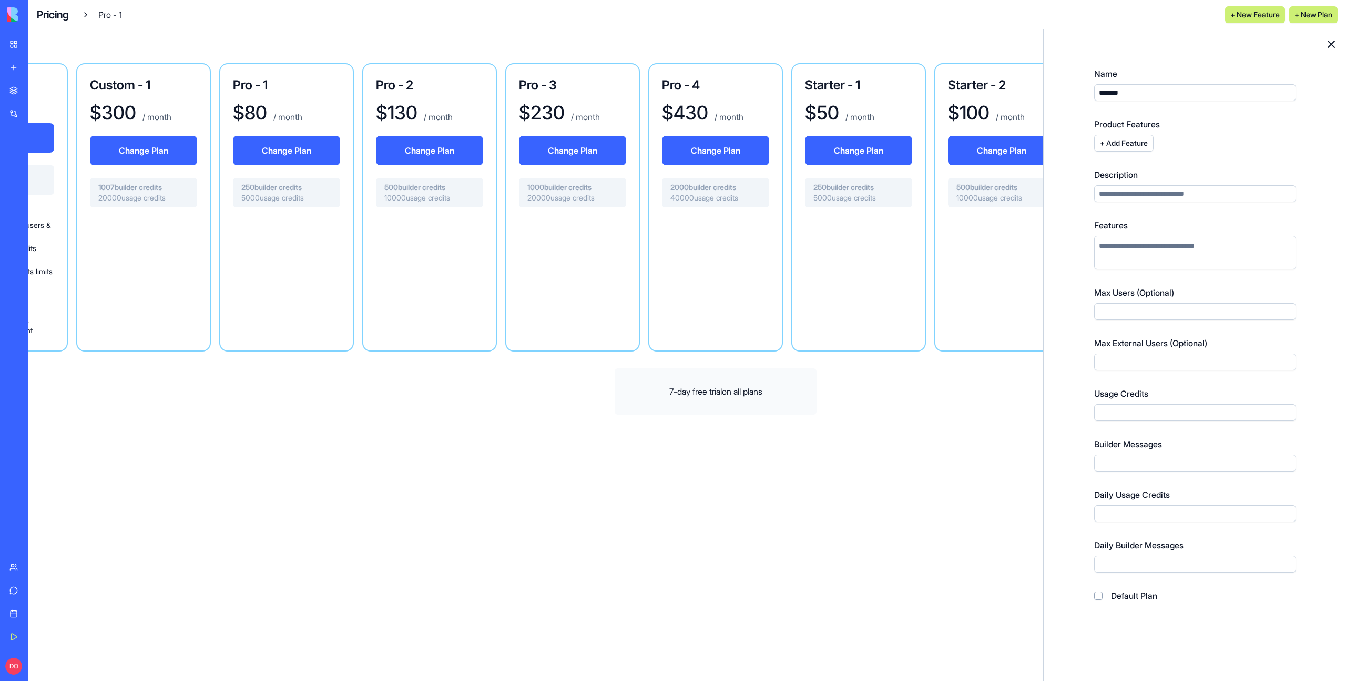
click at [1142, 370] on input "Max External Users (Optional)" at bounding box center [1195, 361] width 202 height 17
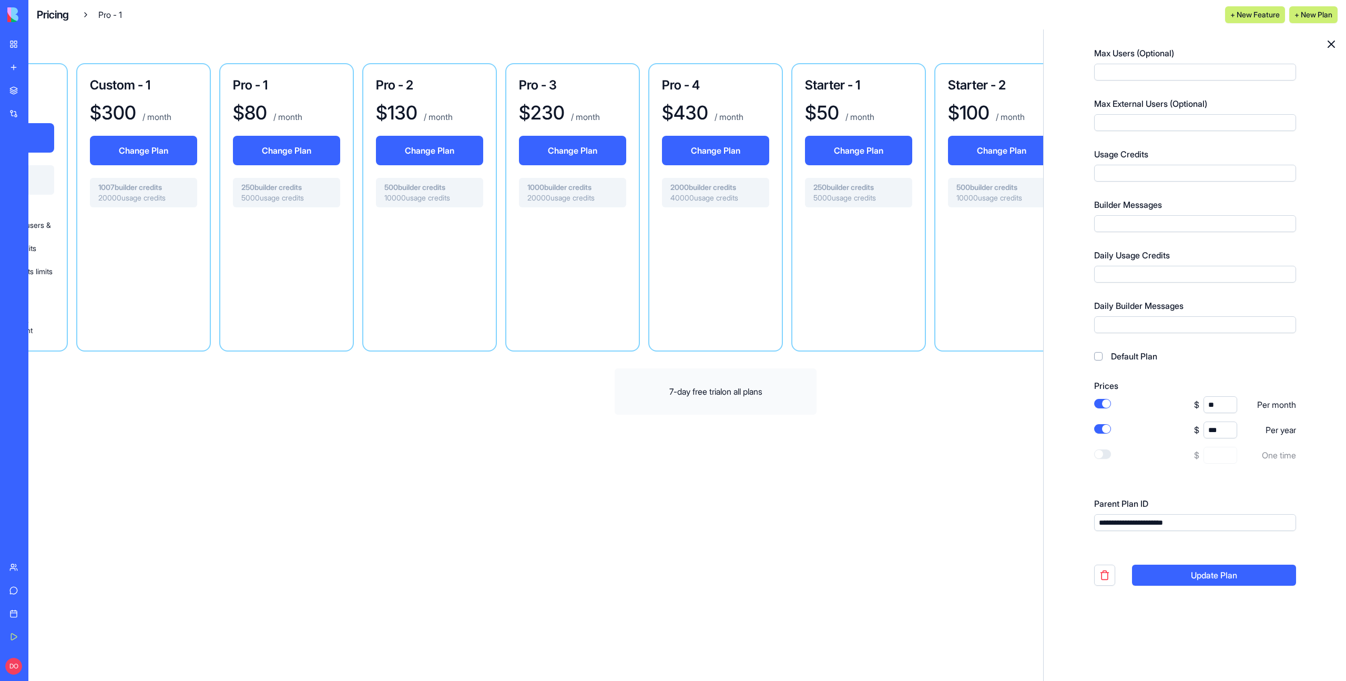
scroll to position [249, 0]
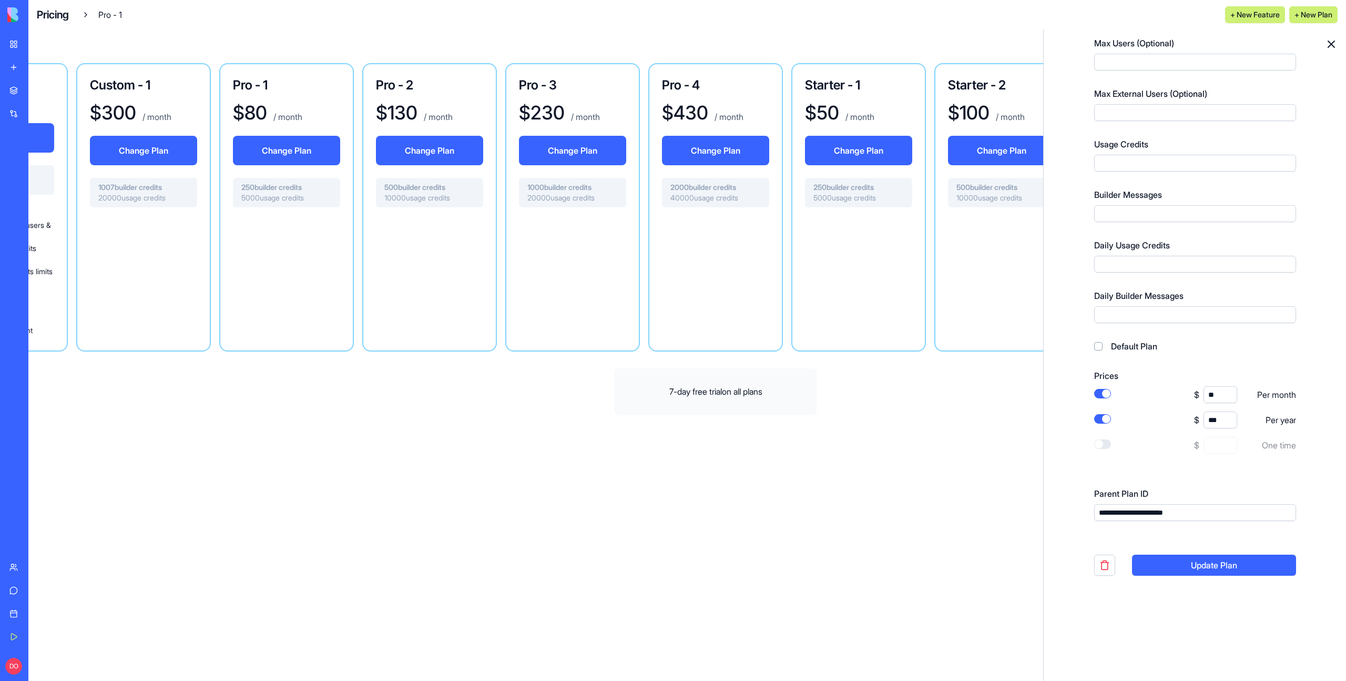
type input "**"
click at [1205, 570] on button "Update Plan" at bounding box center [1214, 564] width 164 height 21
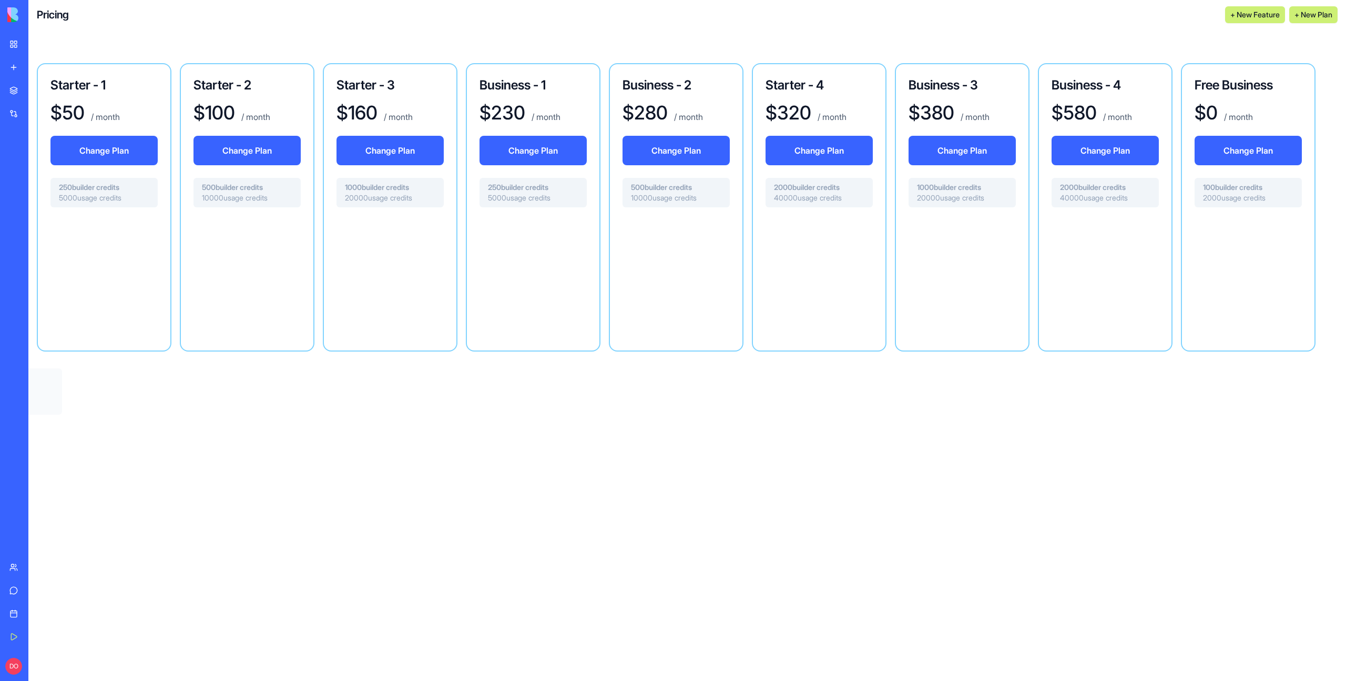
scroll to position [0, 1459]
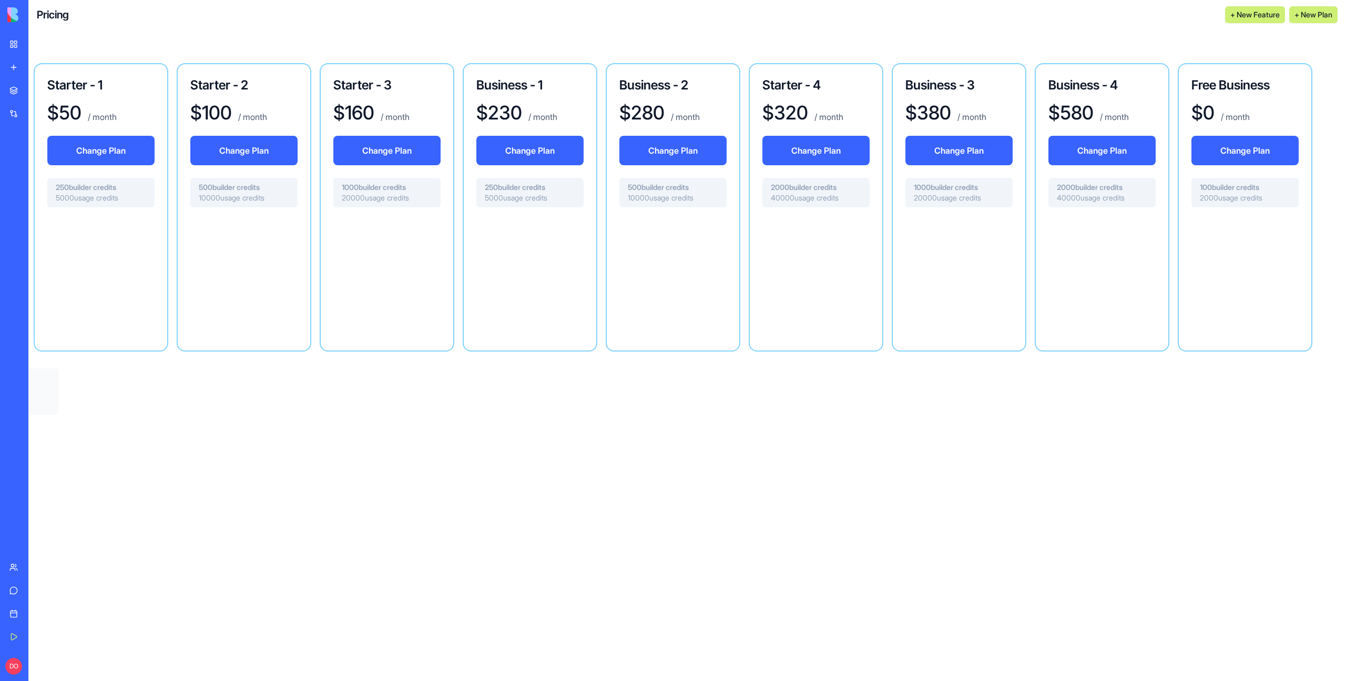
click at [1239, 273] on div at bounding box center [1245, 275] width 107 height 118
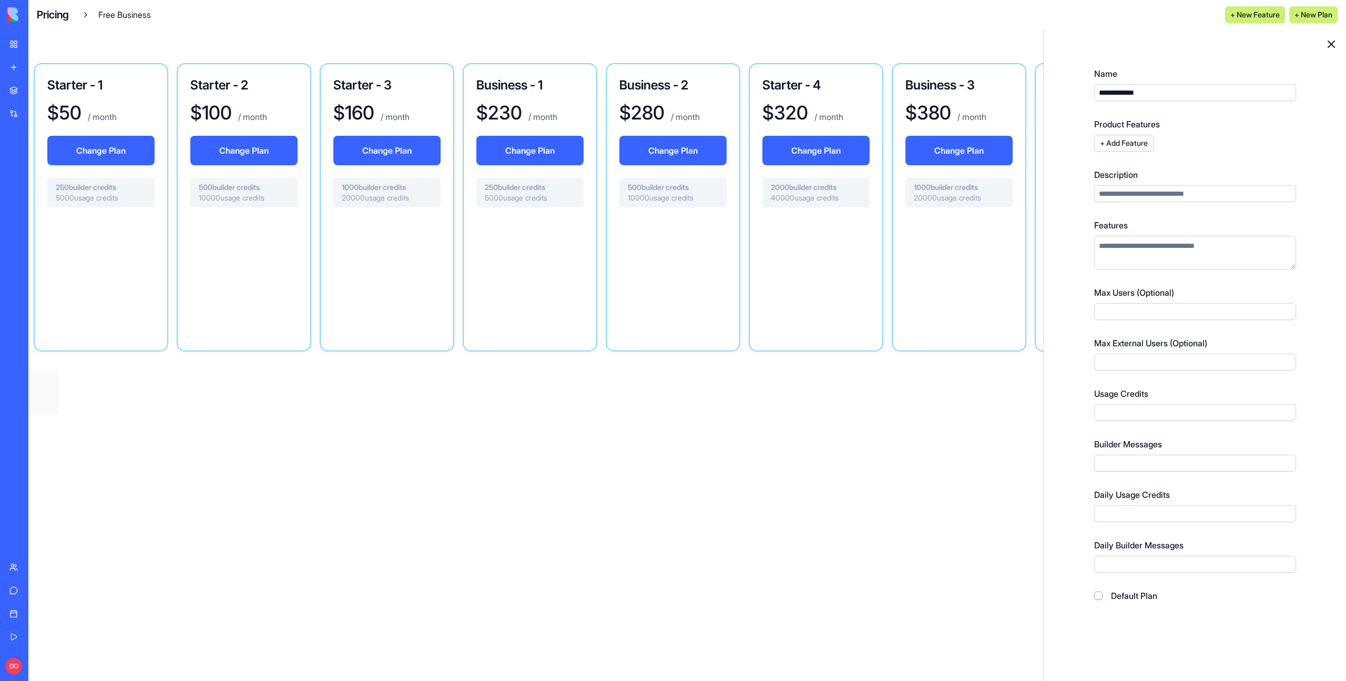
click at [1331, 46] on icon at bounding box center [1331, 44] width 13 height 13
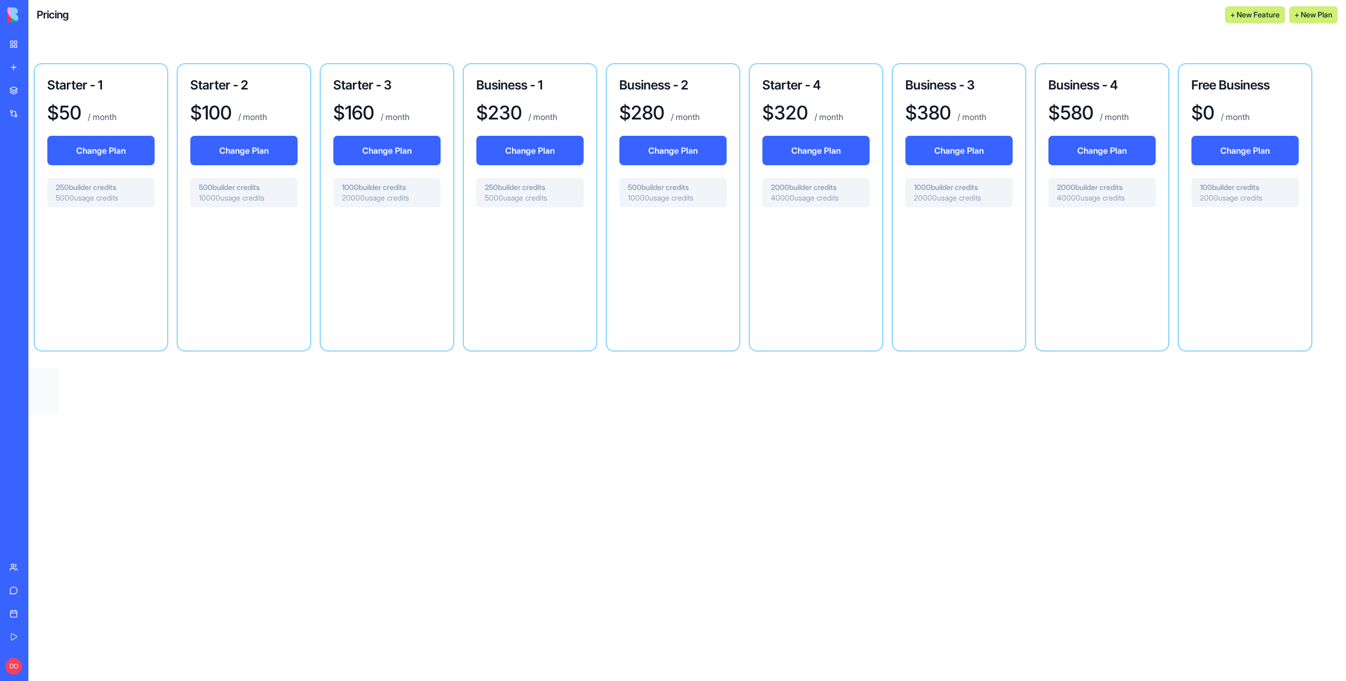
click at [1097, 258] on div at bounding box center [1102, 275] width 107 height 118
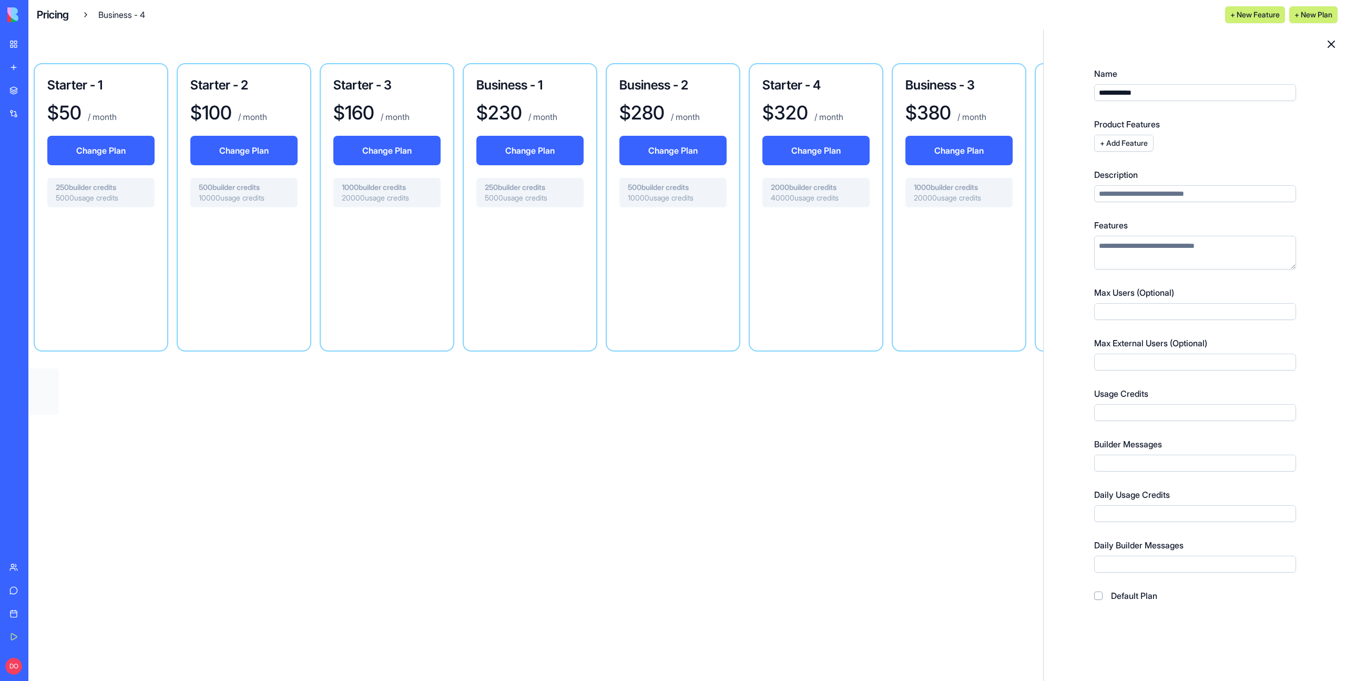
click at [1324, 44] on div "**********" at bounding box center [1195, 321] width 294 height 575
click at [1331, 45] on icon at bounding box center [1332, 44] width 6 height 6
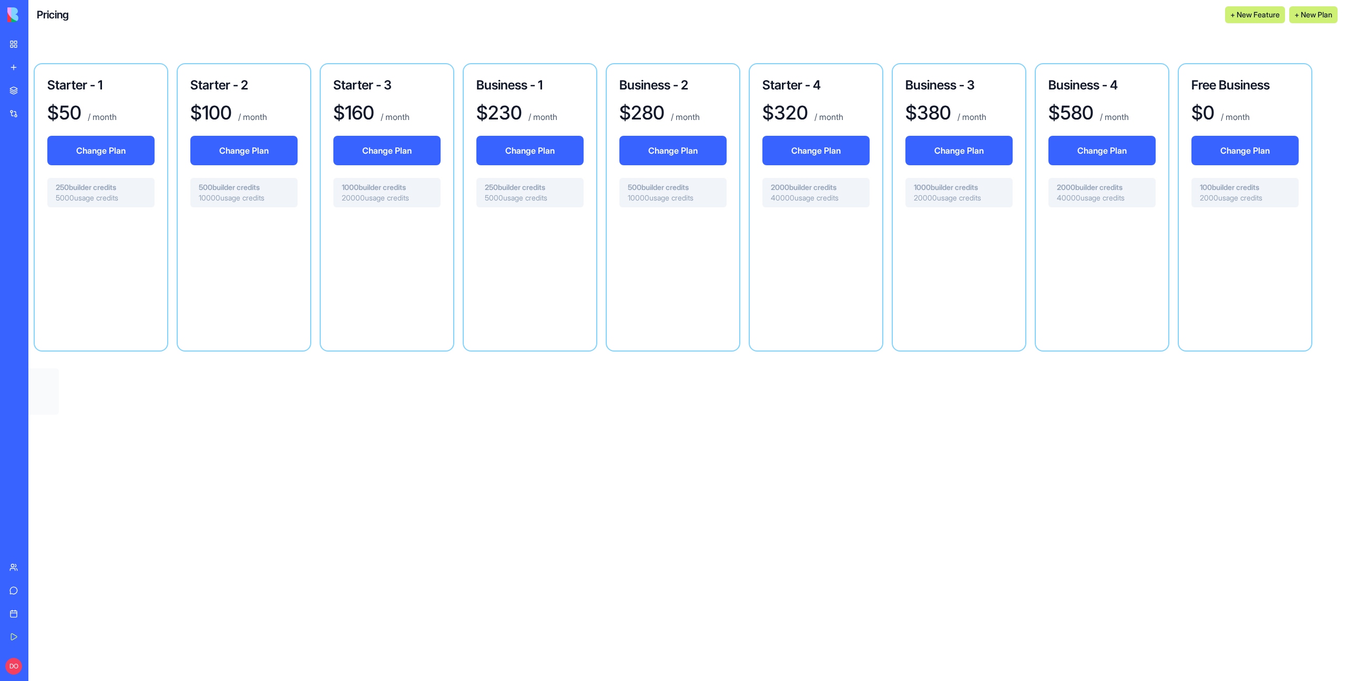
click at [977, 270] on div at bounding box center [959, 275] width 107 height 118
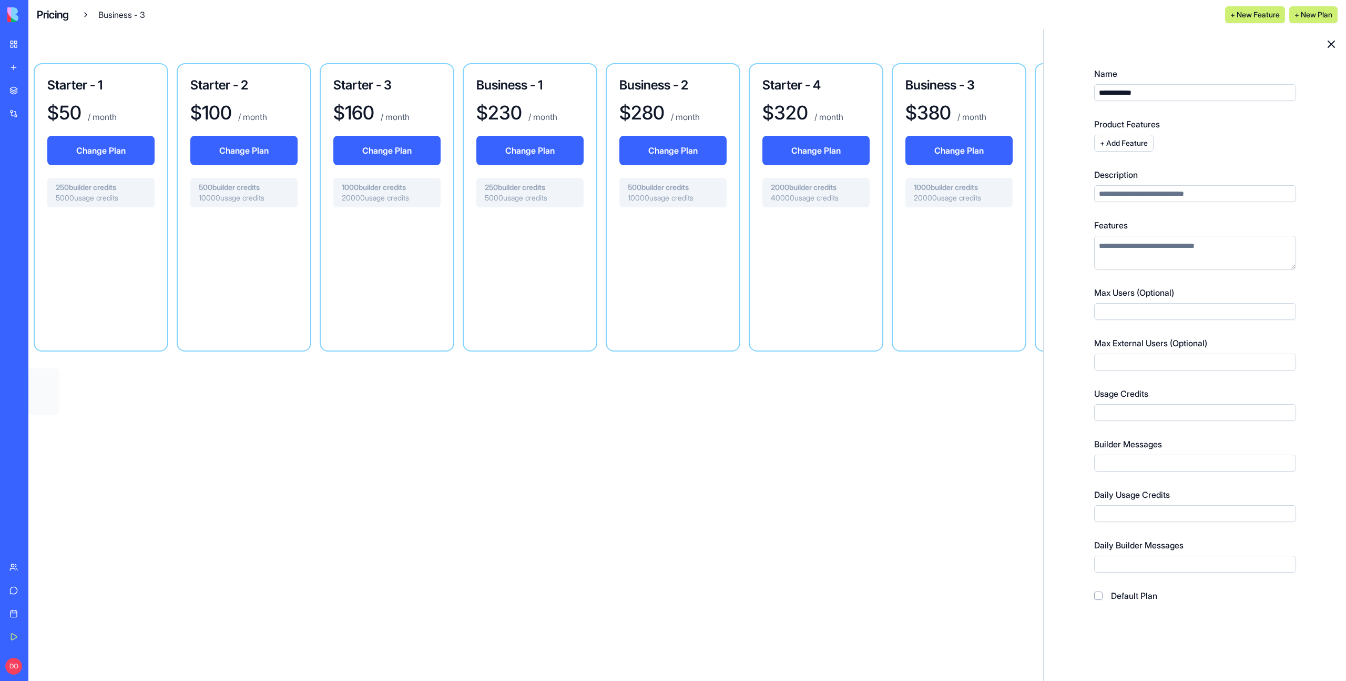
click at [1331, 42] on icon at bounding box center [1332, 44] width 6 height 6
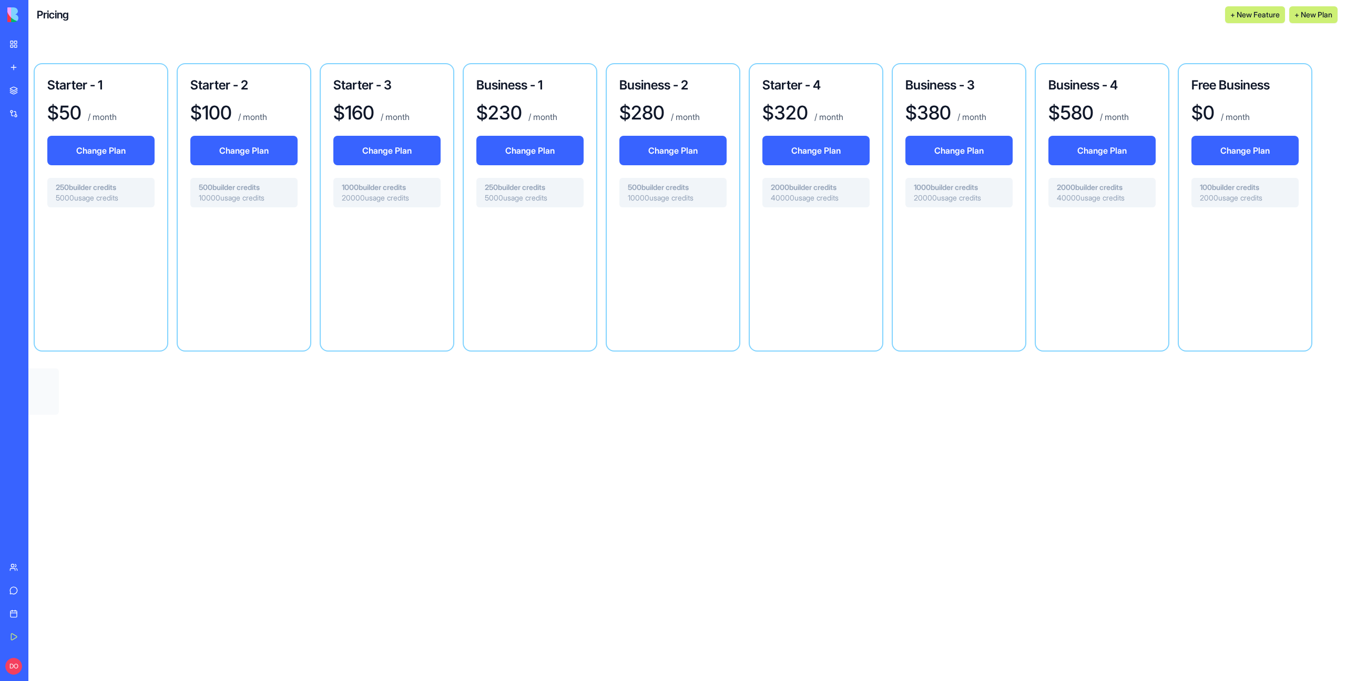
click at [837, 287] on div at bounding box center [816, 275] width 107 height 118
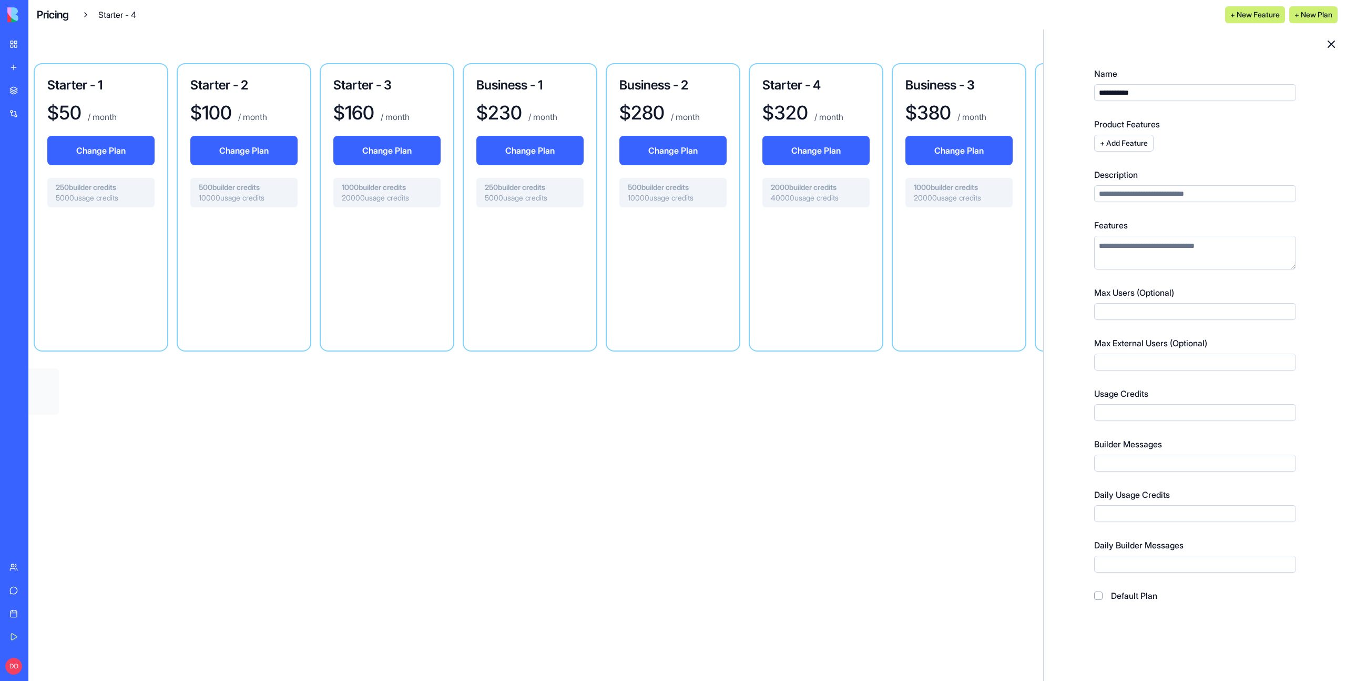
click at [1332, 44] on icon at bounding box center [1332, 44] width 6 height 6
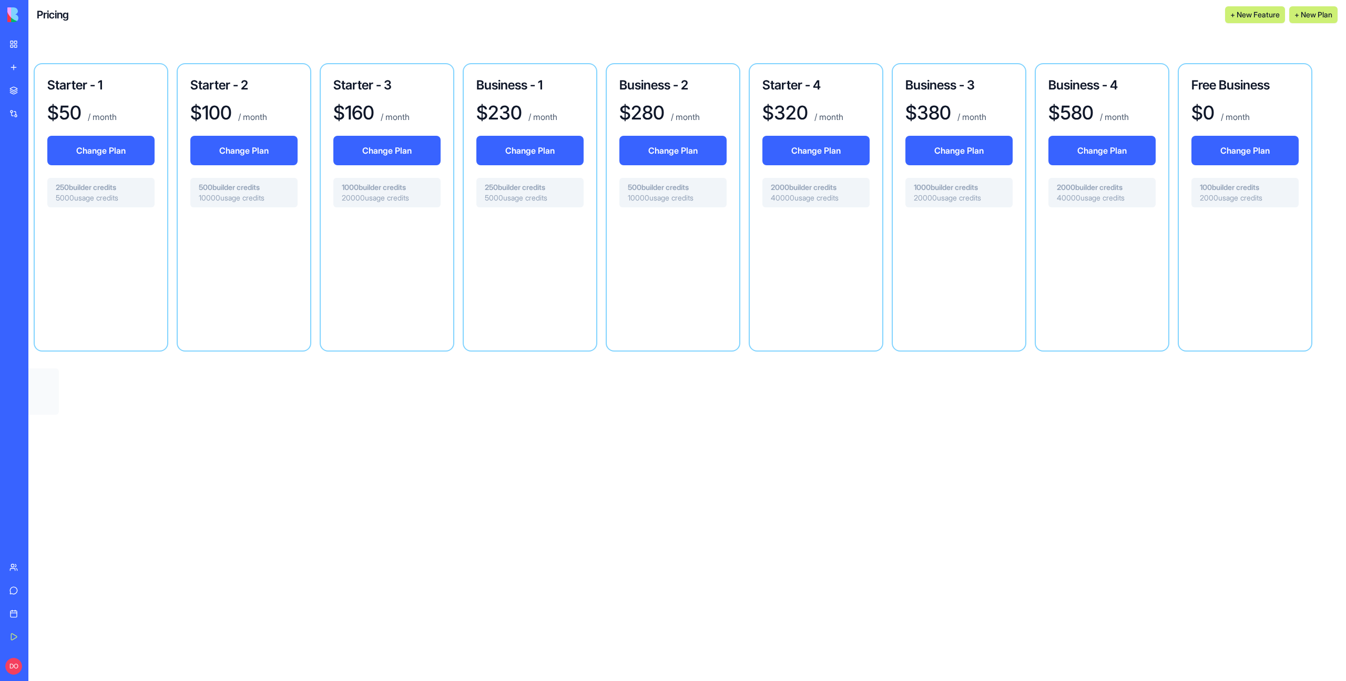
click at [670, 305] on div at bounding box center [673, 275] width 107 height 118
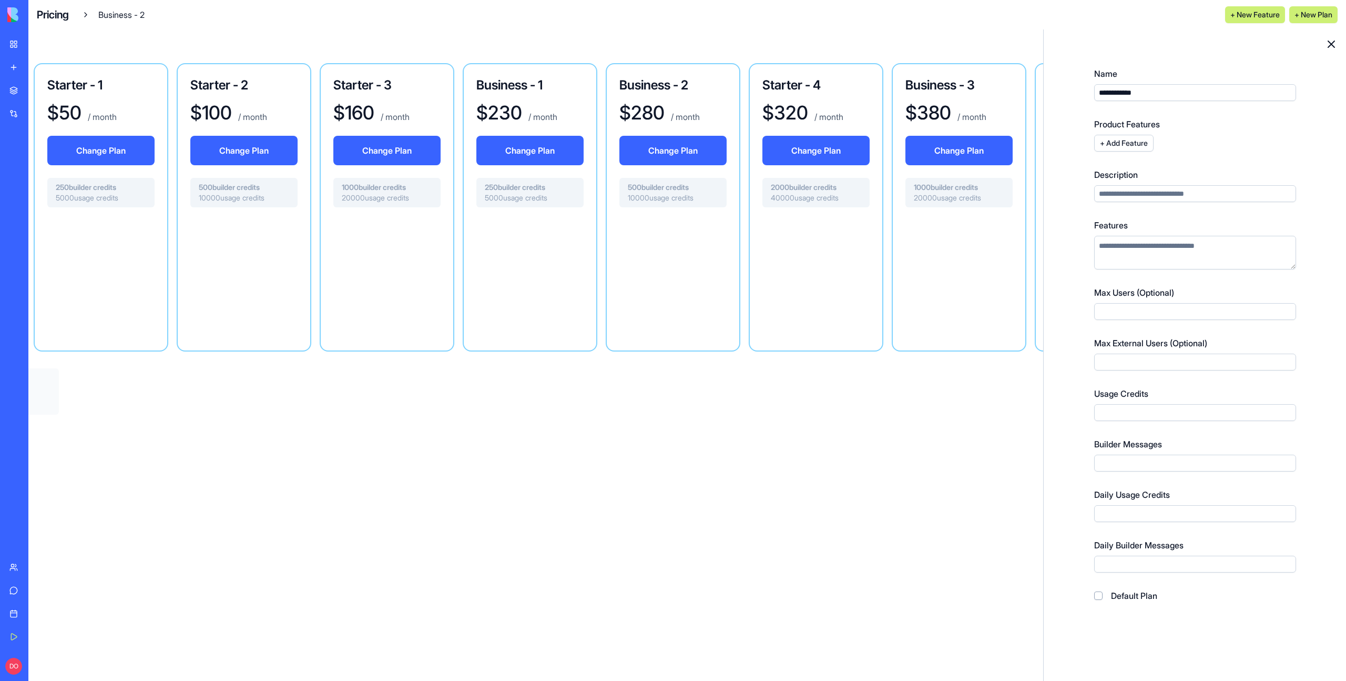
click at [1329, 45] on icon at bounding box center [1331, 44] width 13 height 13
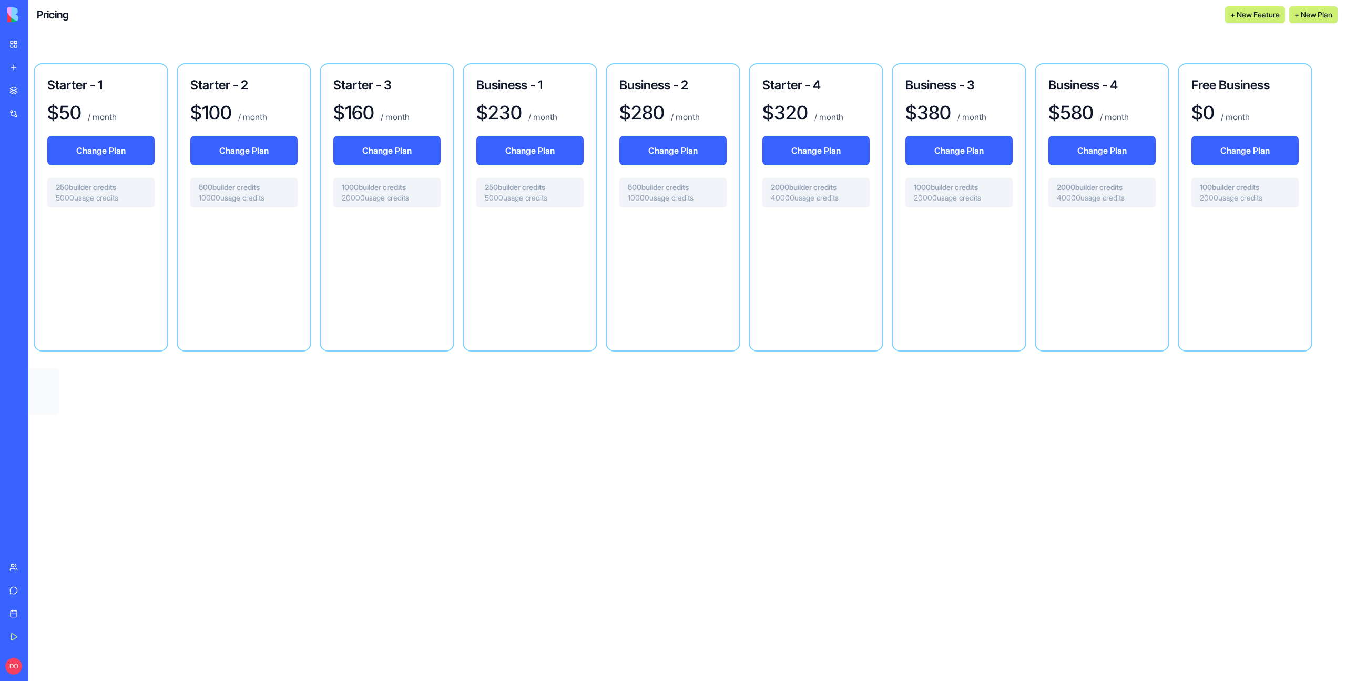
click at [519, 285] on div at bounding box center [530, 275] width 107 height 118
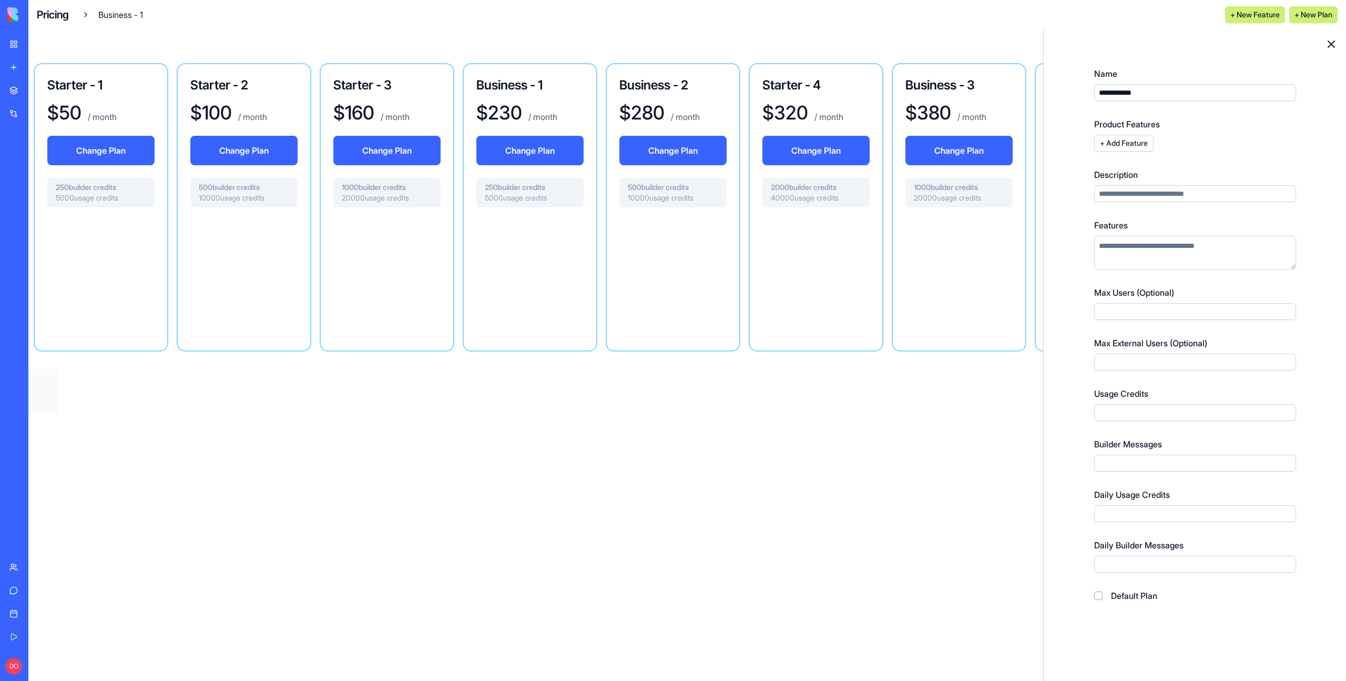
click at [1331, 44] on icon at bounding box center [1332, 44] width 6 height 6
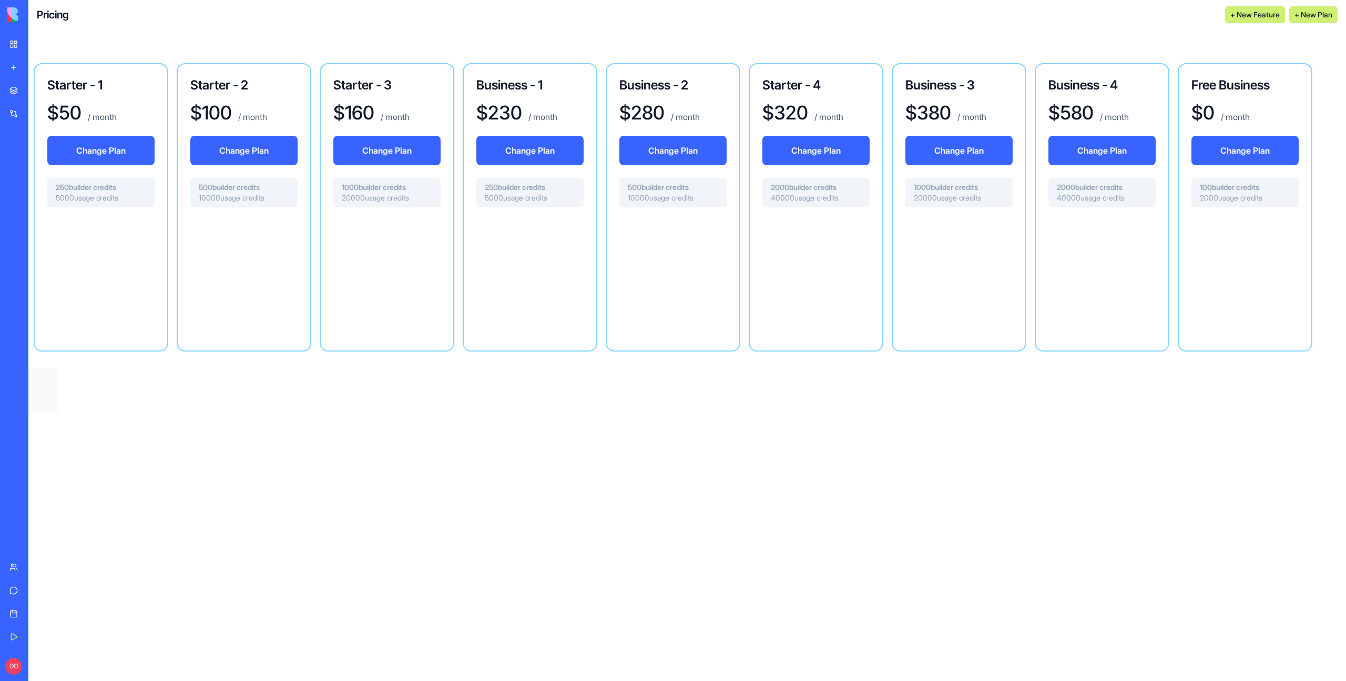
click at [415, 282] on div at bounding box center [386, 275] width 107 height 118
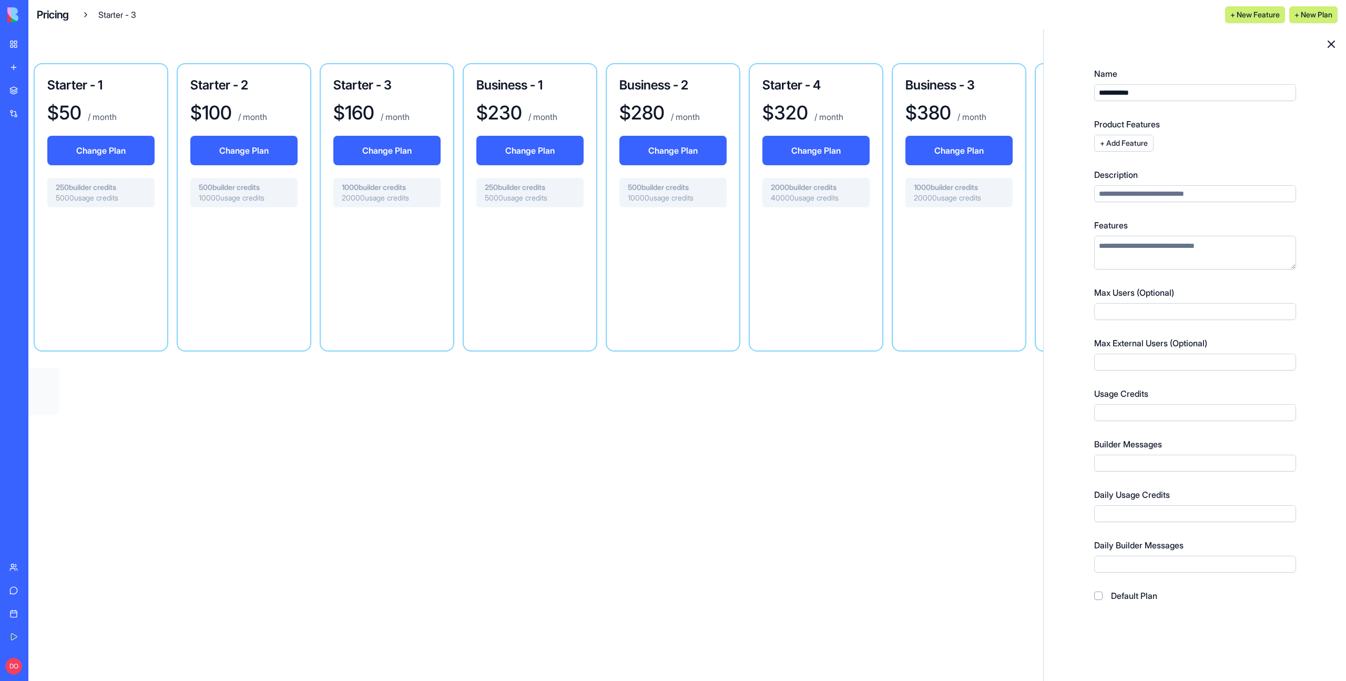
click at [1330, 42] on icon at bounding box center [1332, 44] width 6 height 6
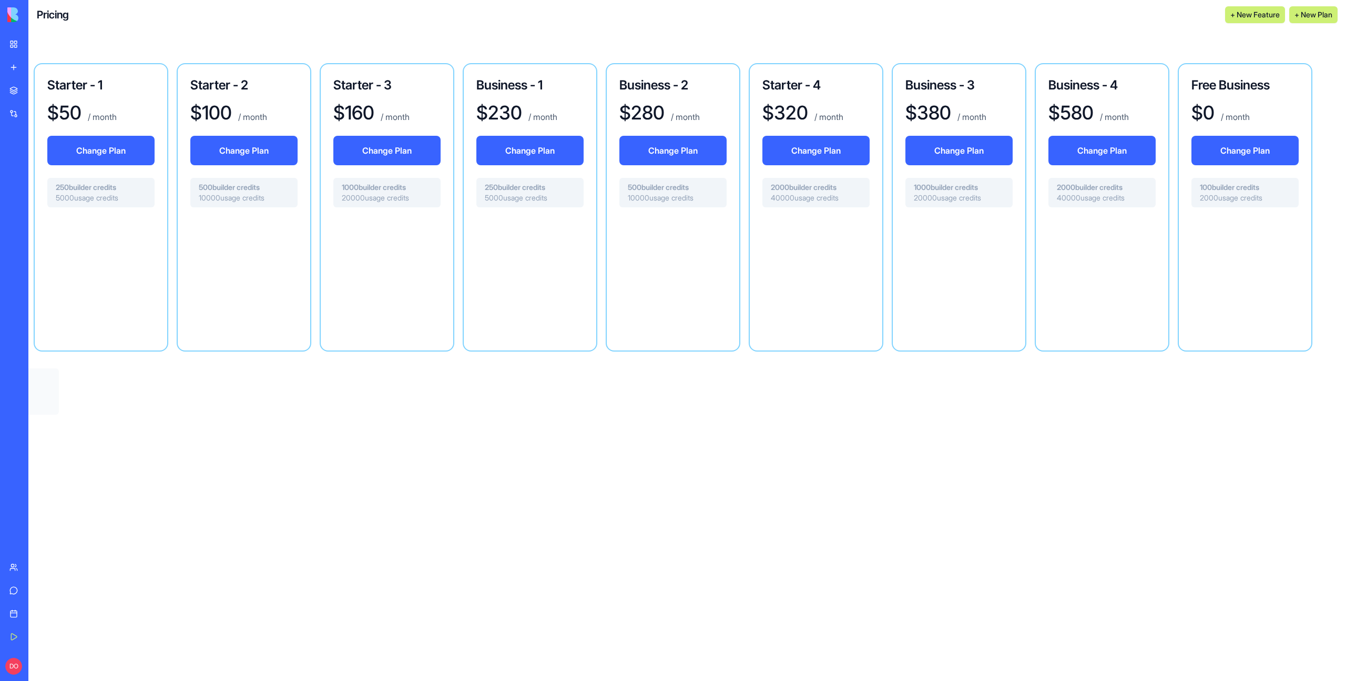
click at [271, 293] on div at bounding box center [243, 275] width 107 height 118
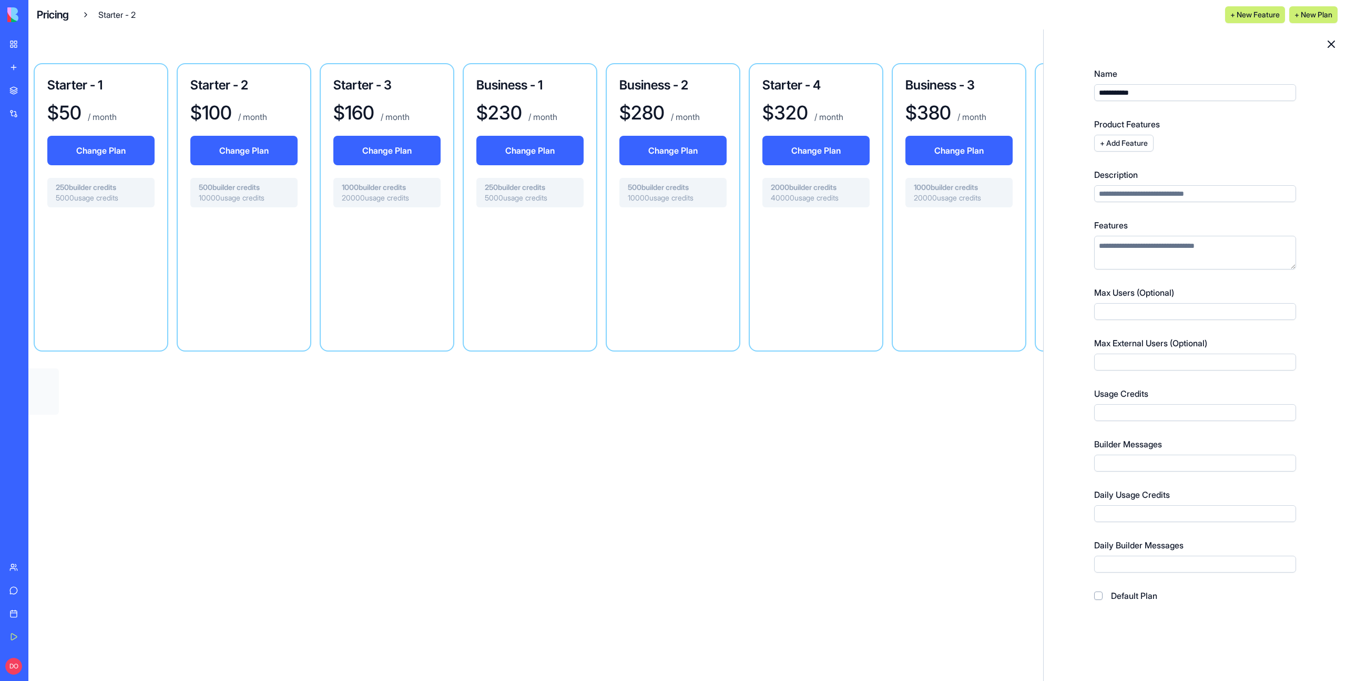
click at [1329, 45] on icon at bounding box center [1331, 44] width 13 height 13
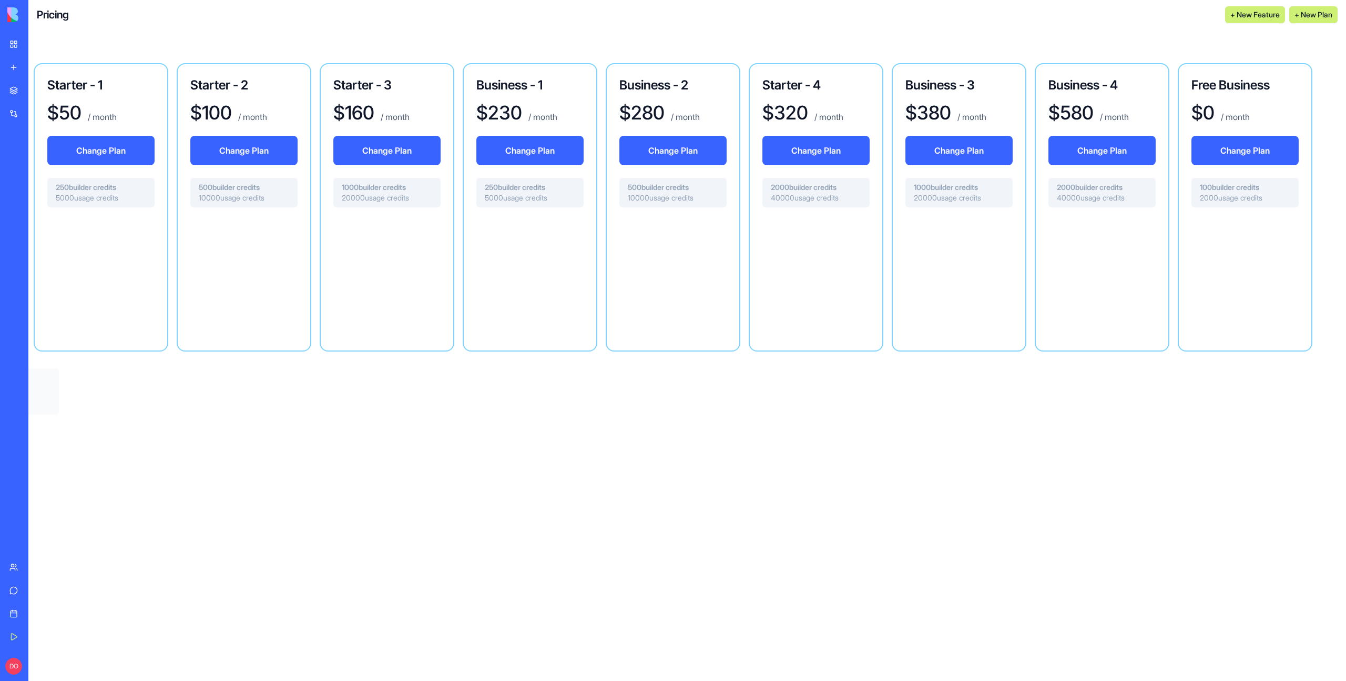
click at [141, 295] on div at bounding box center [100, 275] width 107 height 118
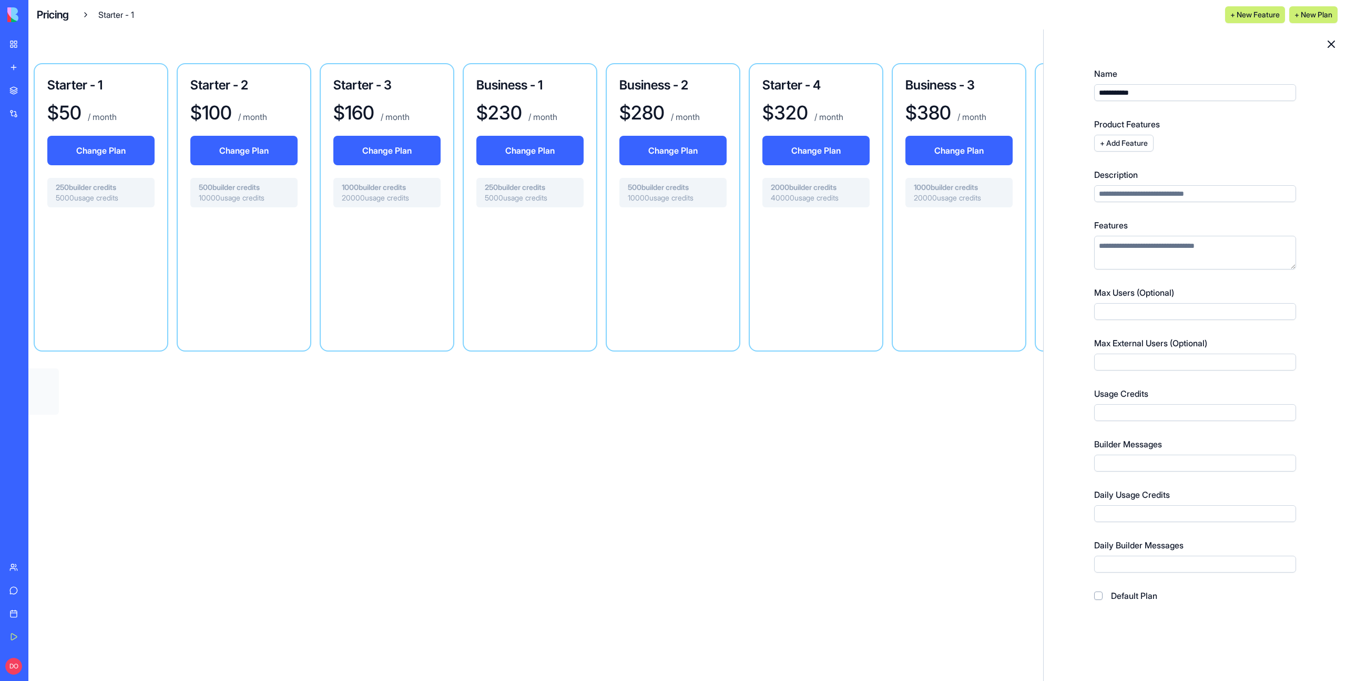
click at [1328, 44] on icon at bounding box center [1331, 44] width 13 height 13
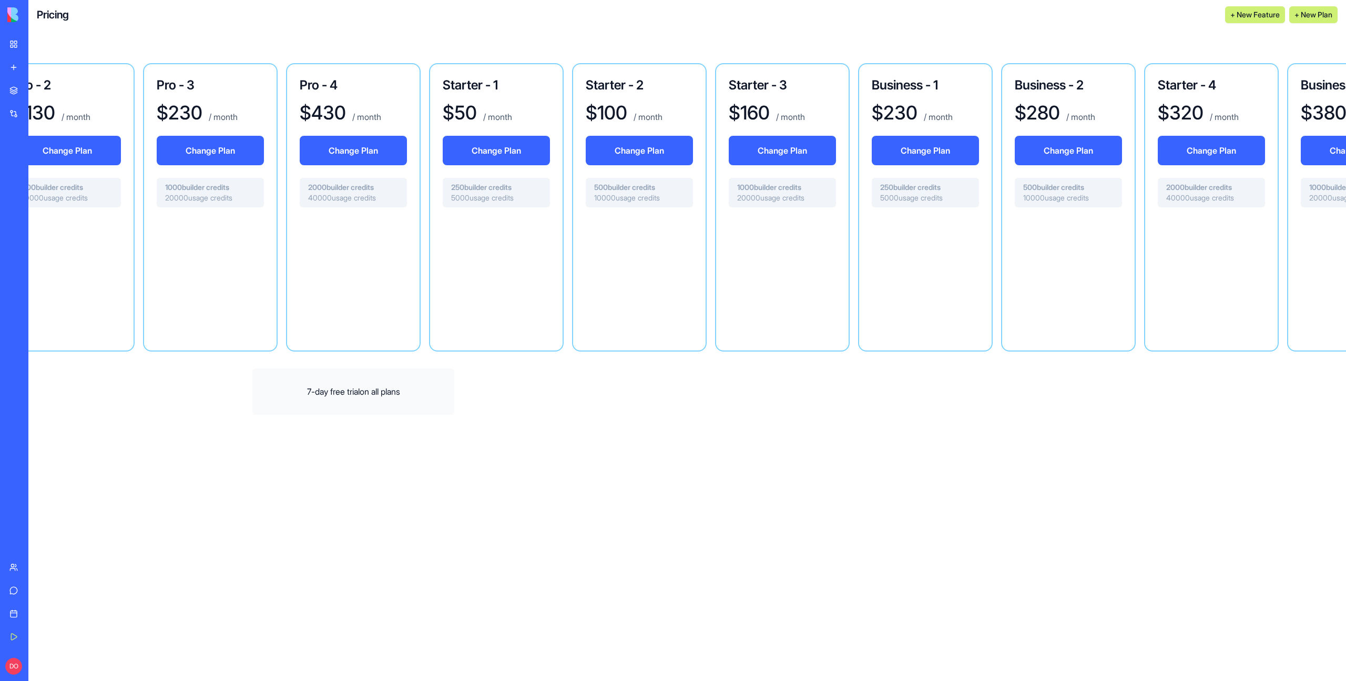
scroll to position [0, 889]
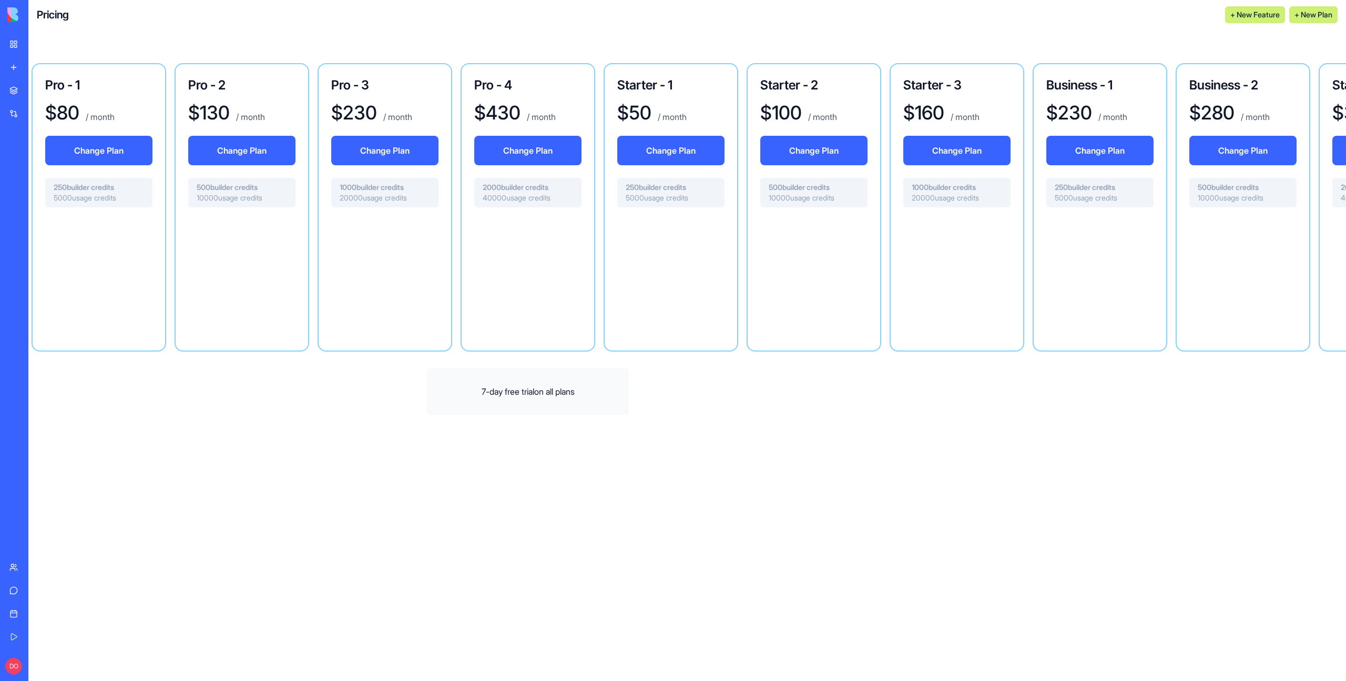
click at [530, 281] on div at bounding box center [527, 275] width 107 height 118
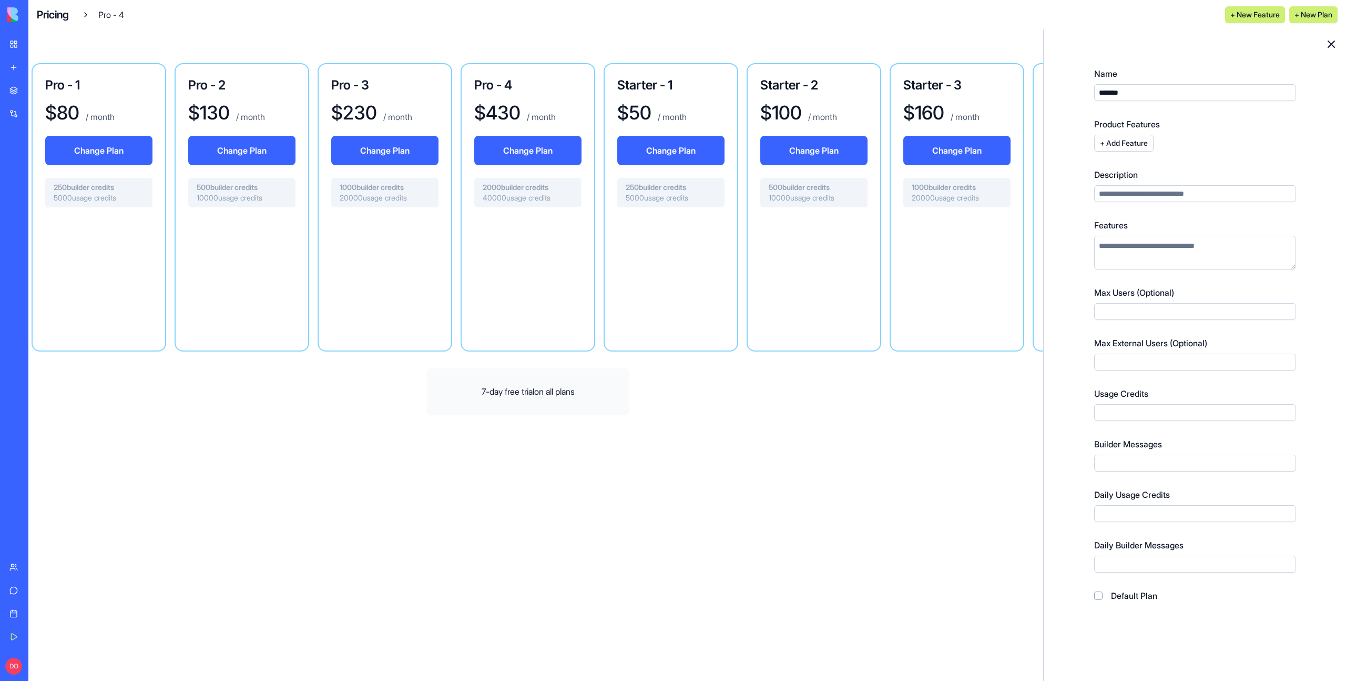
click at [1333, 45] on icon at bounding box center [1332, 44] width 6 height 6
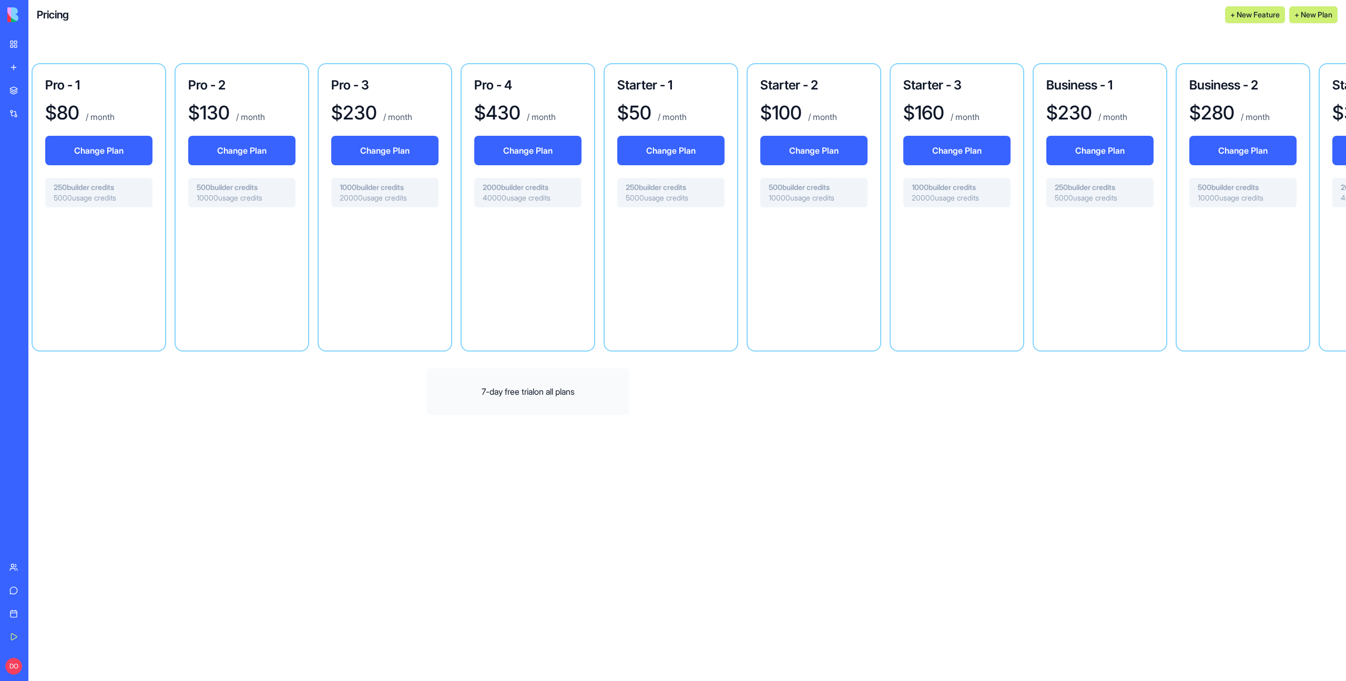
click at [410, 286] on div at bounding box center [384, 275] width 107 height 118
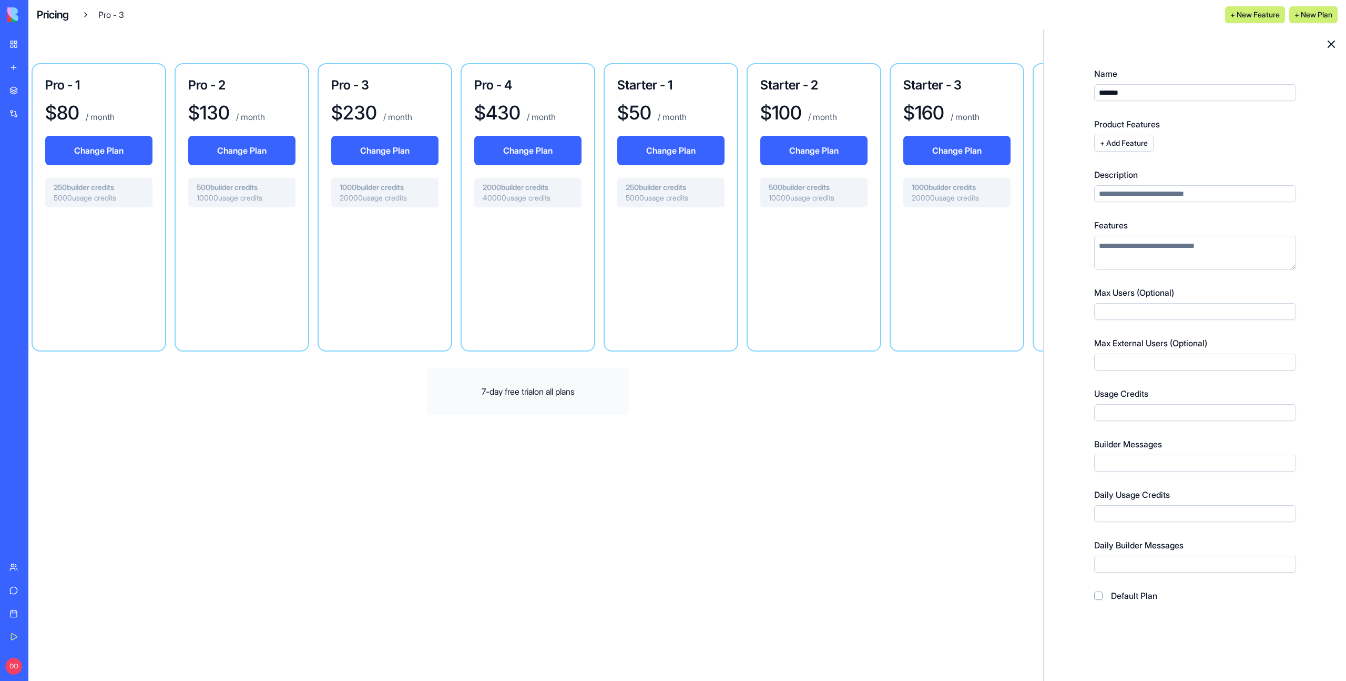
click at [1336, 45] on icon at bounding box center [1331, 44] width 13 height 13
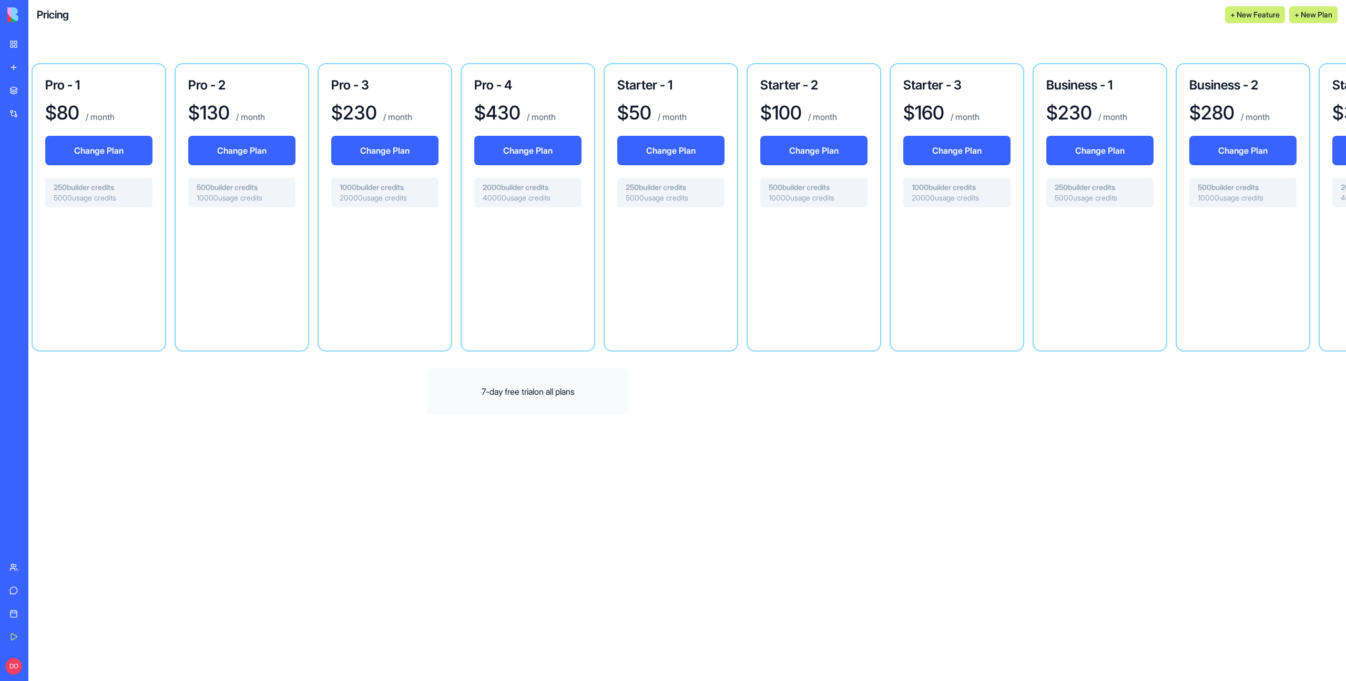
click at [267, 291] on div at bounding box center [241, 275] width 107 height 118
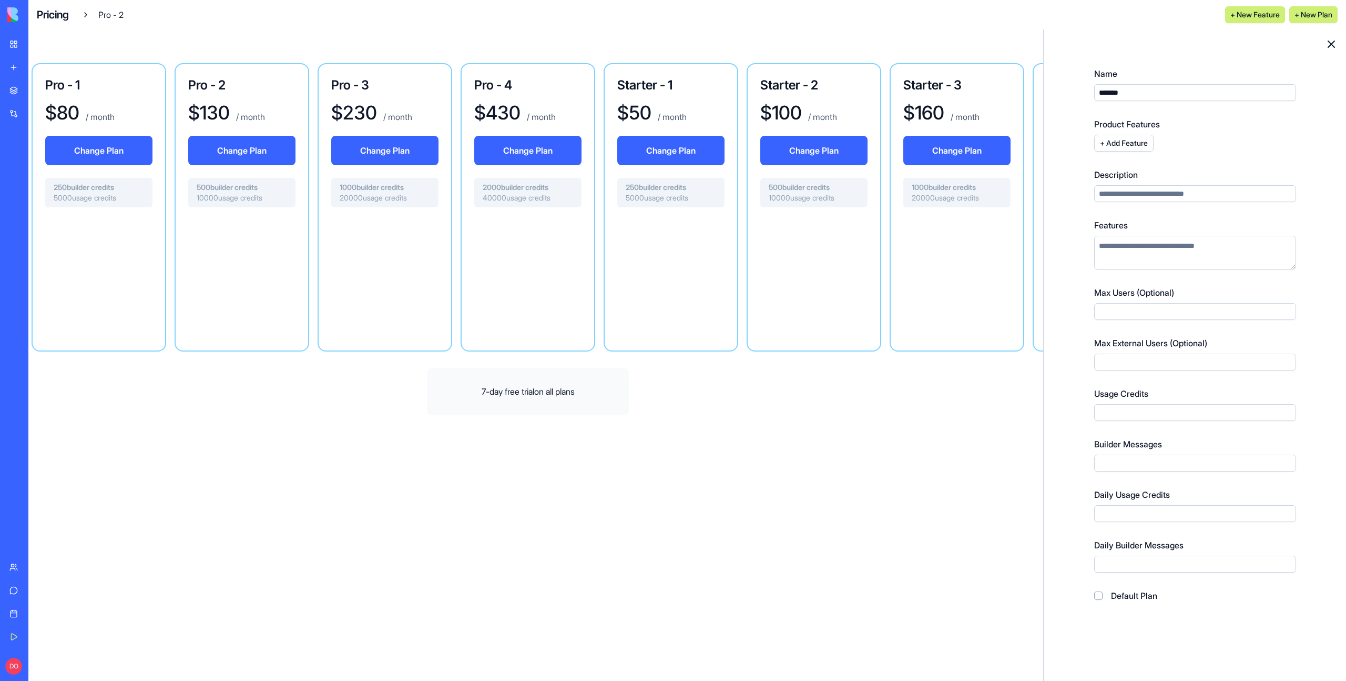
click at [1330, 44] on icon at bounding box center [1331, 44] width 13 height 13
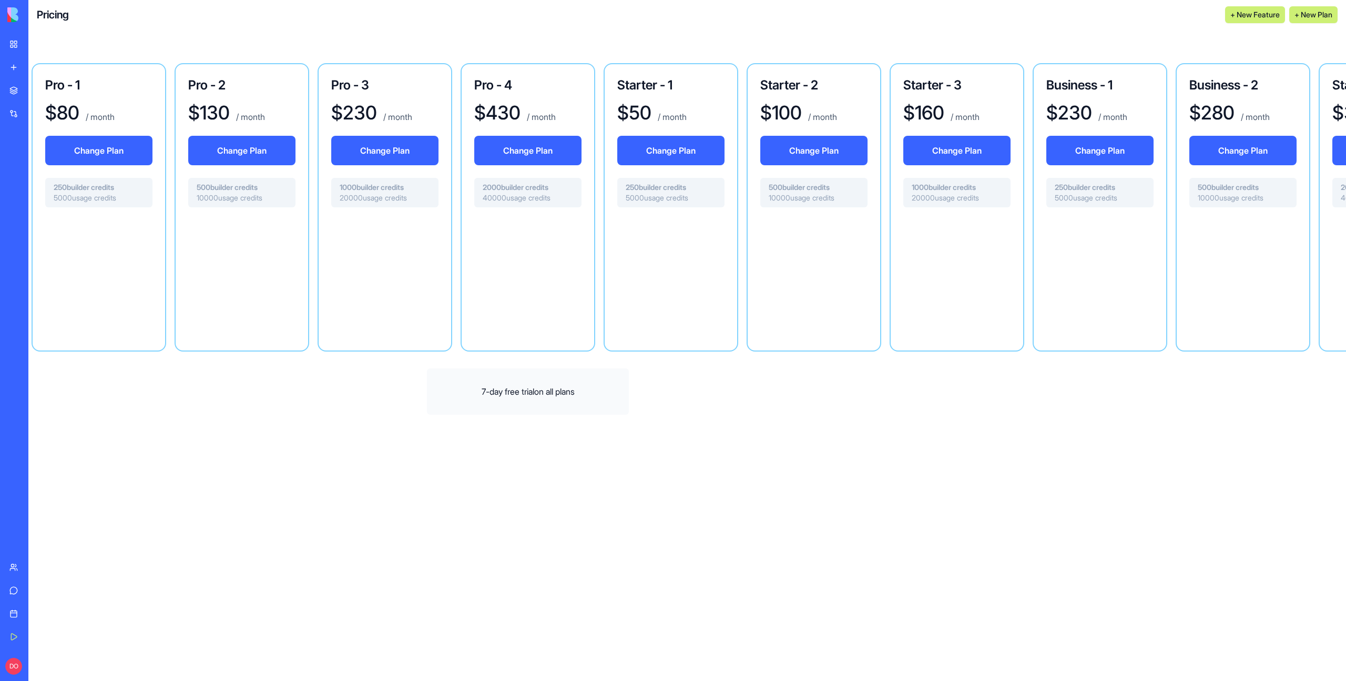
click at [109, 271] on div at bounding box center [98, 275] width 107 height 118
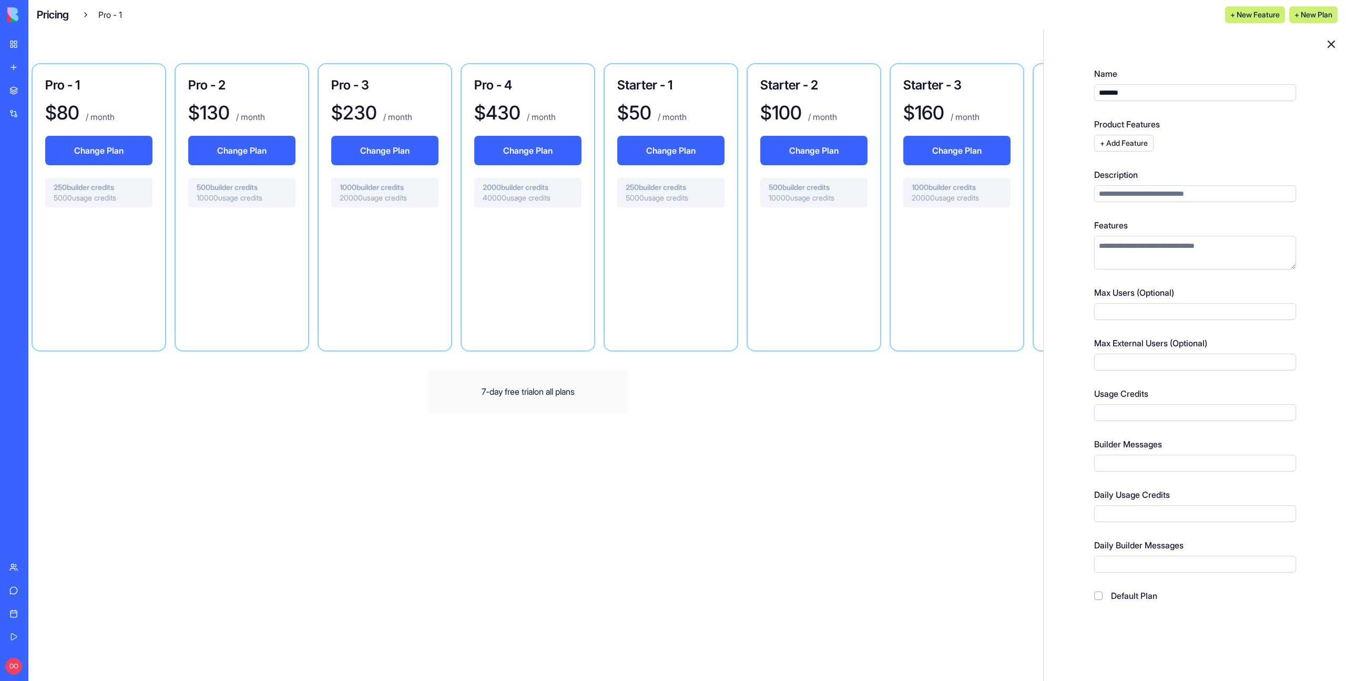
click at [1331, 46] on icon at bounding box center [1331, 44] width 13 height 13
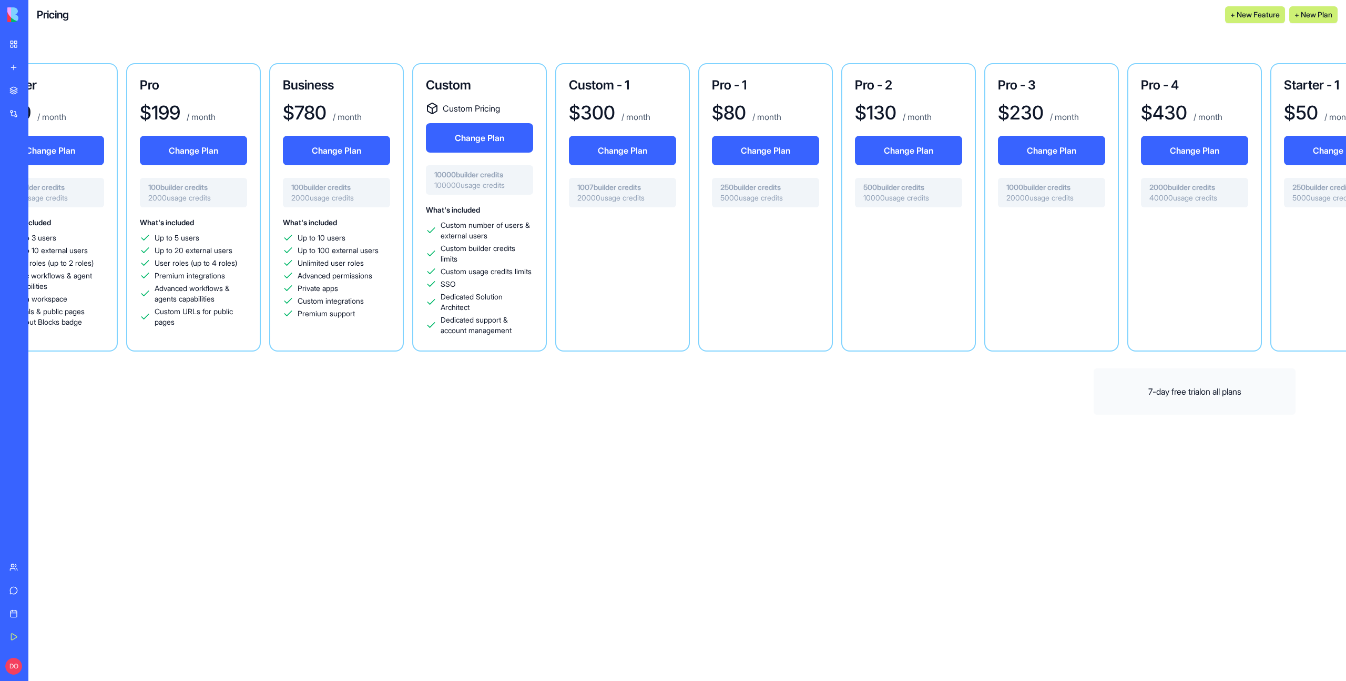
scroll to position [0, 27]
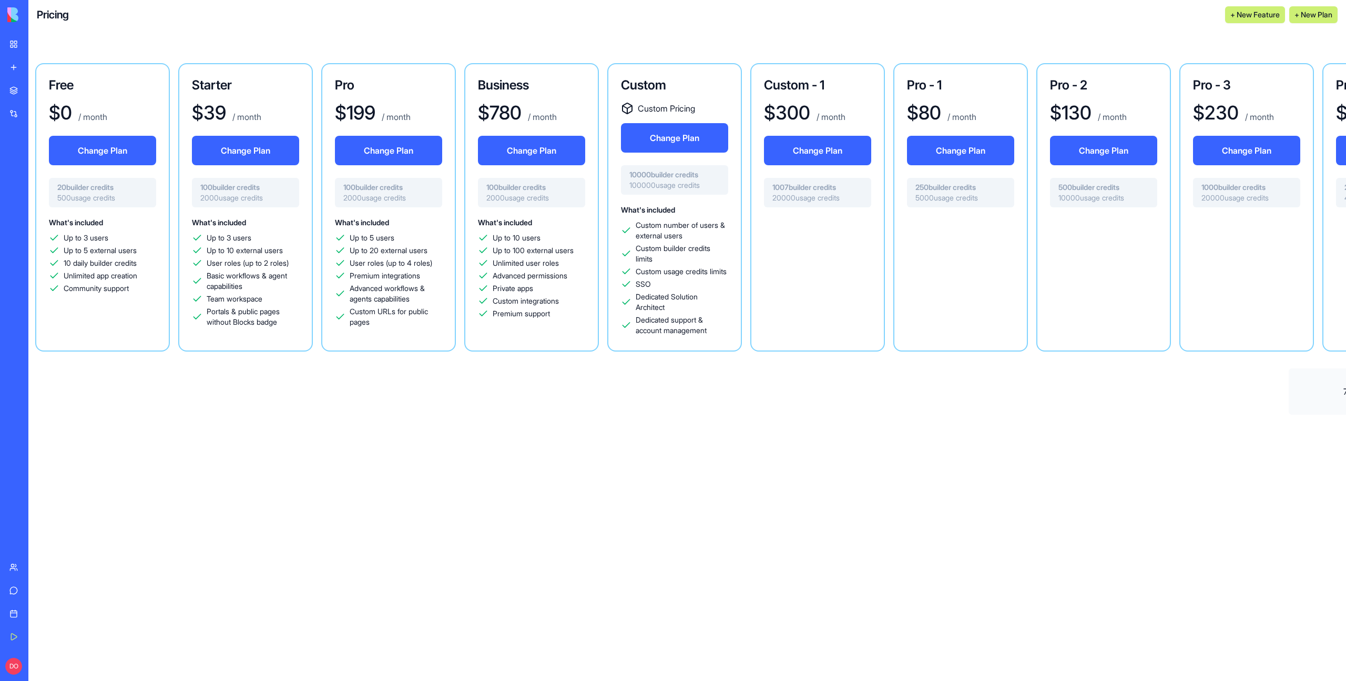
click at [828, 272] on div at bounding box center [817, 275] width 107 height 118
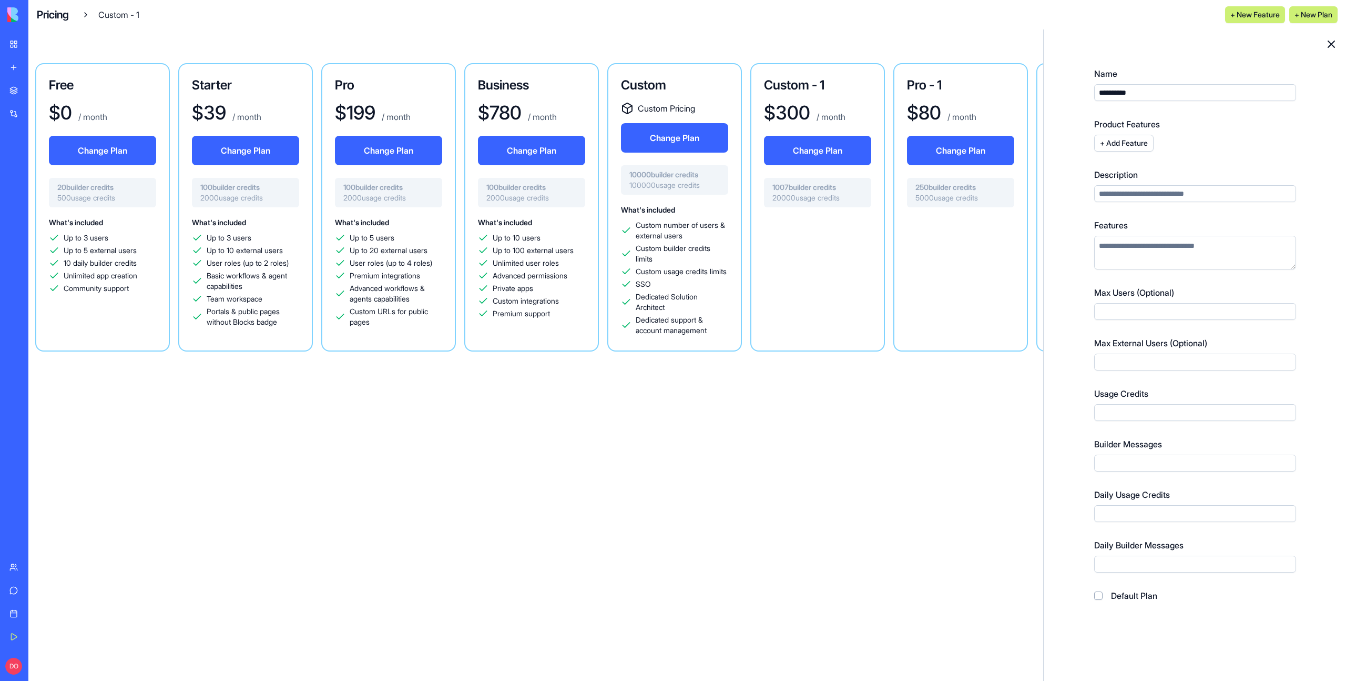
click at [1335, 47] on icon at bounding box center [1332, 44] width 6 height 6
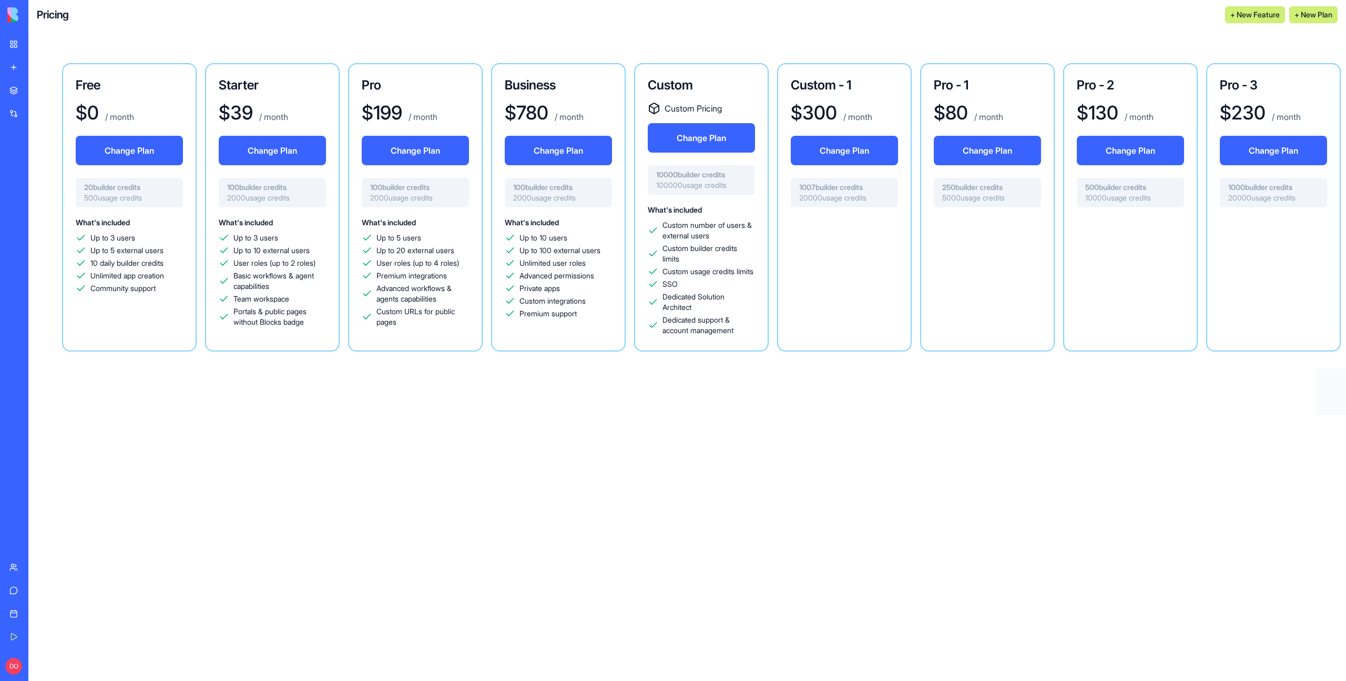
click at [143, 348] on div "Free $ 0 / month Change Plan 20 builder credits 500 usage credits What's includ…" at bounding box center [129, 207] width 135 height 288
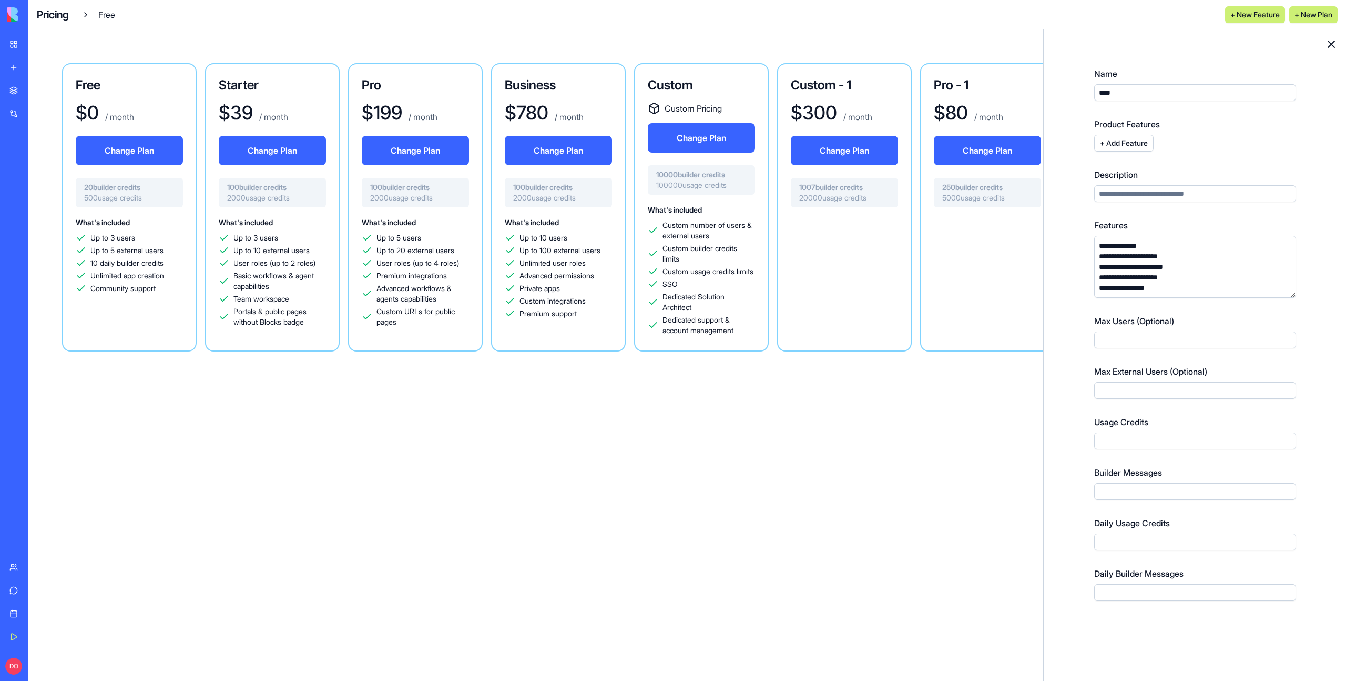
click at [1334, 43] on icon at bounding box center [1331, 44] width 13 height 13
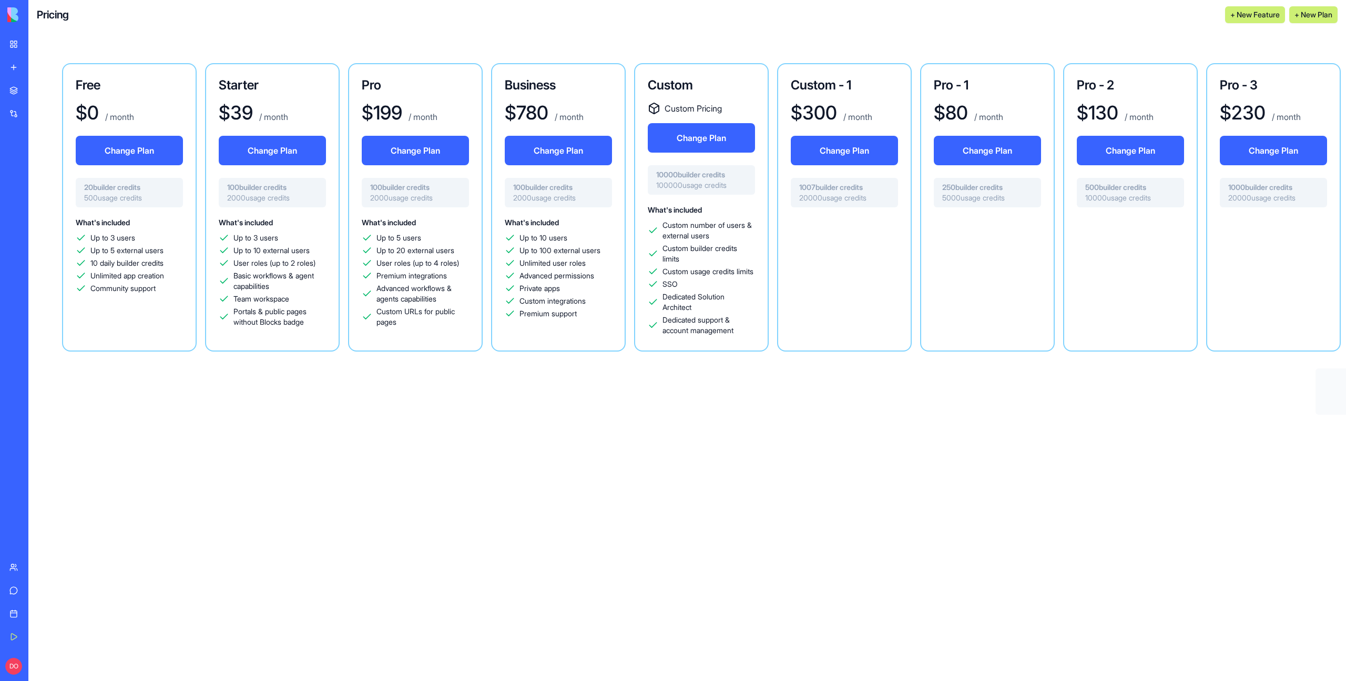
click at [261, 342] on div "Starter $ 39 / month Change Plan 100 builder credits 2000 usage credits What's …" at bounding box center [272, 207] width 135 height 288
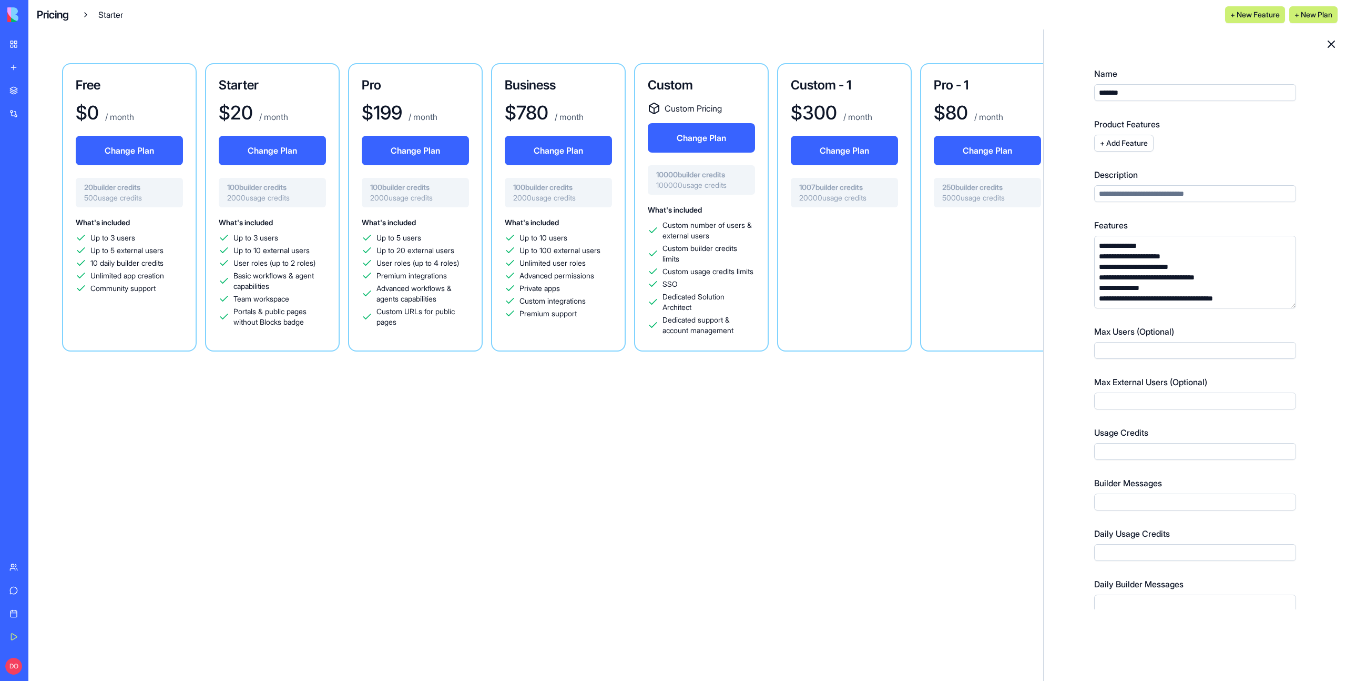
click at [1331, 47] on icon at bounding box center [1331, 44] width 13 height 13
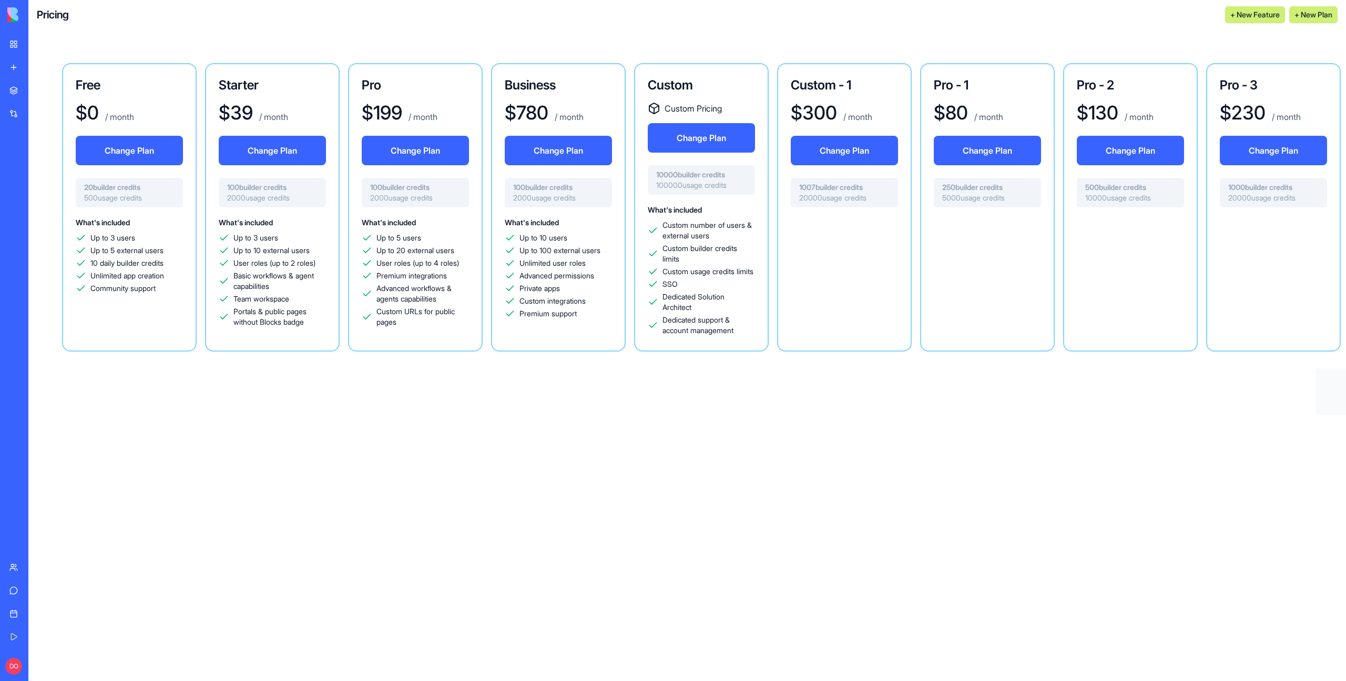
click at [415, 349] on div "Pro $ 199 / month Change Plan 100 builder credits 2000 usage credits What's inc…" at bounding box center [415, 207] width 135 height 288
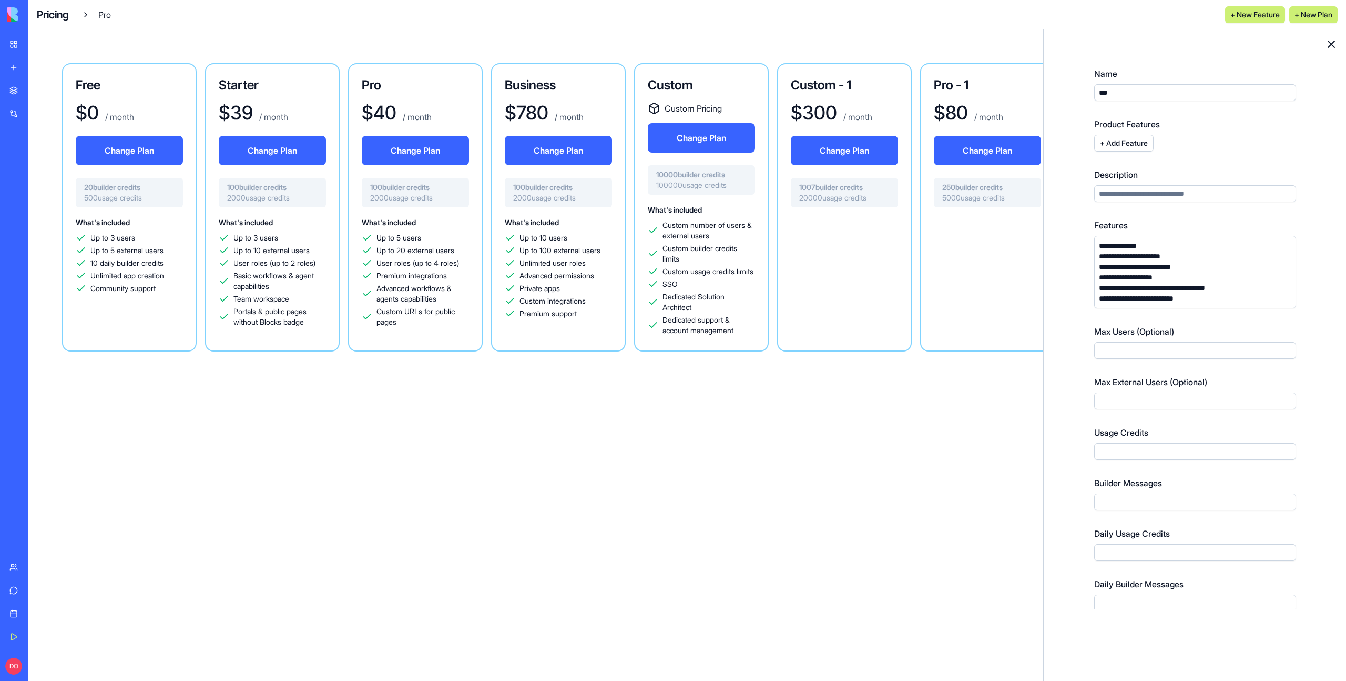
click at [1324, 43] on div "**********" at bounding box center [1195, 321] width 294 height 575
click at [1335, 48] on icon at bounding box center [1331, 44] width 13 height 13
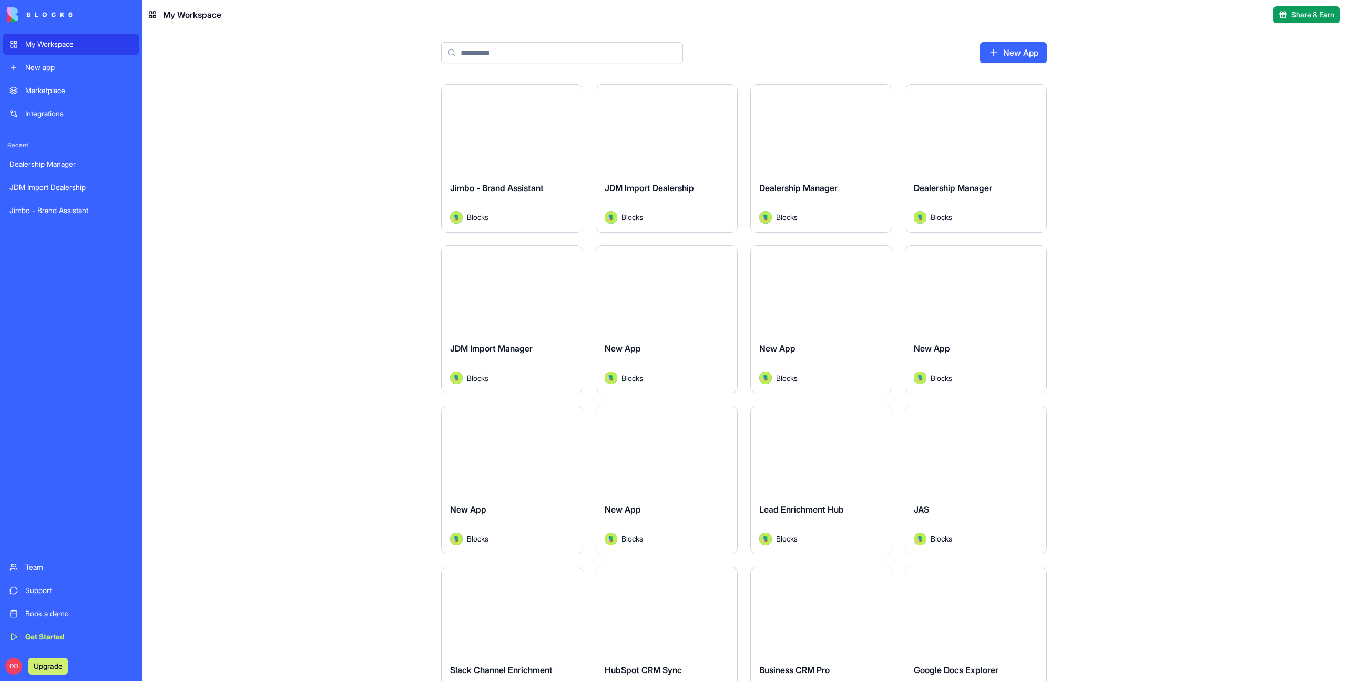
click at [496, 193] on div "Jimbo - Brand Assistant" at bounding box center [512, 195] width 124 height 29
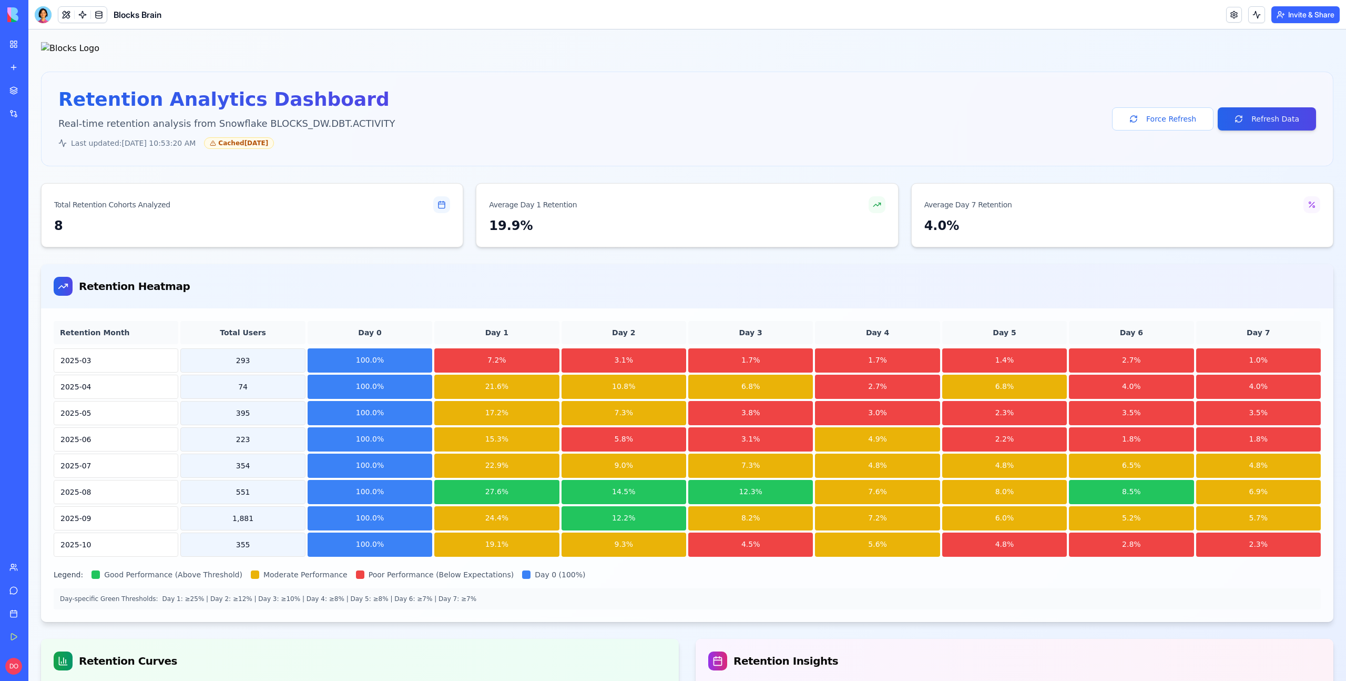
click at [1307, 17] on button "Invite & Share" at bounding box center [1306, 14] width 68 height 17
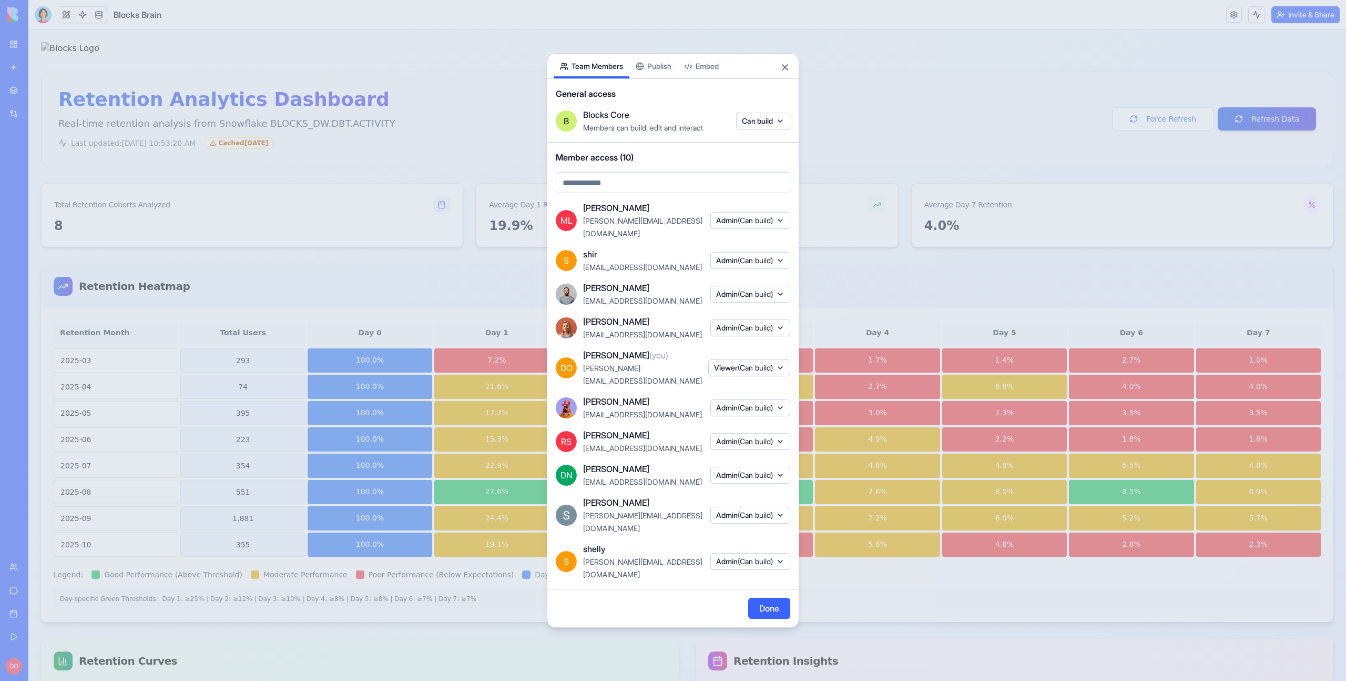
click at [658, 96] on body "My Workspace New app Marketplace Integrations Recent Jimbo Brand Assistant AI I…" at bounding box center [673, 340] width 1346 height 681
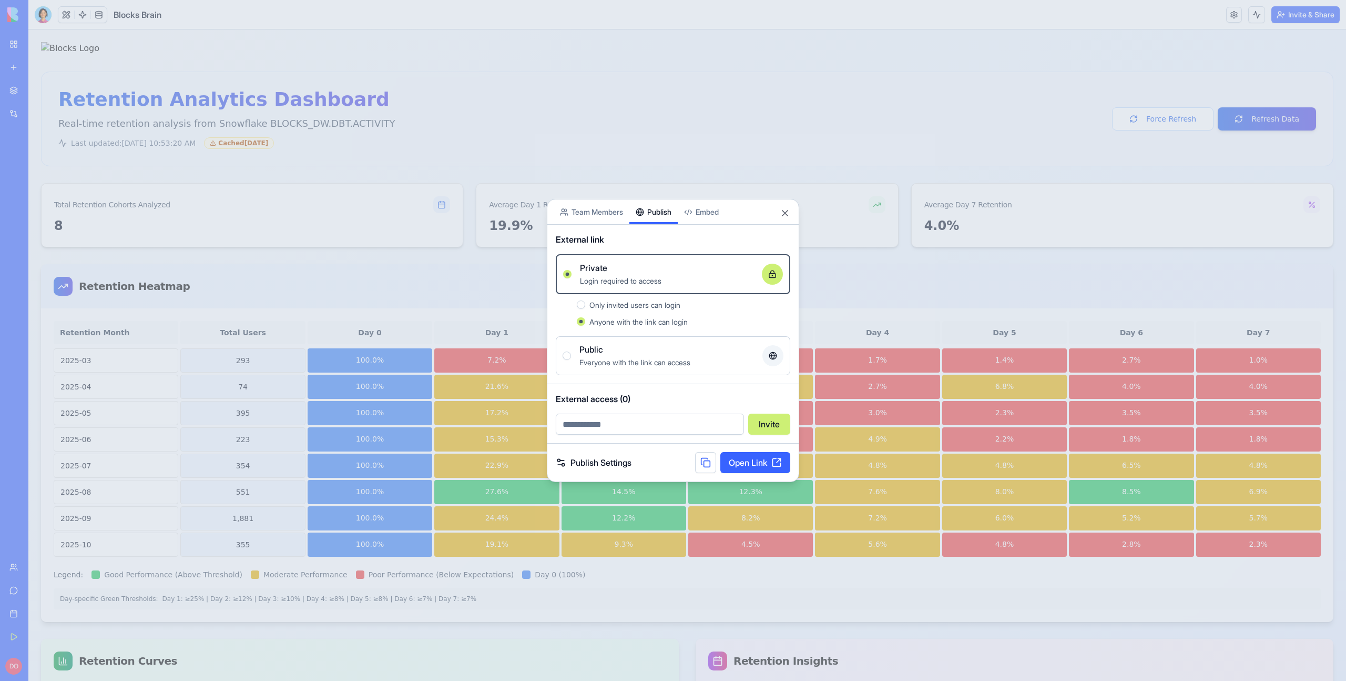
click at [711, 457] on button at bounding box center [705, 462] width 21 height 21
